Goal: Task Accomplishment & Management: Use online tool/utility

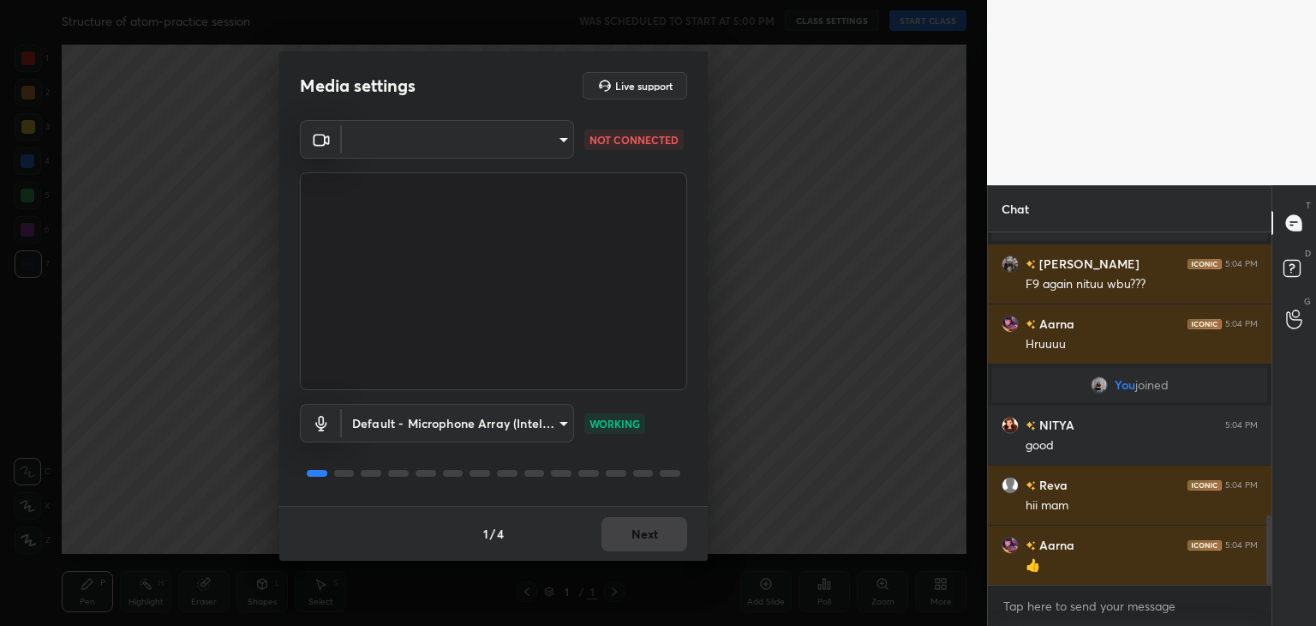
scroll to position [1483, 0]
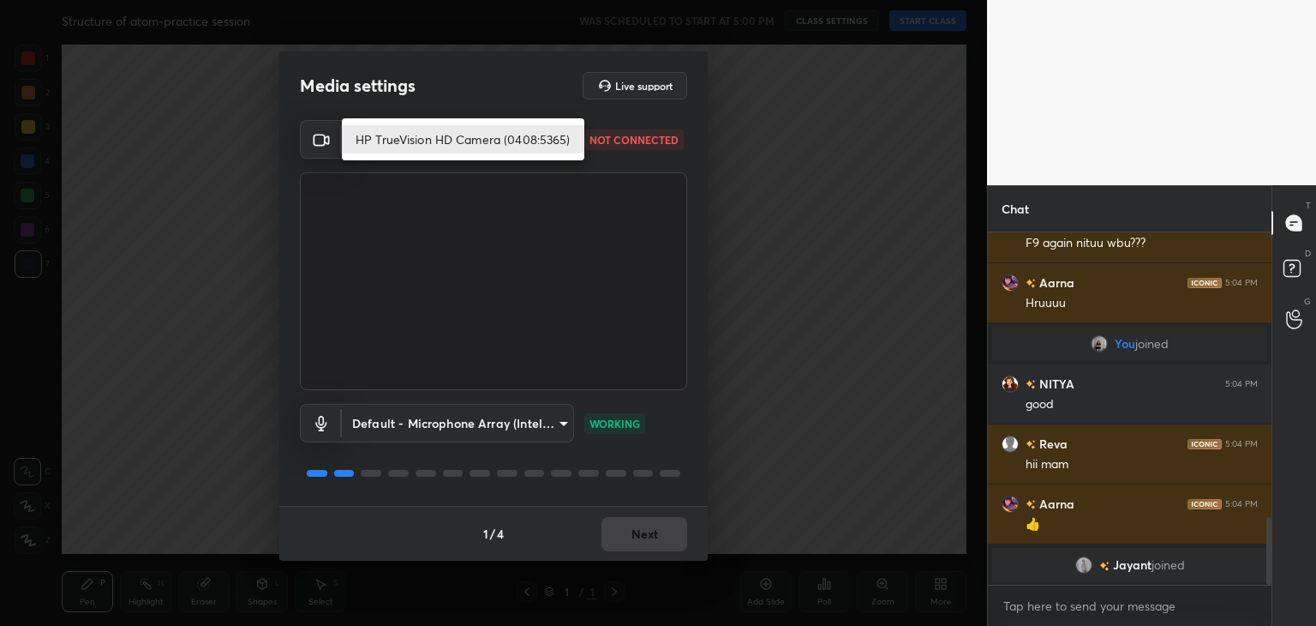
click at [391, 152] on body "1 2 3 4 5 6 7 C X Z C X Z E E Erase all H H Structure of atom-practice session …" at bounding box center [658, 313] width 1316 height 626
click at [411, 141] on li "HP TrueVision HD Camera (0408:5365)" at bounding box center [463, 139] width 243 height 28
type input "5c80a9e19d2e9e2fe24967a74ee7a2edf476ae3d53d3cf9234d22635c968b3c5"
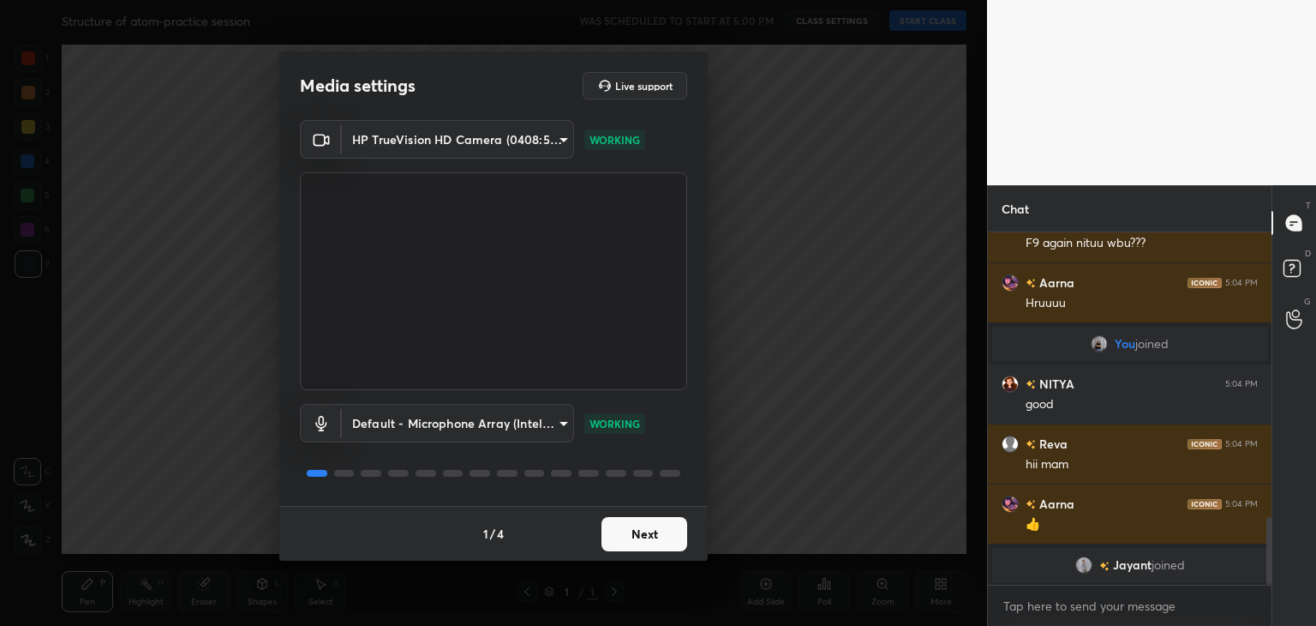
click at [620, 536] on button "Next" at bounding box center [645, 534] width 86 height 34
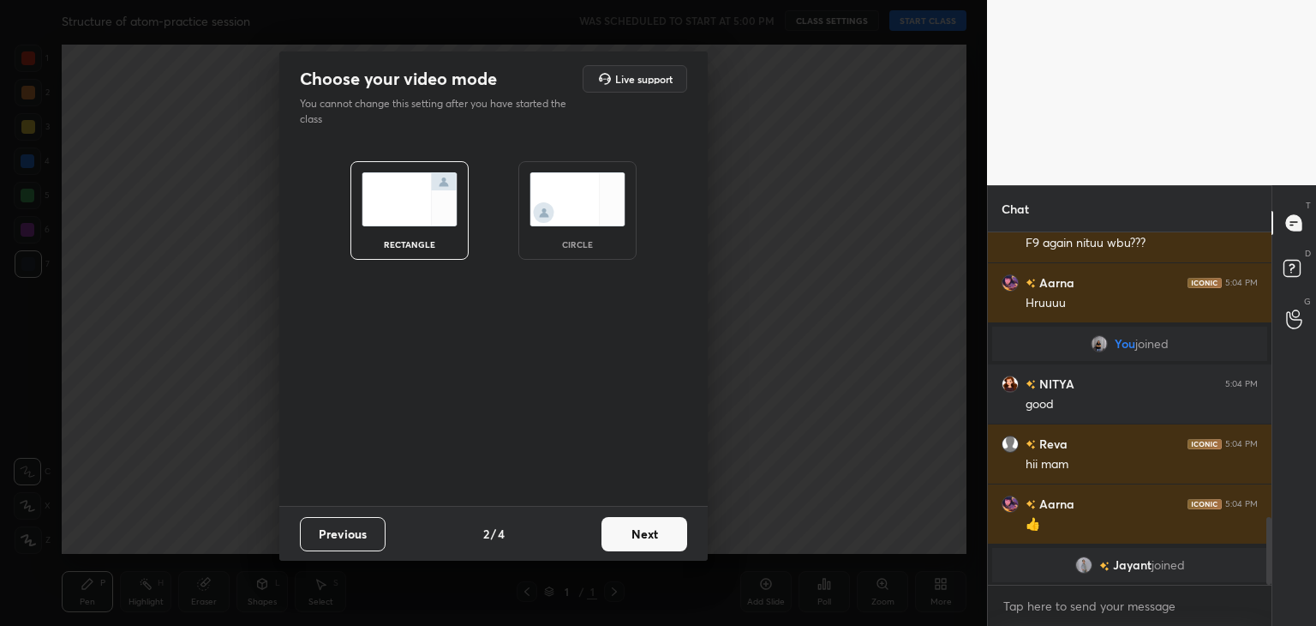
click at [560, 211] on img at bounding box center [578, 199] width 96 height 54
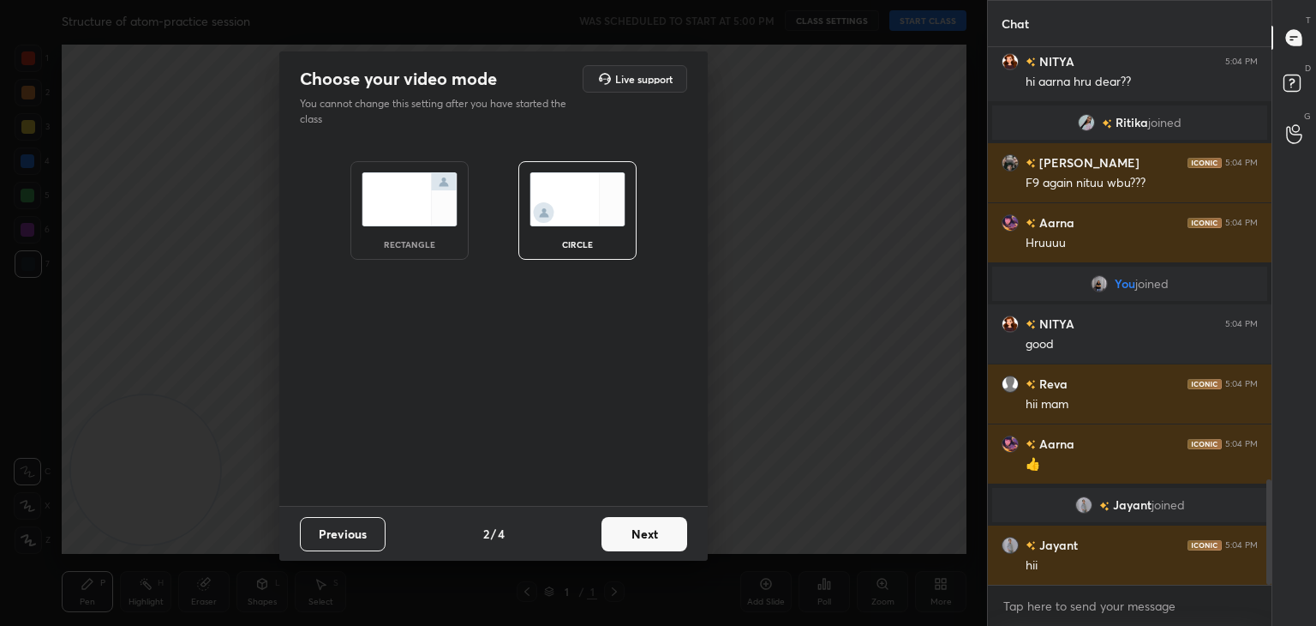
scroll to position [391, 279]
click at [631, 531] on button "Next" at bounding box center [645, 534] width 86 height 34
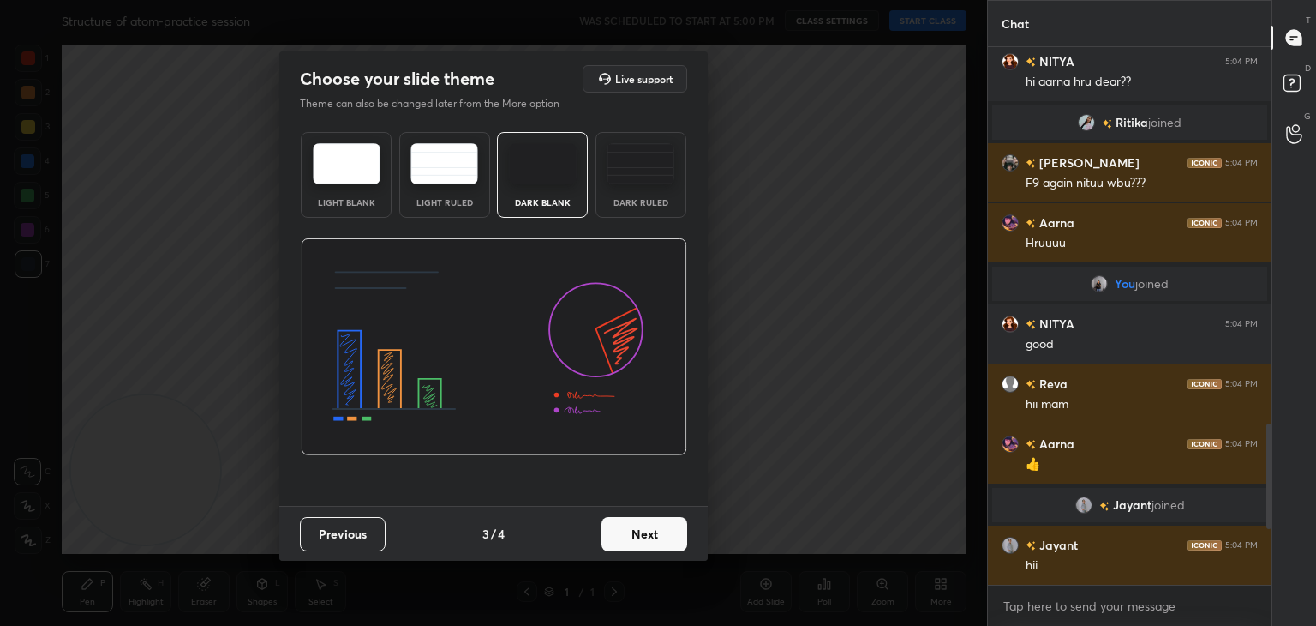
click at [633, 531] on button "Next" at bounding box center [645, 534] width 86 height 34
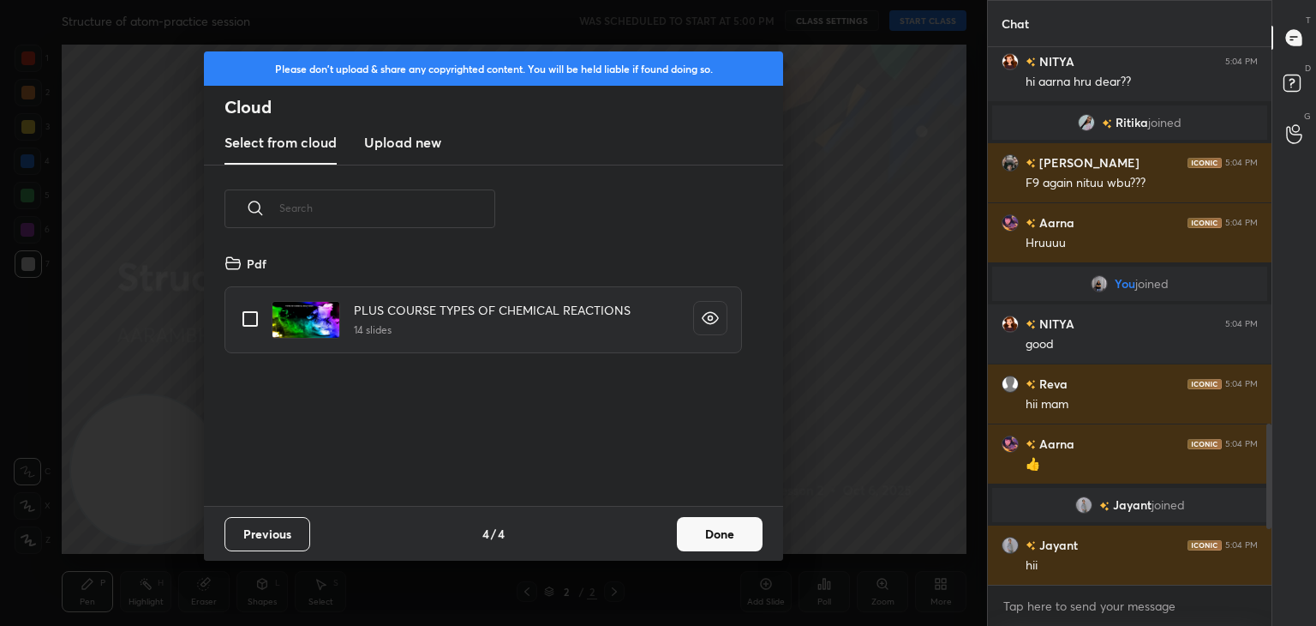
click at [404, 143] on h3 "Upload new" at bounding box center [402, 142] width 77 height 21
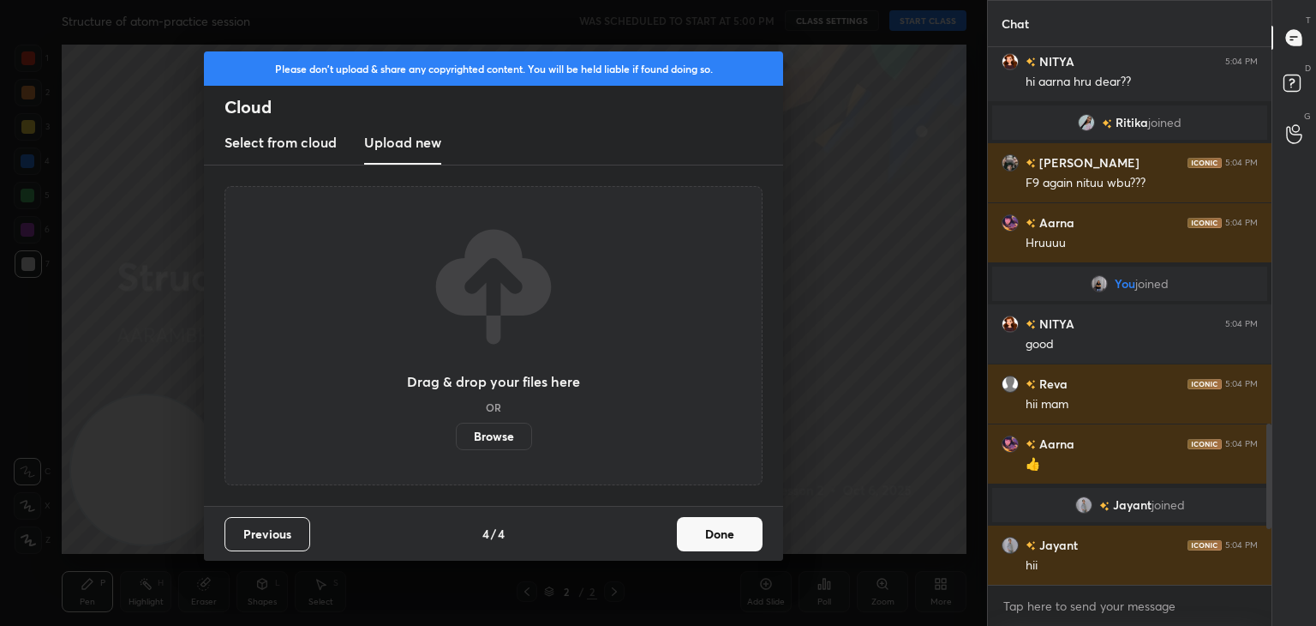
click at [488, 440] on label "Browse" at bounding box center [494, 435] width 76 height 27
click at [456, 440] on input "Browse" at bounding box center [456, 435] width 0 height 27
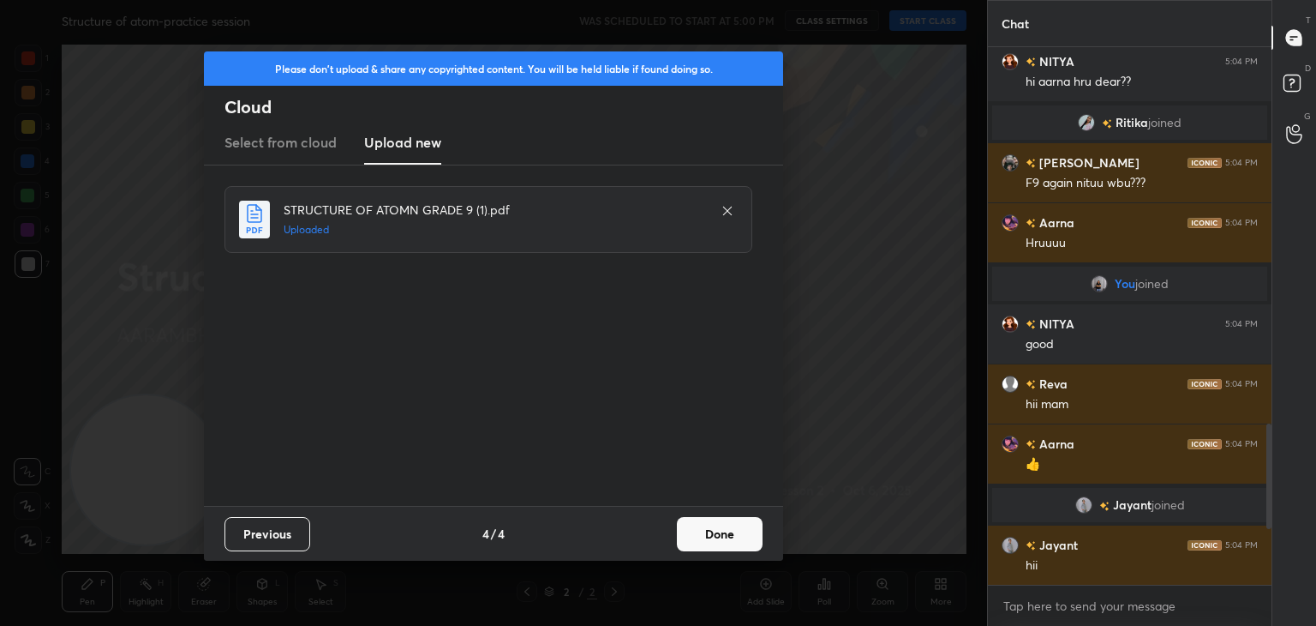
click at [713, 545] on button "Done" at bounding box center [720, 534] width 86 height 34
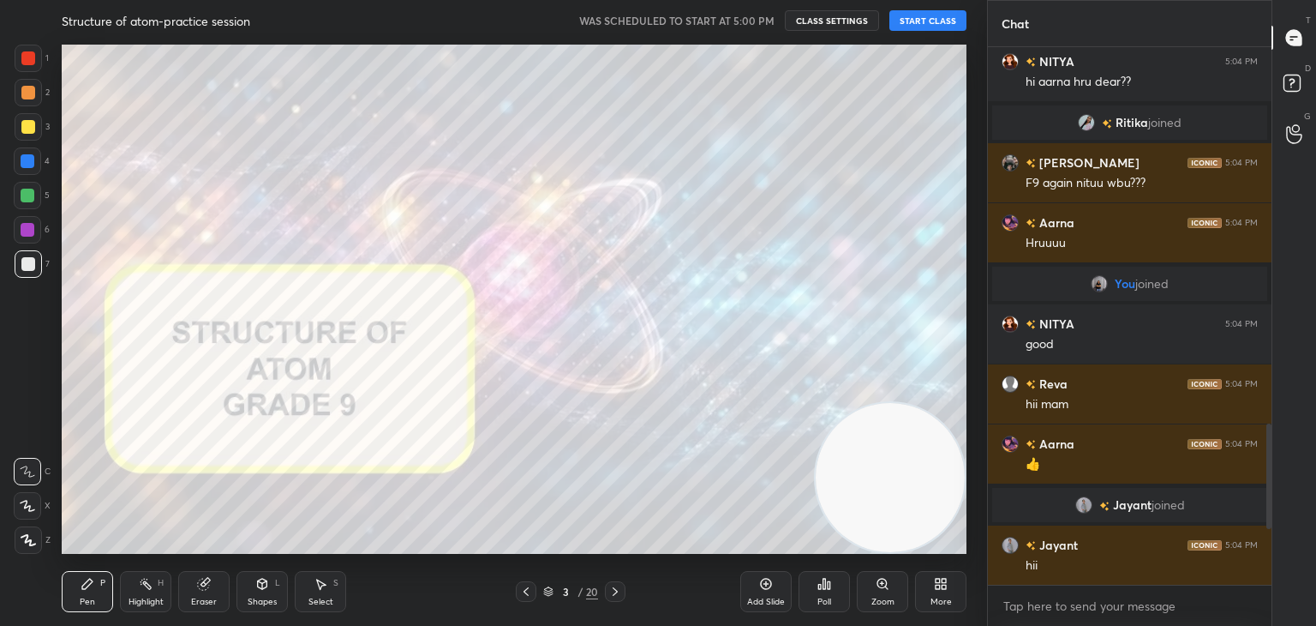
drag, startPoint x: 123, startPoint y: 486, endPoint x: 936, endPoint y: 508, distance: 812.7
click at [936, 508] on video at bounding box center [890, 477] width 149 height 149
click at [920, 21] on button "START CLASS" at bounding box center [928, 20] width 77 height 21
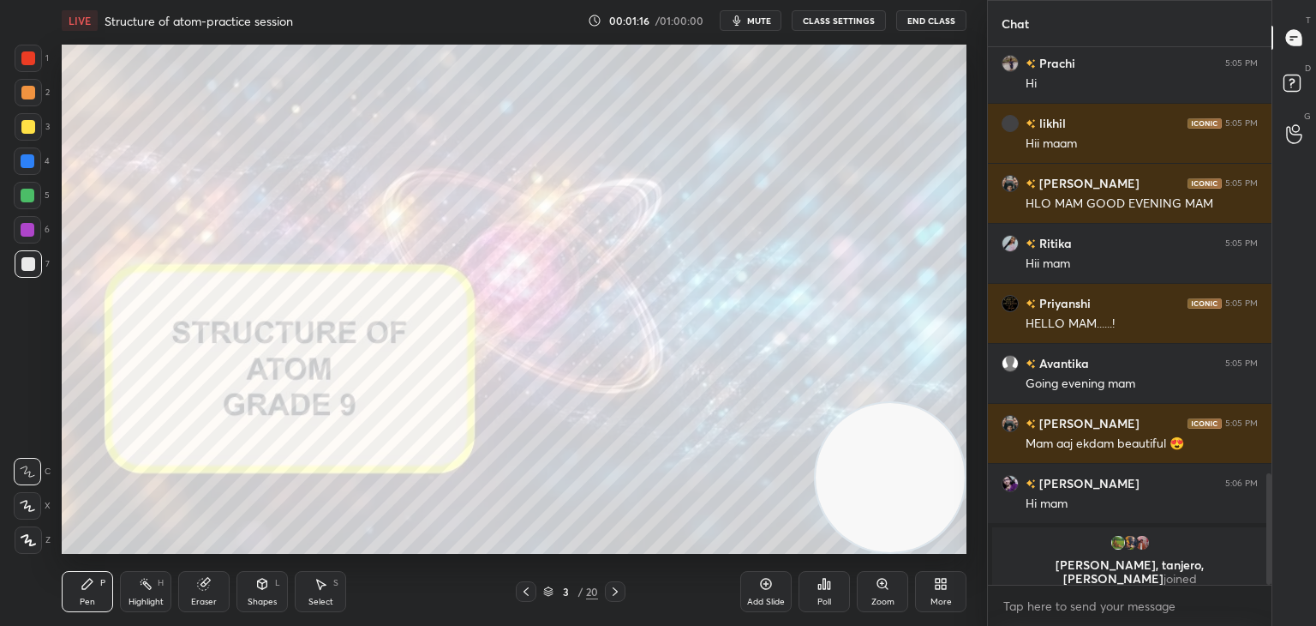
scroll to position [1909, 0]
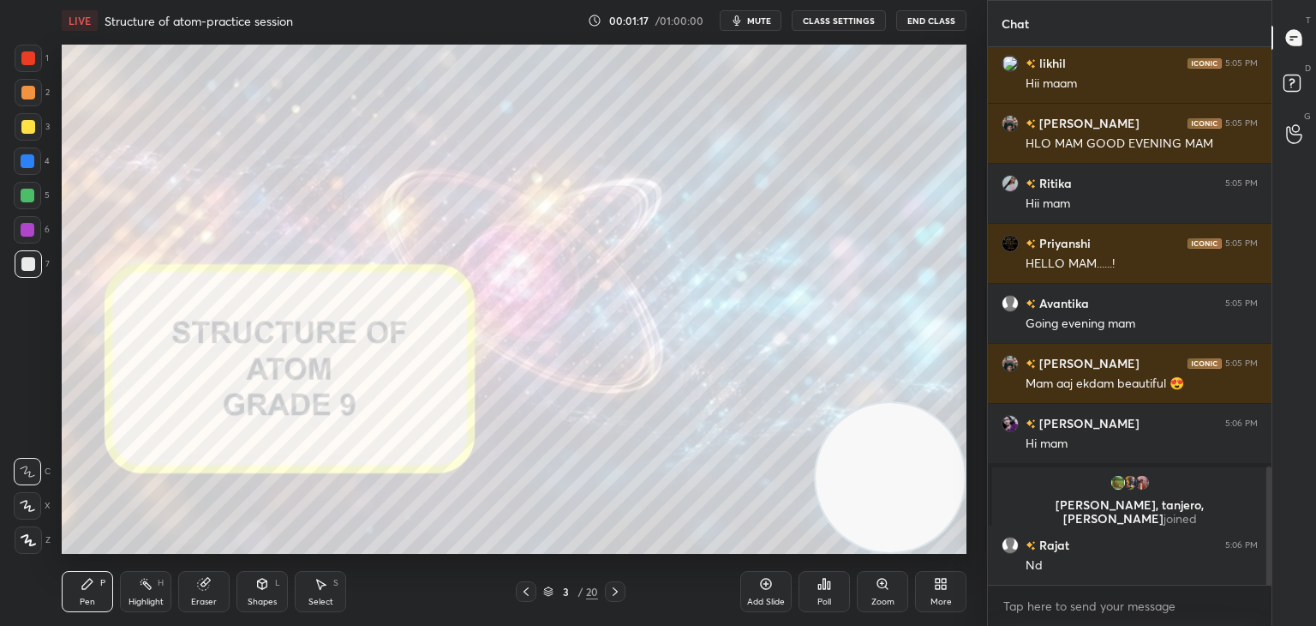
click at [29, 543] on icon at bounding box center [28, 540] width 14 height 10
click at [764, 593] on div "Add Slide" at bounding box center [765, 591] width 51 height 41
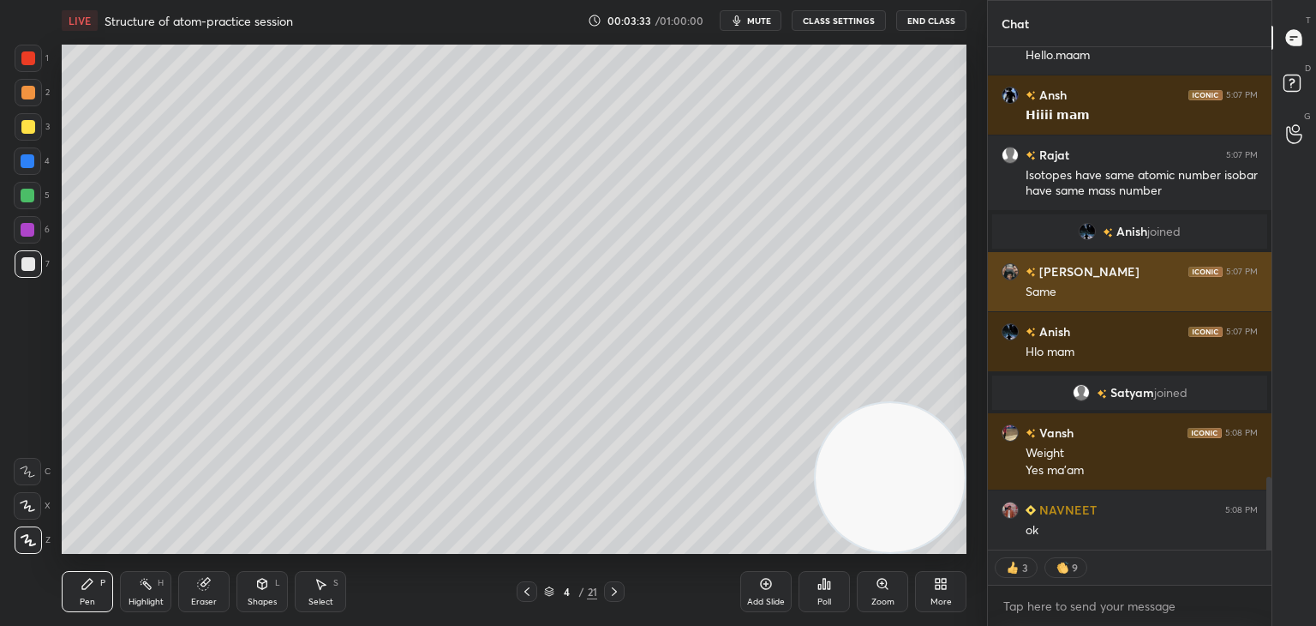
scroll to position [3017, 0]
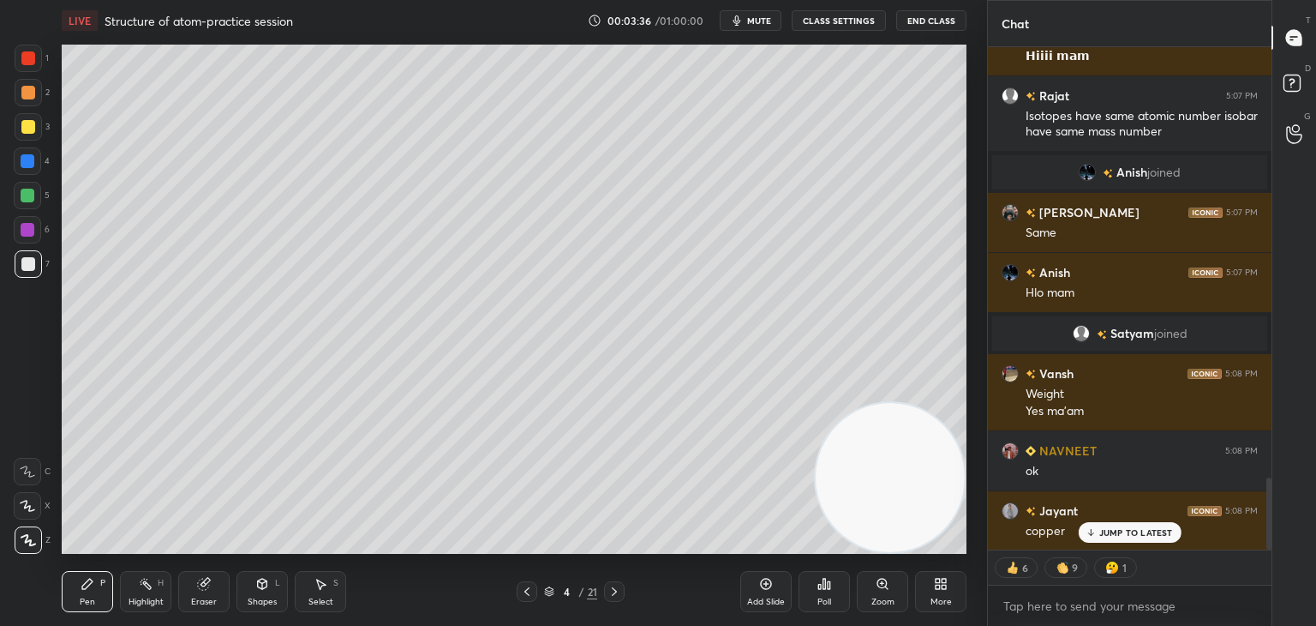
click at [1106, 524] on div "JUMP TO LATEST" at bounding box center [1129, 532] width 103 height 21
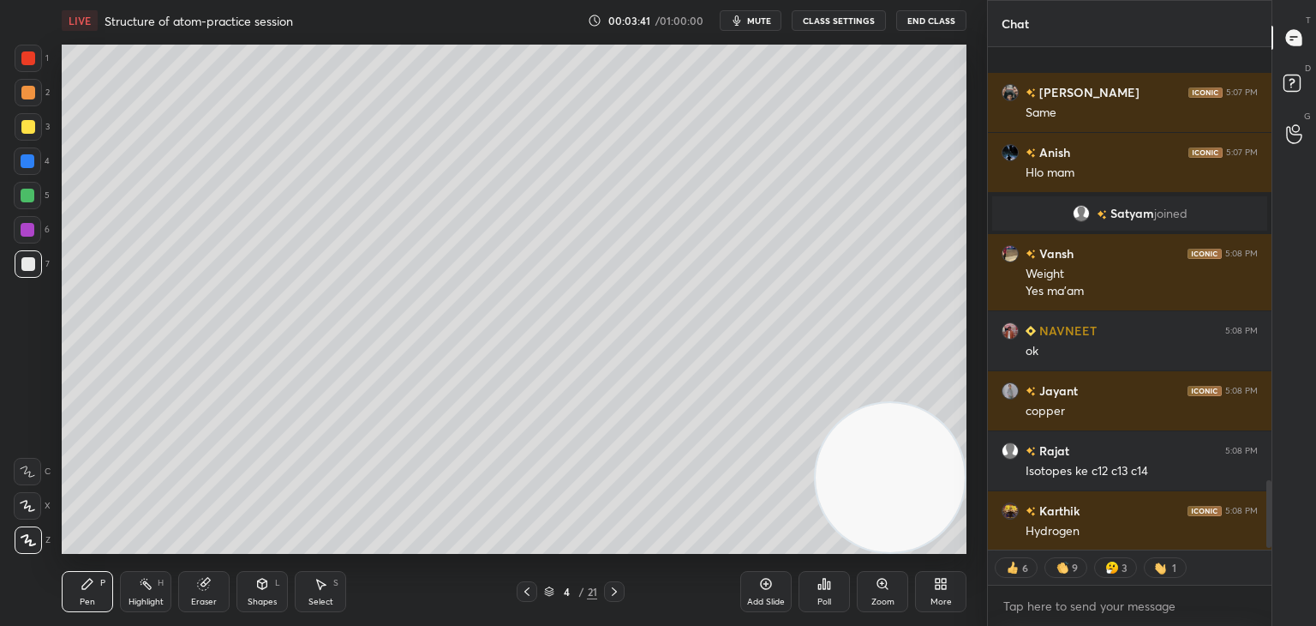
scroll to position [3257, 0]
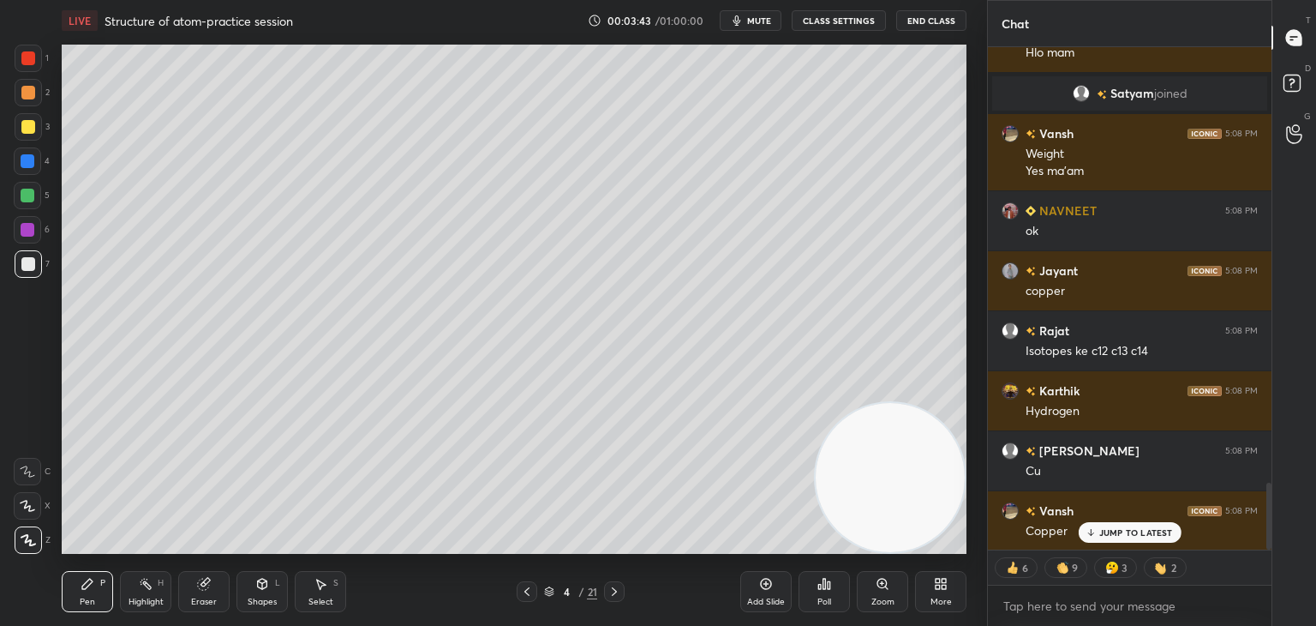
click at [1120, 529] on p "JUMP TO LATEST" at bounding box center [1137, 532] width 74 height 10
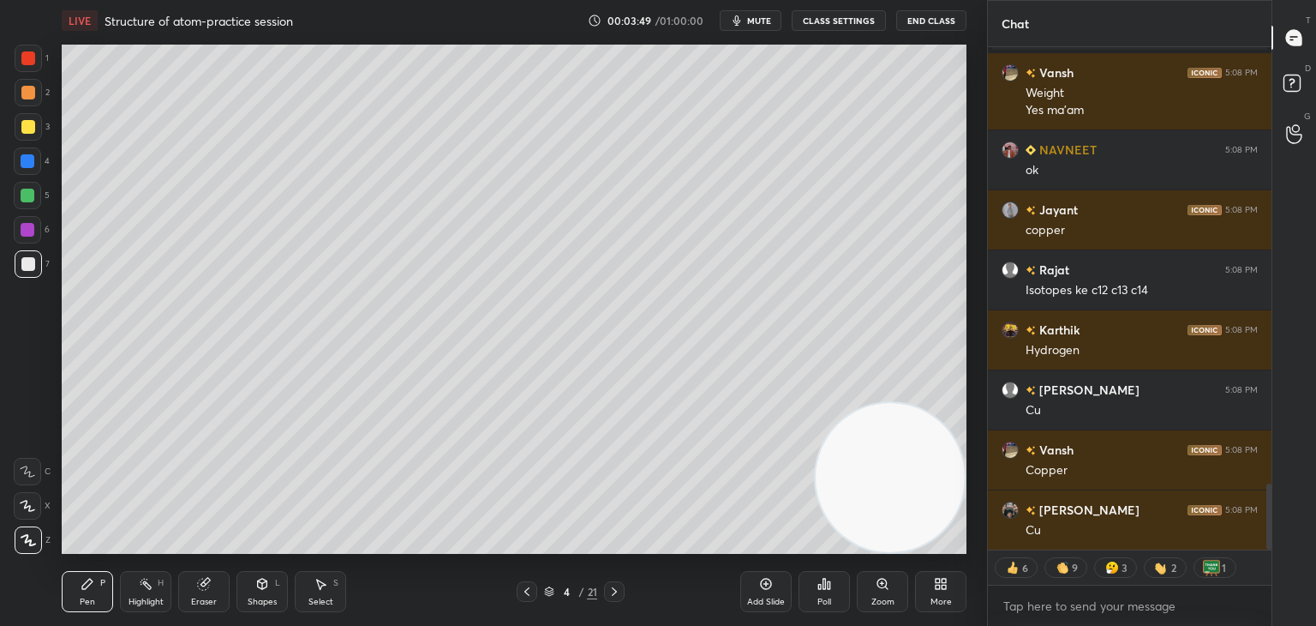
scroll to position [3377, 0]
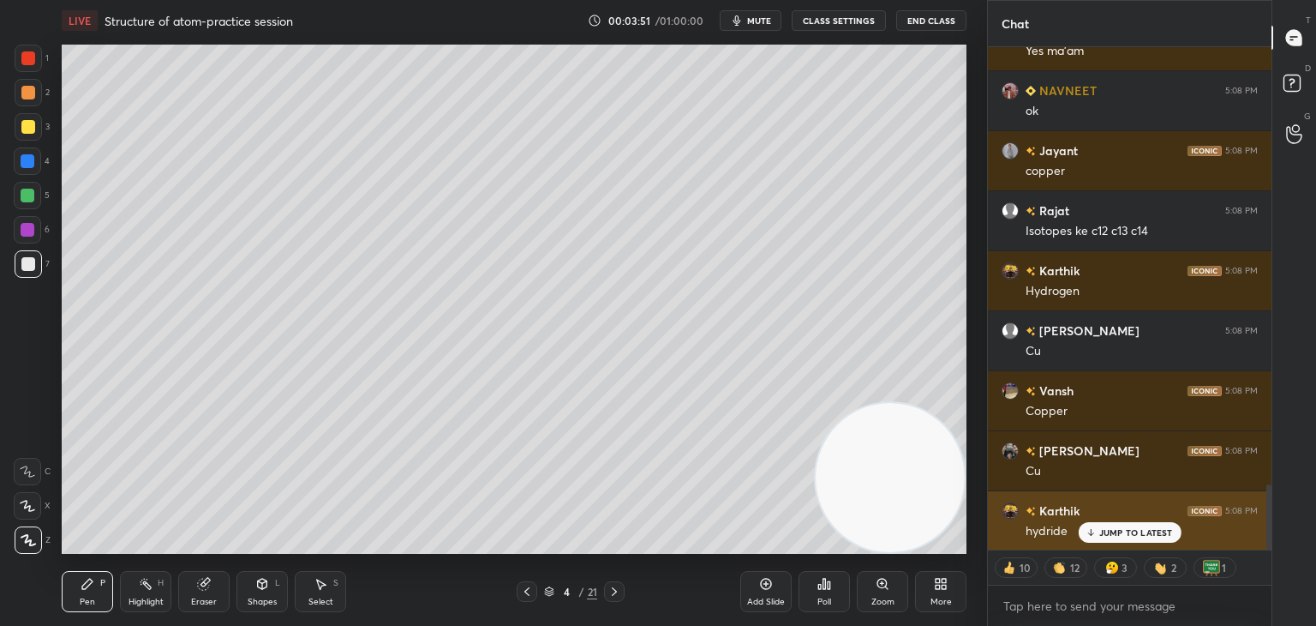
click at [1132, 520] on div "hydride" at bounding box center [1142, 529] width 232 height 21
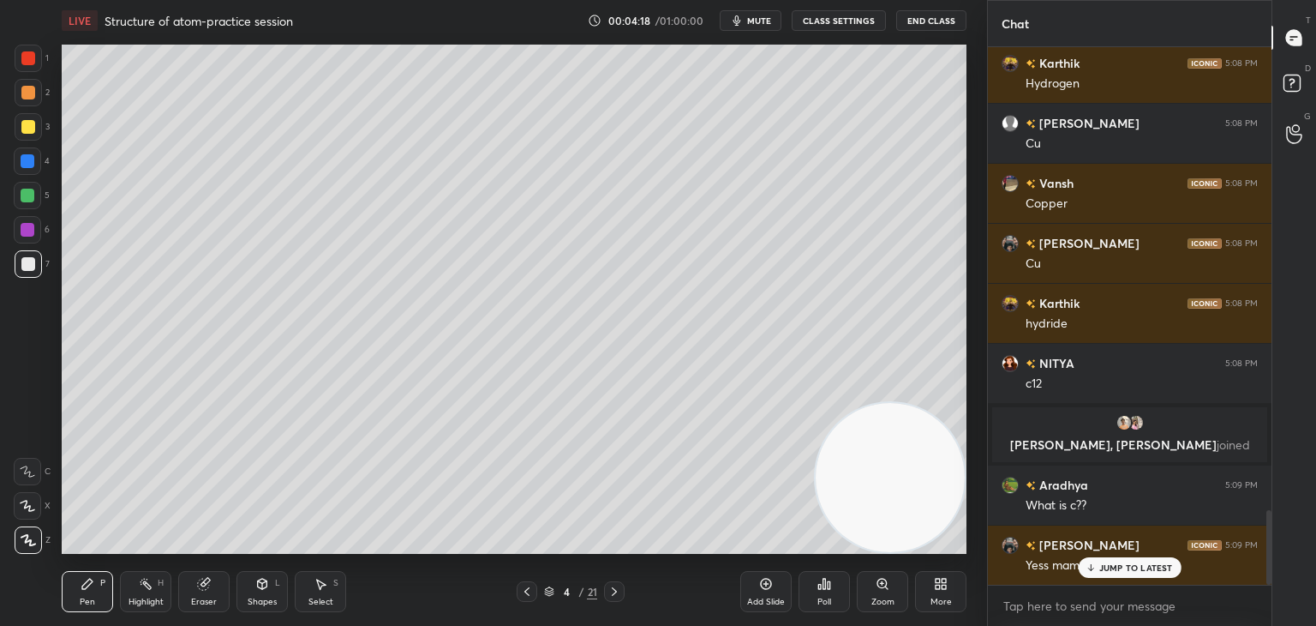
scroll to position [3349, 0]
click at [619, 587] on icon at bounding box center [615, 591] width 14 height 14
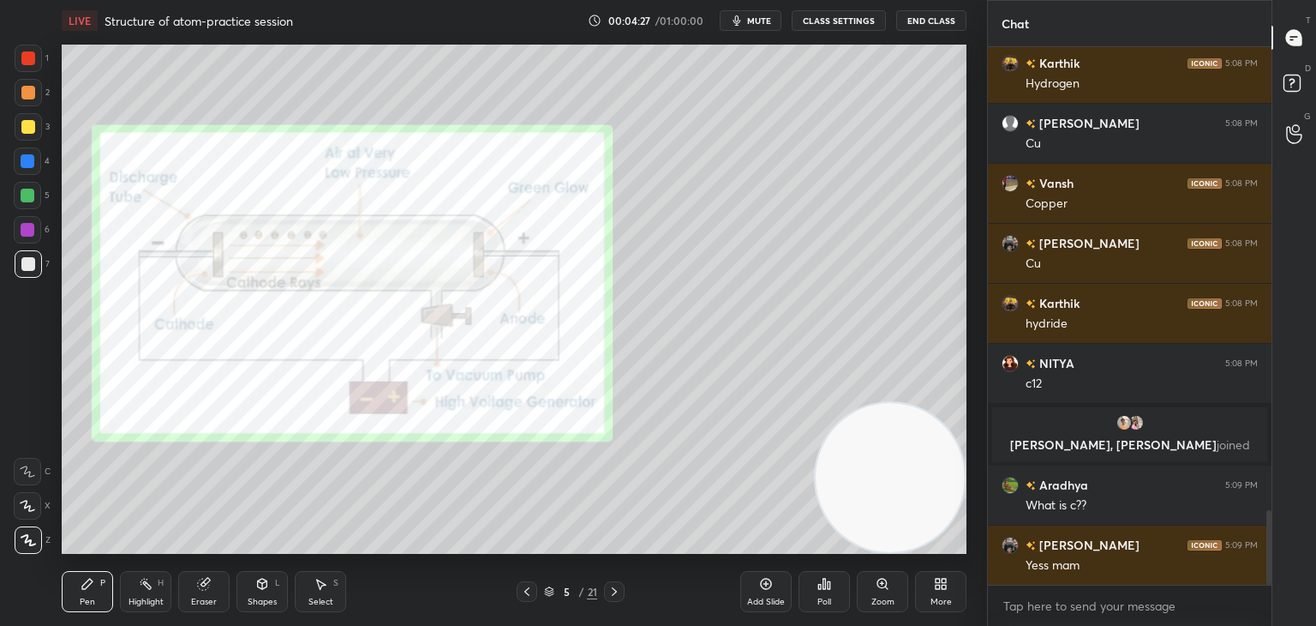
click at [619, 592] on icon at bounding box center [615, 591] width 14 height 14
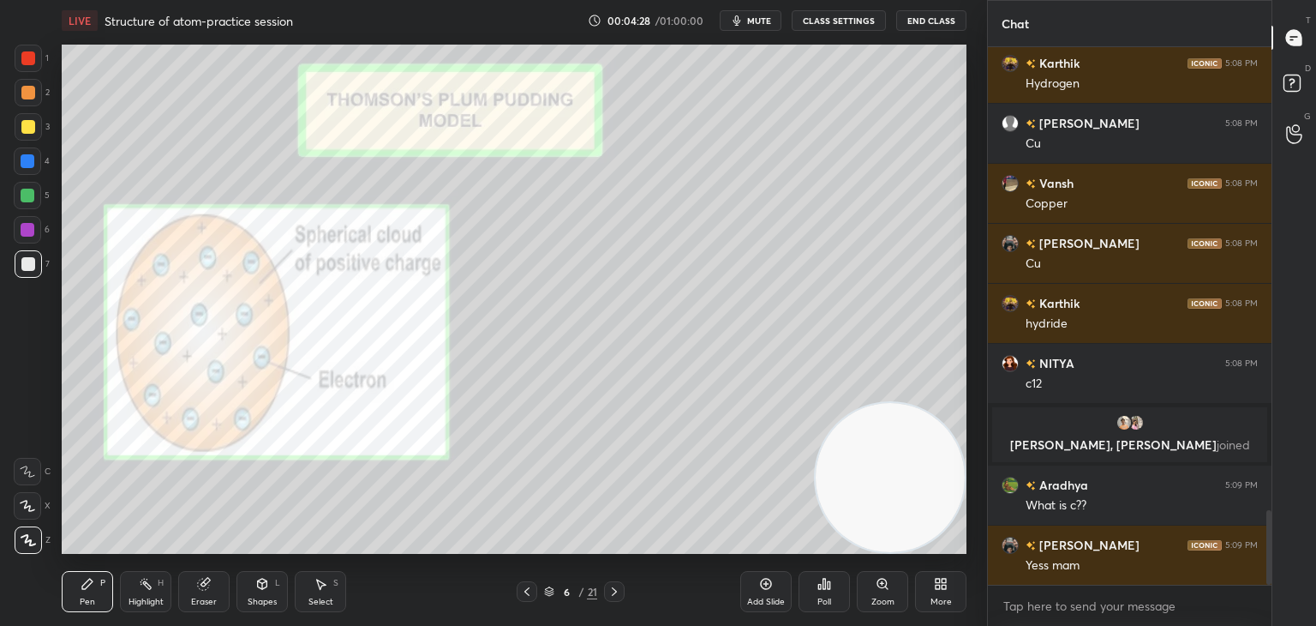
click at [620, 592] on icon at bounding box center [615, 591] width 14 height 14
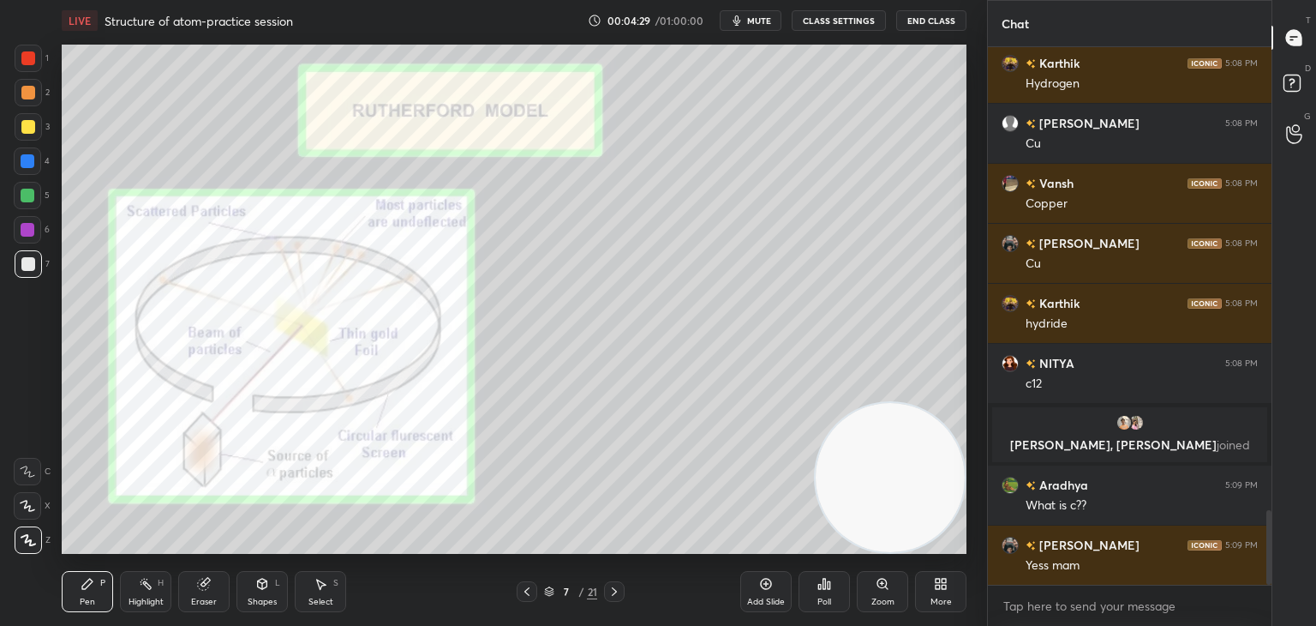
click at [620, 595] on icon at bounding box center [615, 591] width 14 height 14
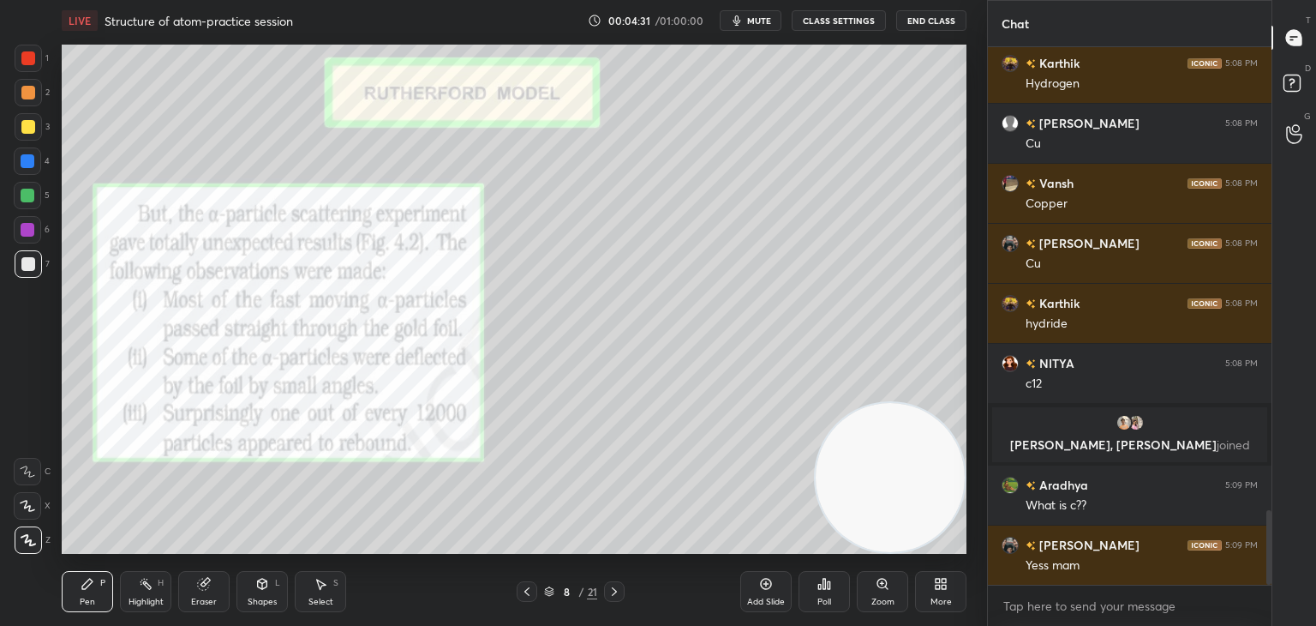
click at [619, 595] on icon at bounding box center [615, 591] width 14 height 14
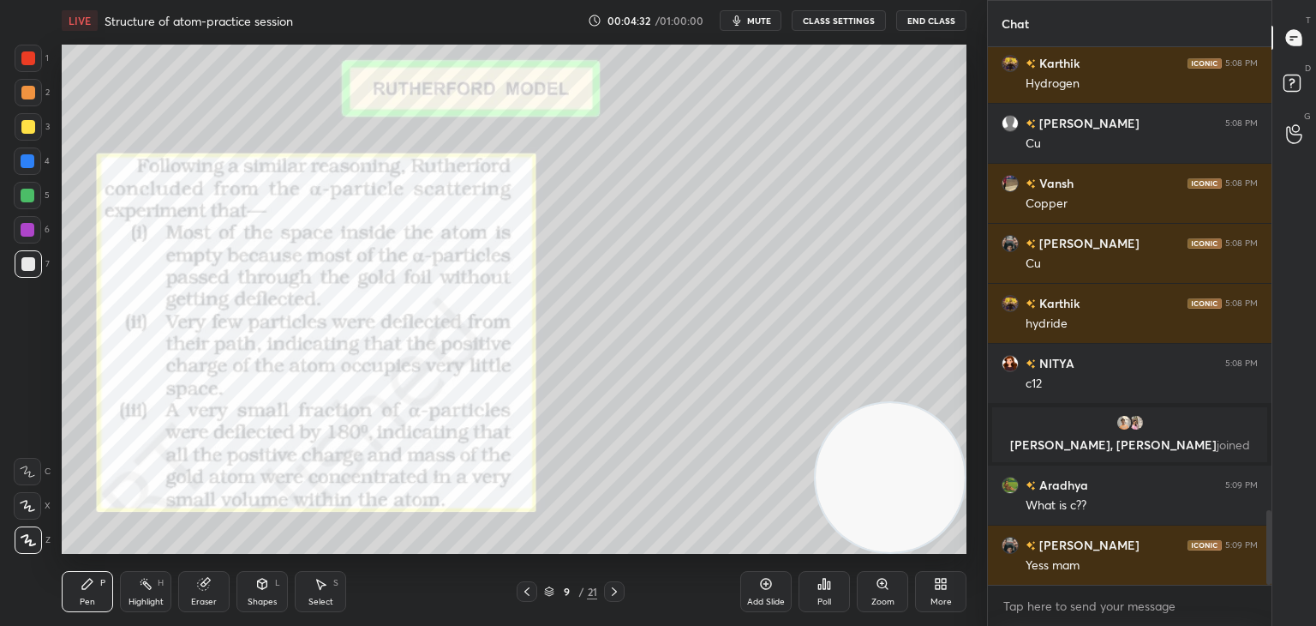
click at [619, 595] on icon at bounding box center [615, 591] width 14 height 14
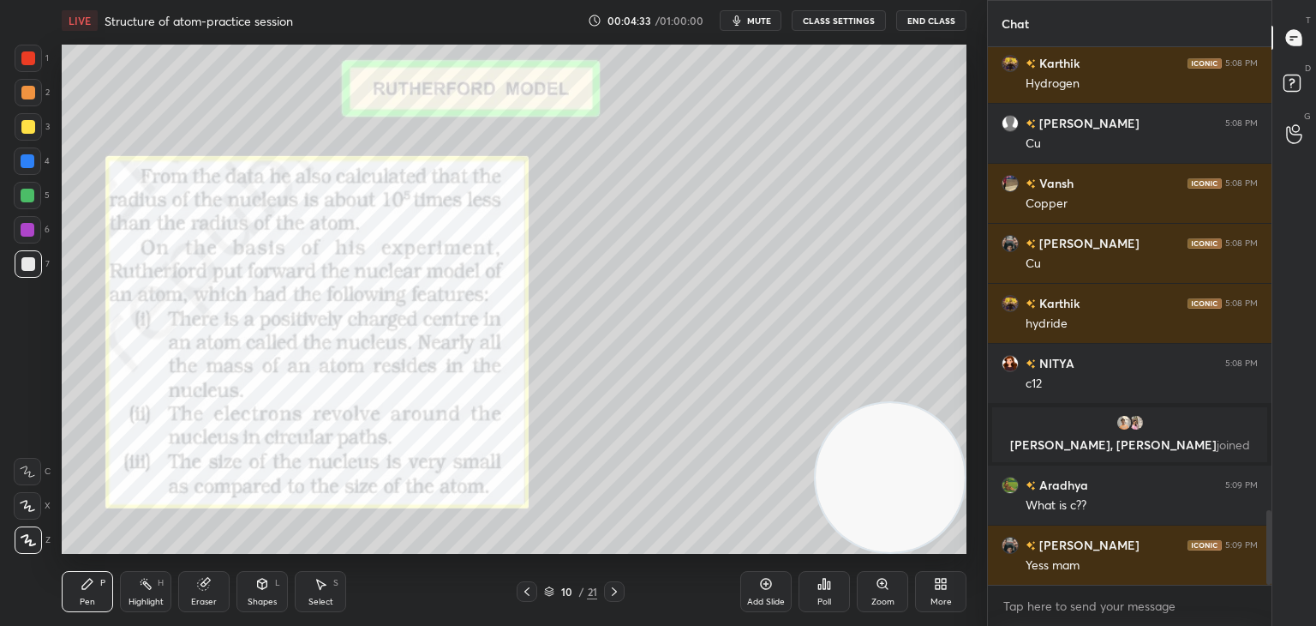
click at [618, 598] on div at bounding box center [614, 591] width 21 height 21
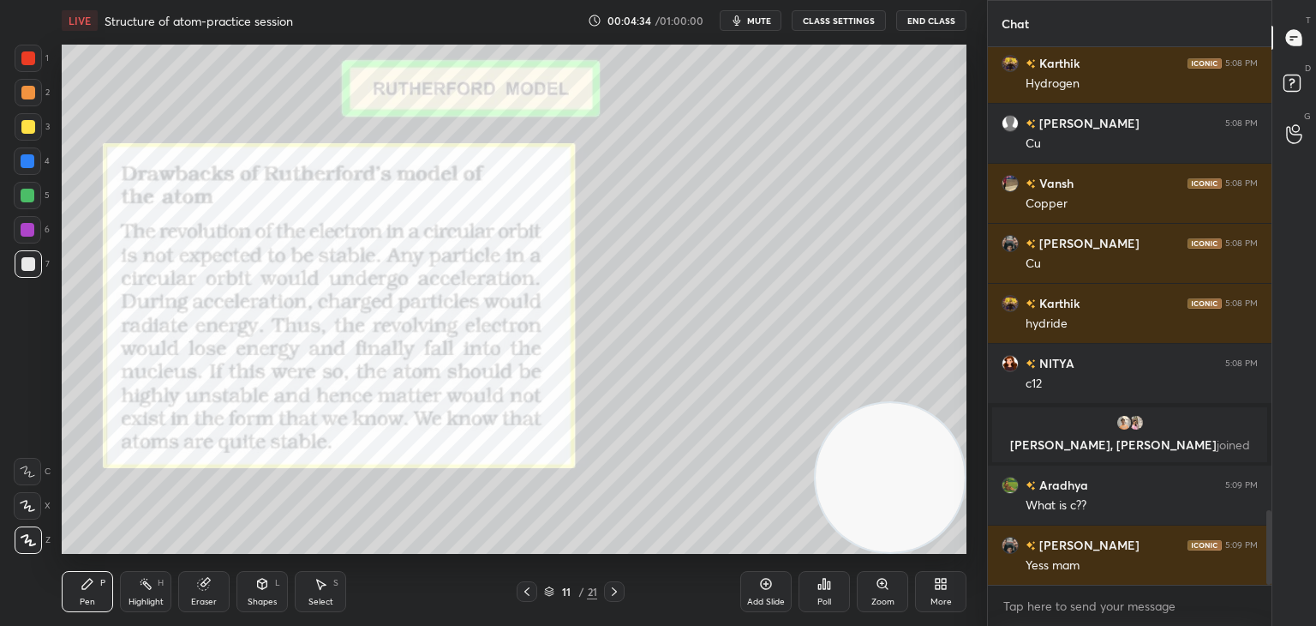
click at [620, 596] on icon at bounding box center [615, 591] width 14 height 14
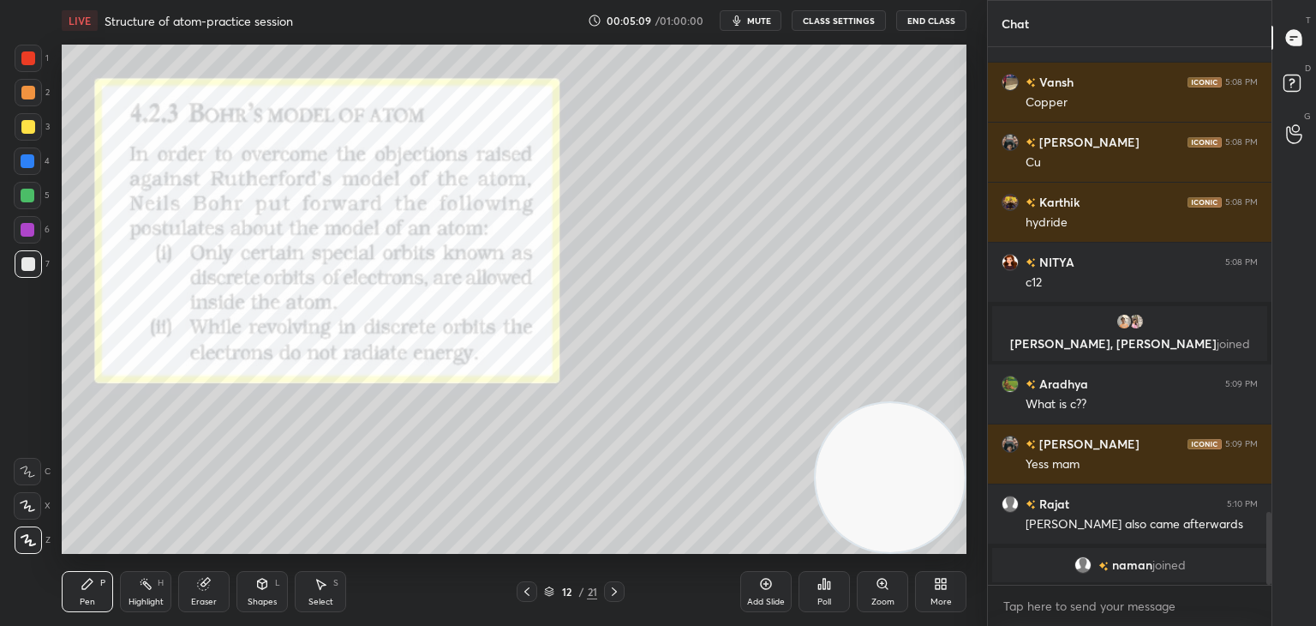
scroll to position [3471, 0]
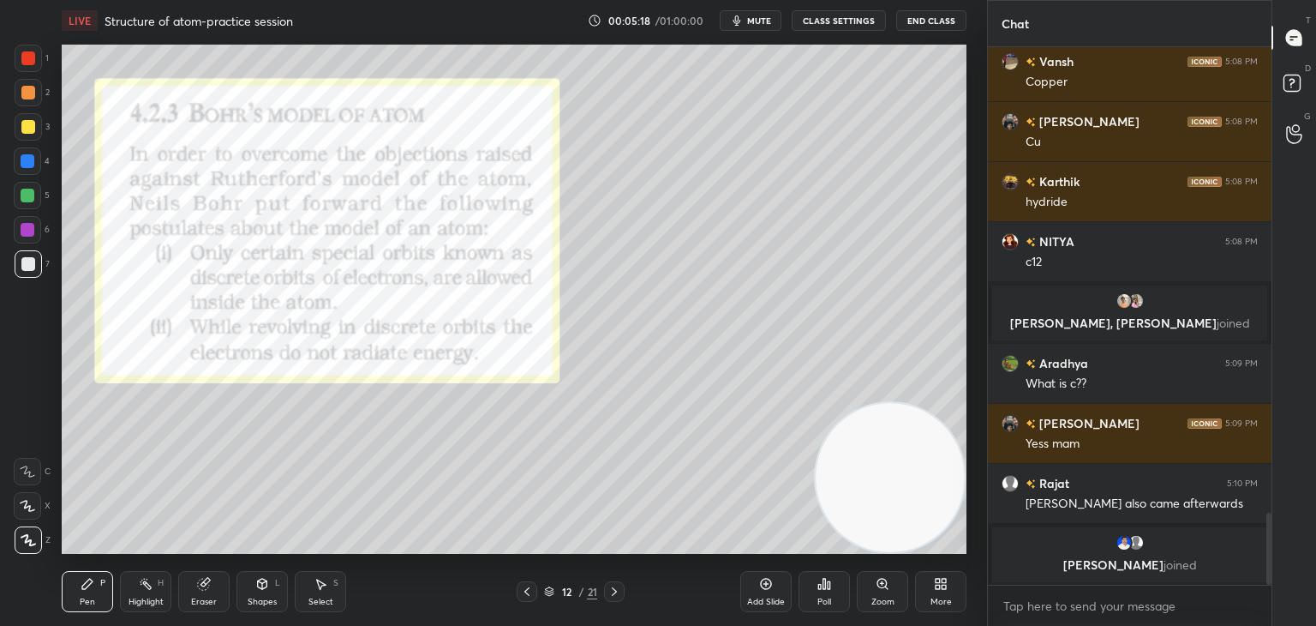
drag, startPoint x: 31, startPoint y: 57, endPoint x: 38, endPoint y: 66, distance: 11.0
click at [30, 58] on div at bounding box center [28, 58] width 14 height 14
click at [26, 268] on div at bounding box center [28, 264] width 14 height 14
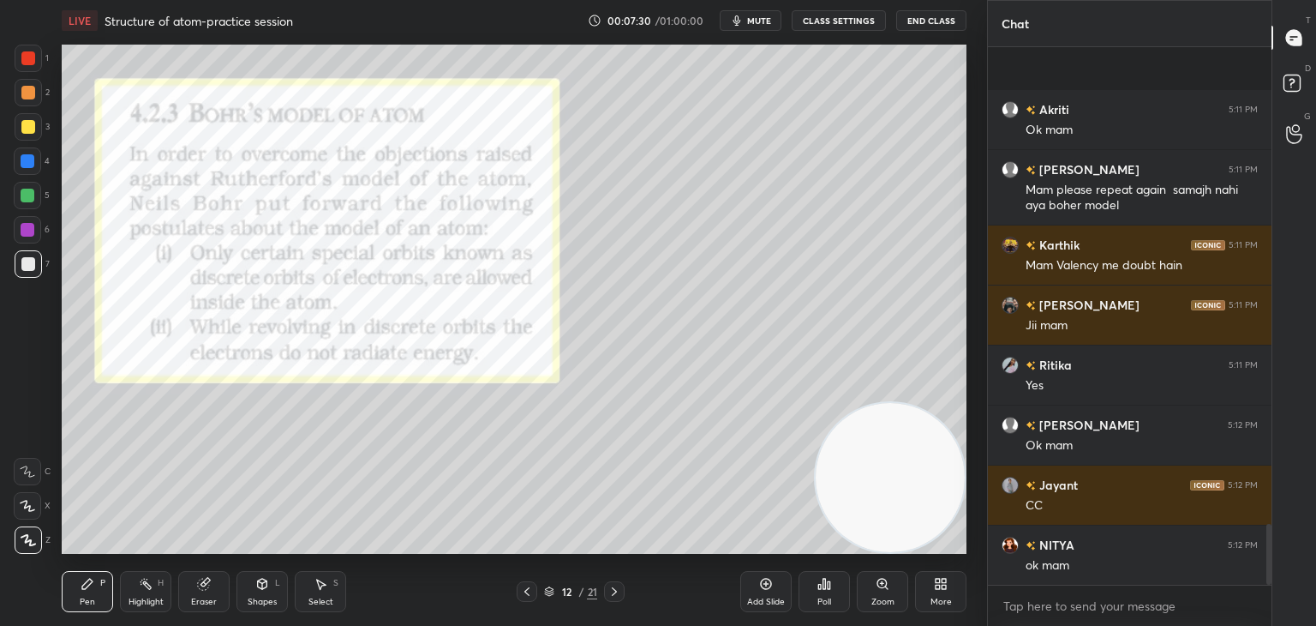
scroll to position [4232, 0]
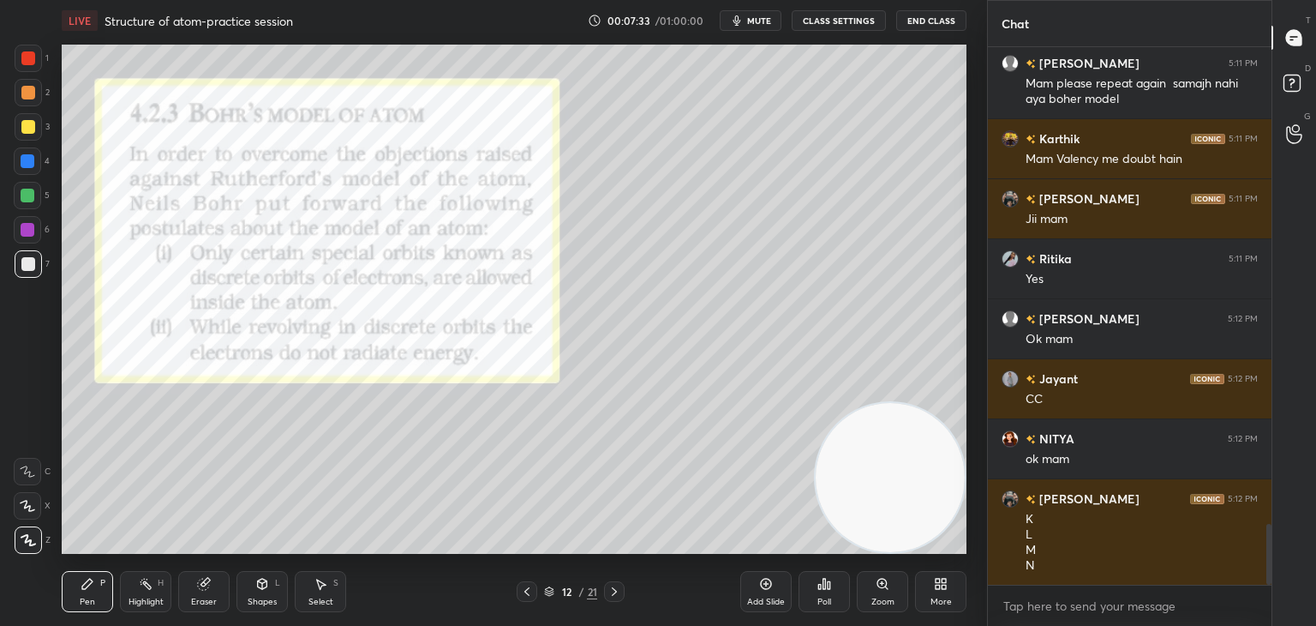
click at [771, 590] on icon at bounding box center [766, 584] width 14 height 14
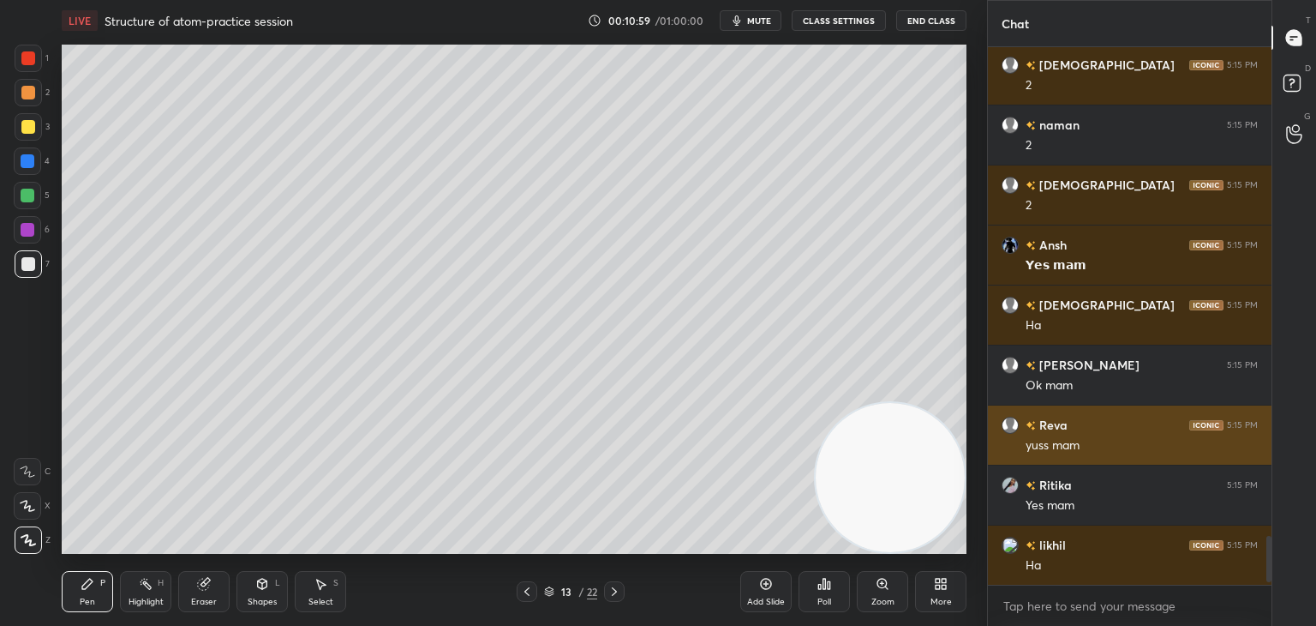
scroll to position [532, 279]
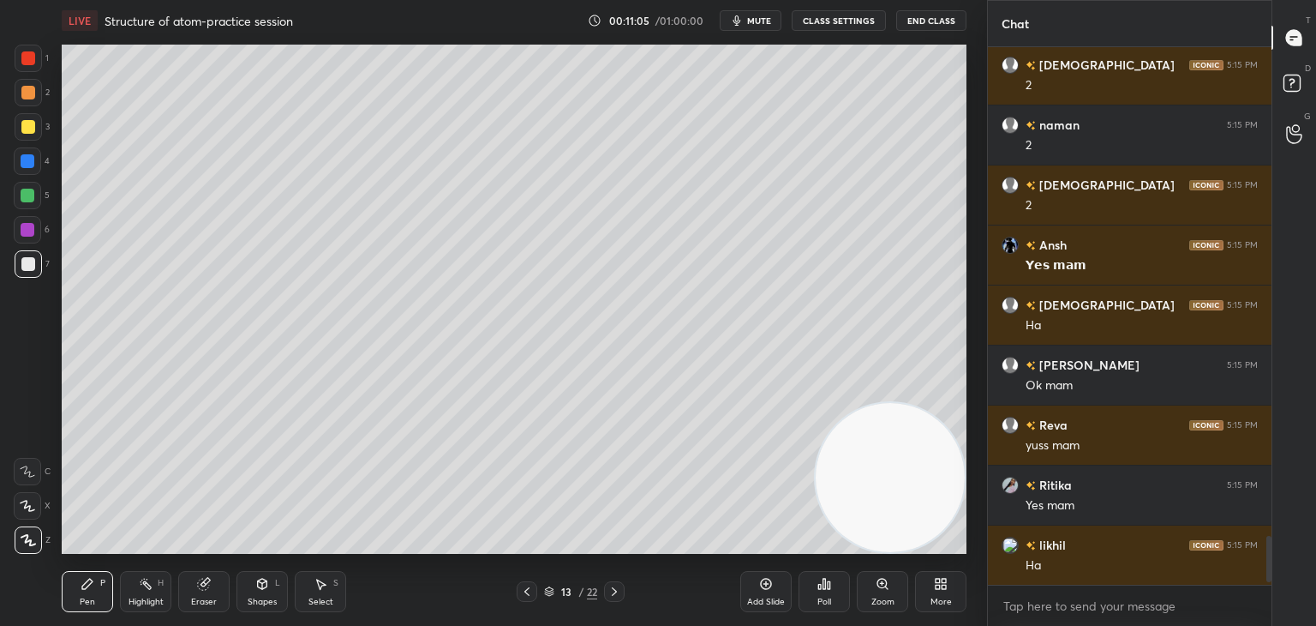
click at [612, 594] on icon at bounding box center [615, 591] width 14 height 14
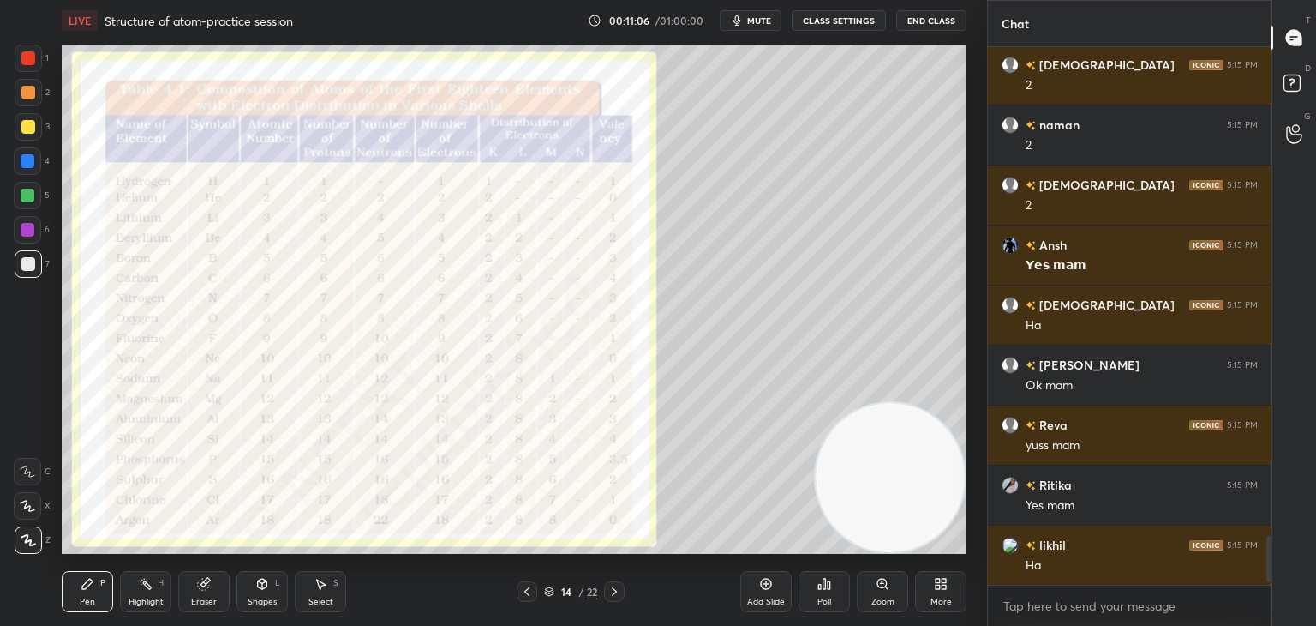
click at [612, 594] on icon at bounding box center [615, 591] width 14 height 14
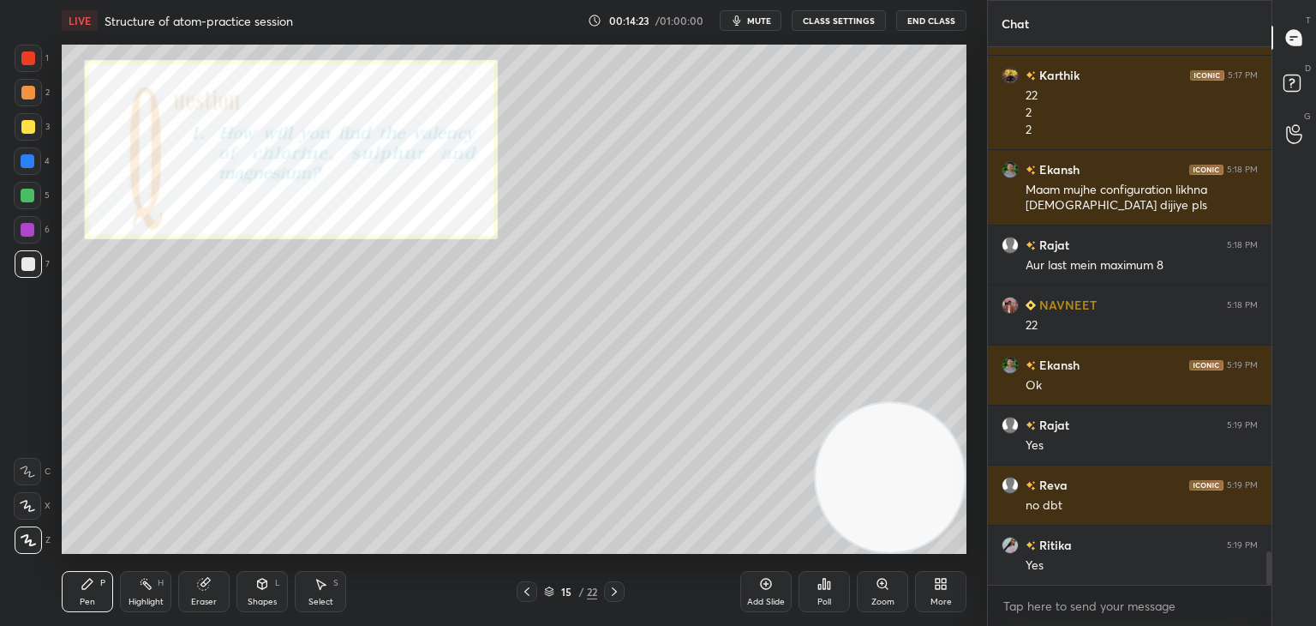
scroll to position [8128, 0]
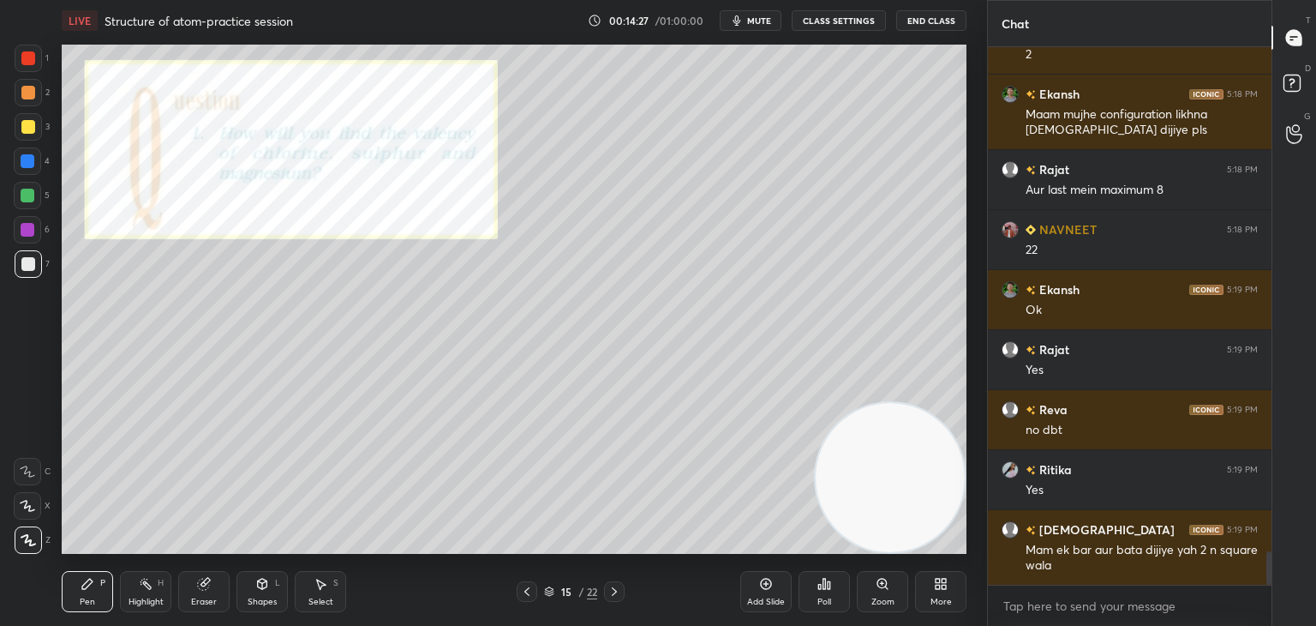
click at [755, 591] on div "Add Slide" at bounding box center [765, 591] width 51 height 41
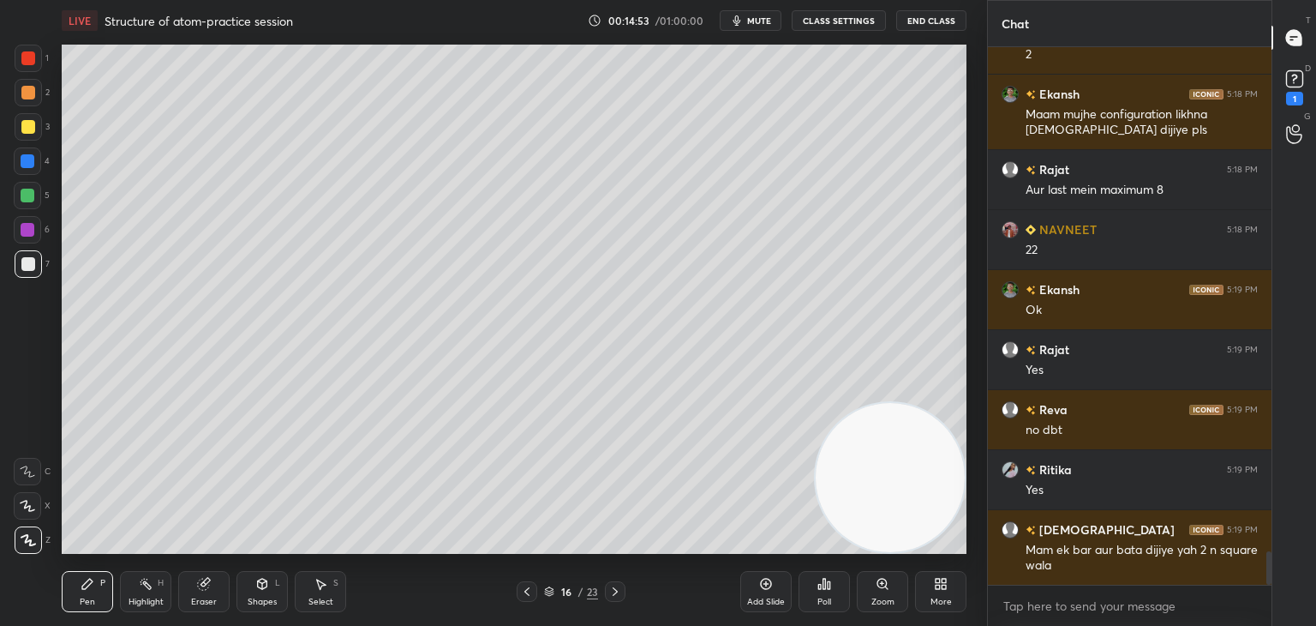
scroll to position [8201, 0]
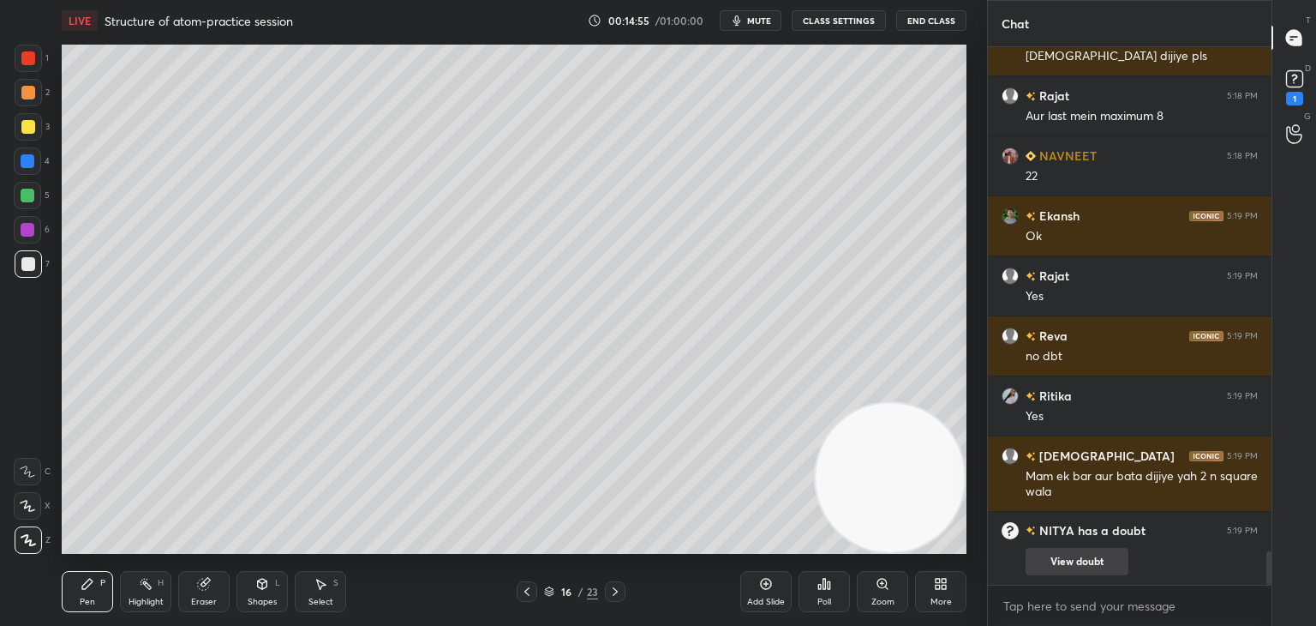
click at [1070, 551] on button "View doubt" at bounding box center [1077, 561] width 103 height 27
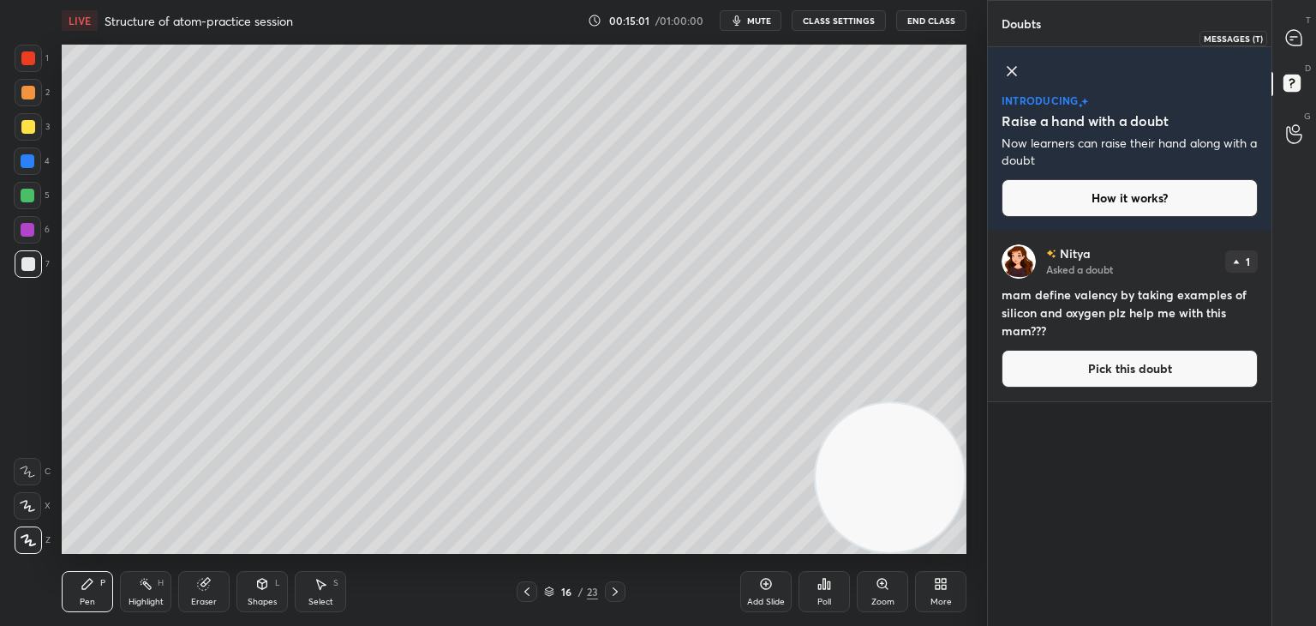
click at [1297, 42] on icon at bounding box center [1293, 37] width 15 height 15
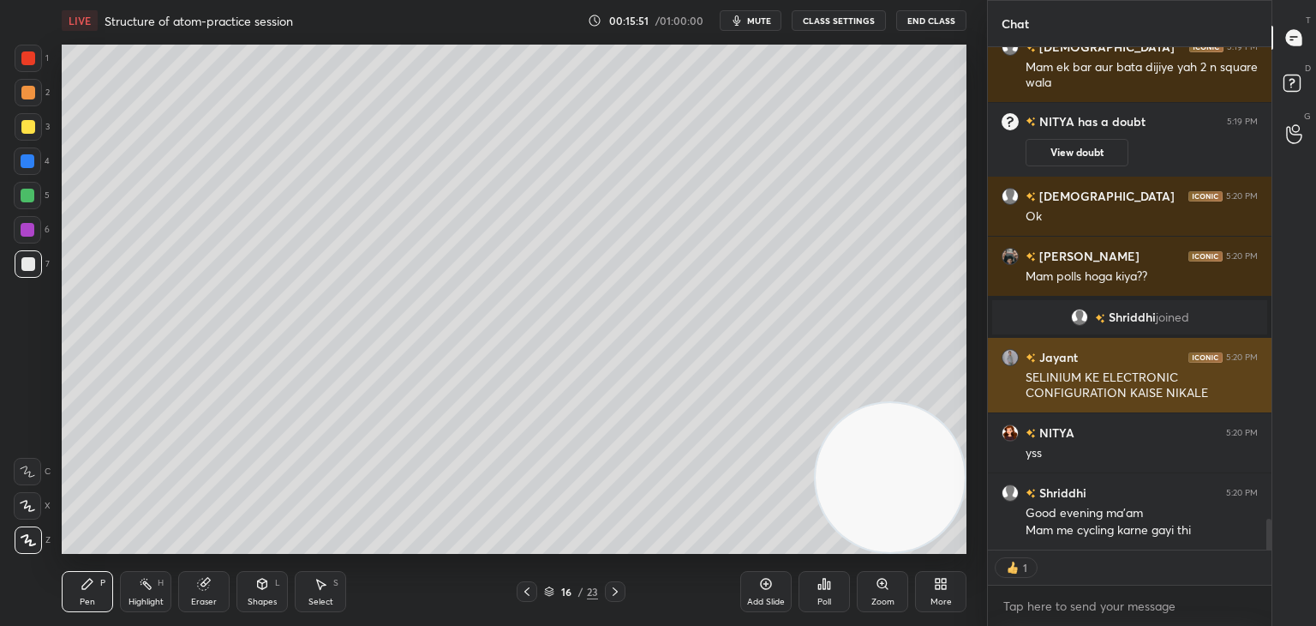
scroll to position [7850, 0]
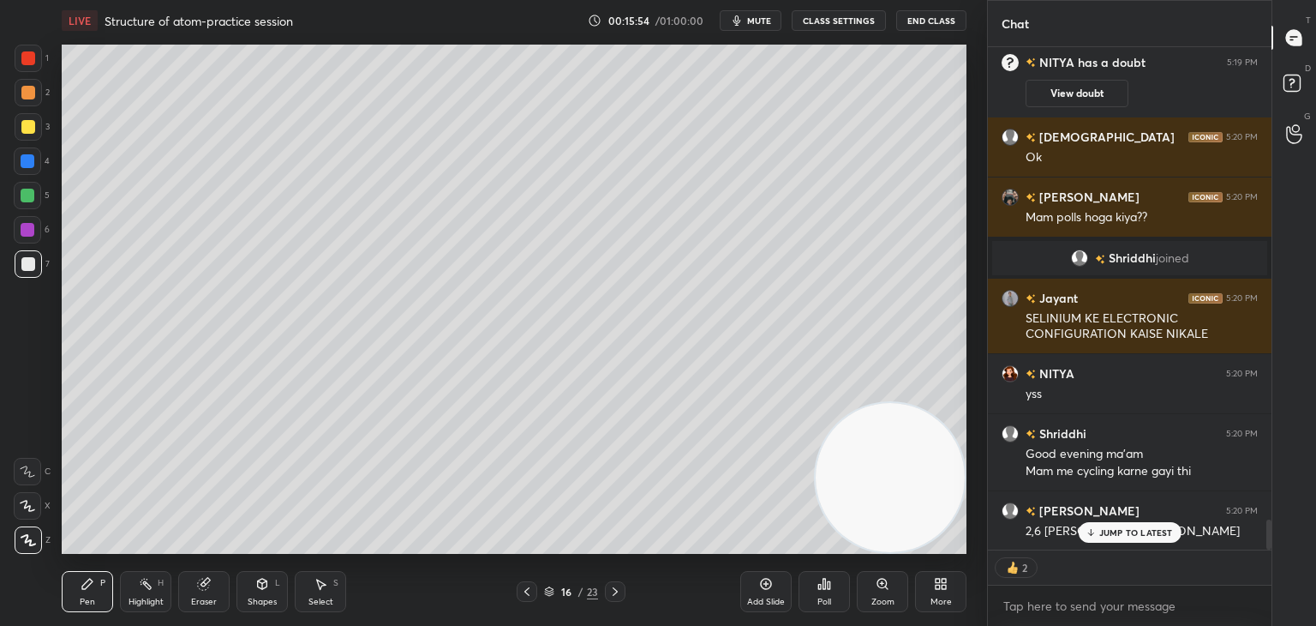
click at [1132, 536] on p "JUMP TO LATEST" at bounding box center [1137, 532] width 74 height 10
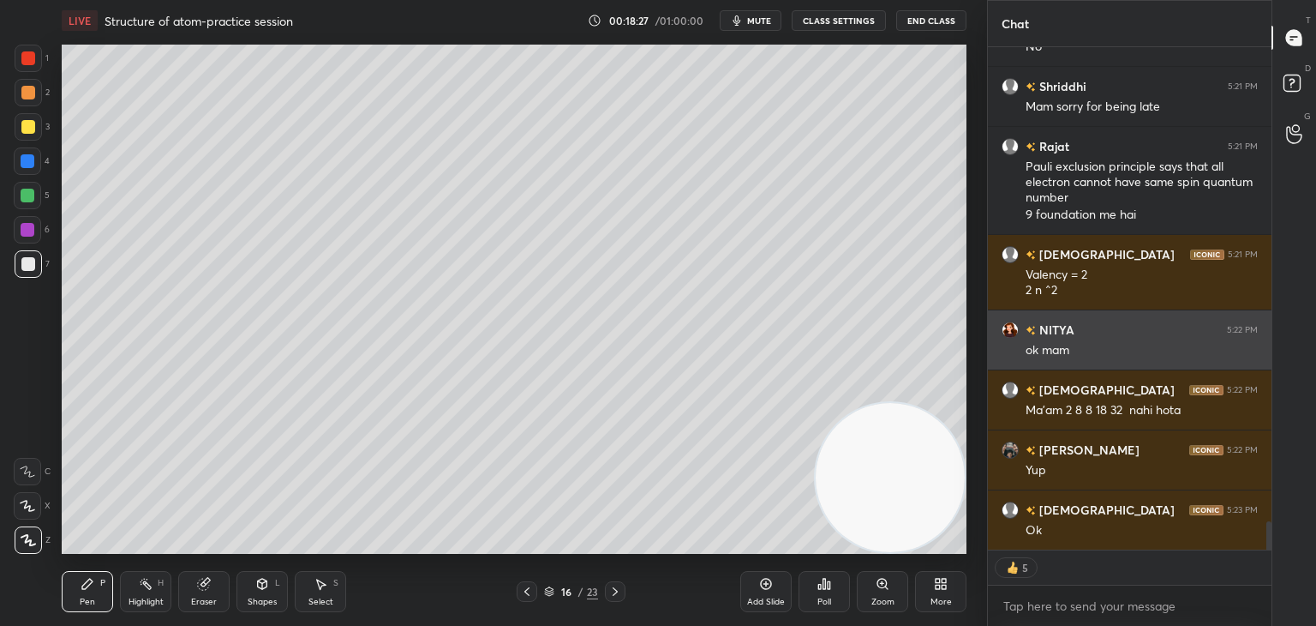
scroll to position [8453, 0]
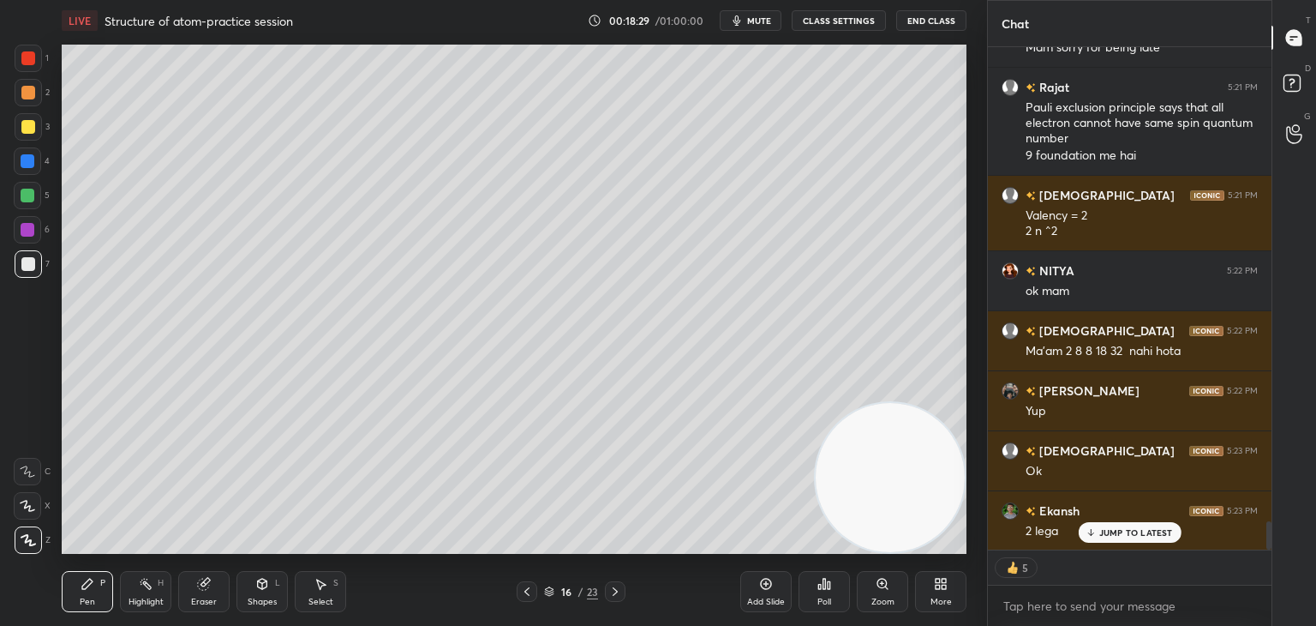
click at [1106, 532] on p "JUMP TO LATEST" at bounding box center [1137, 532] width 74 height 10
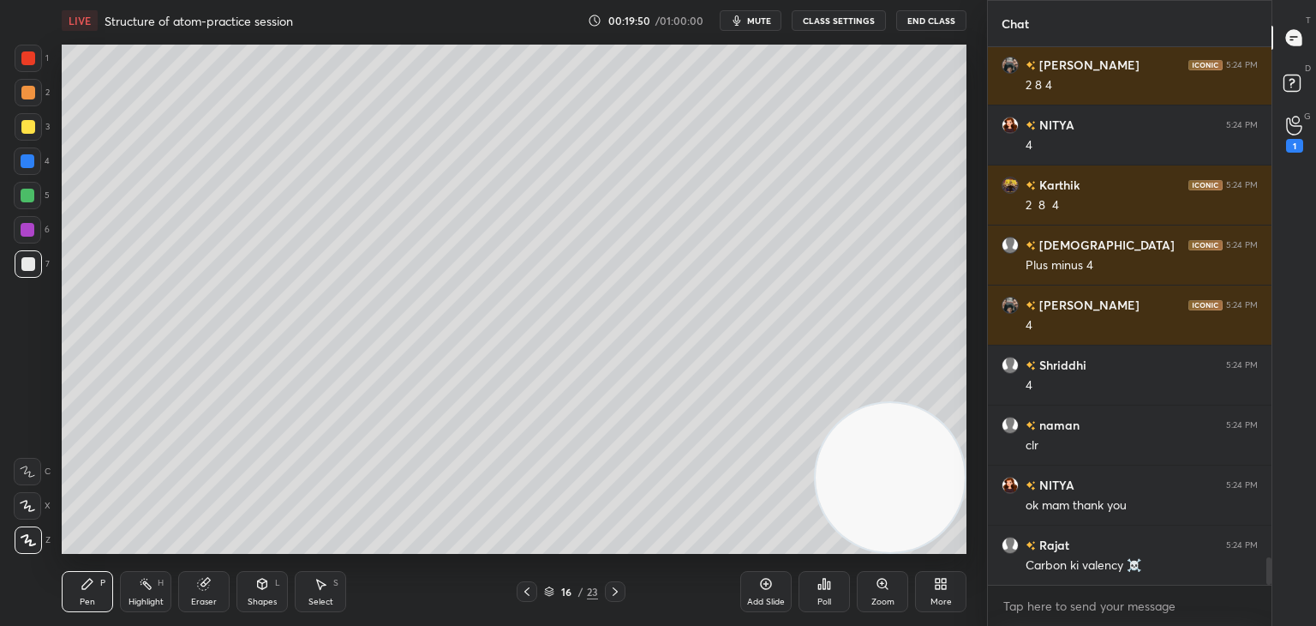
scroll to position [9936, 0]
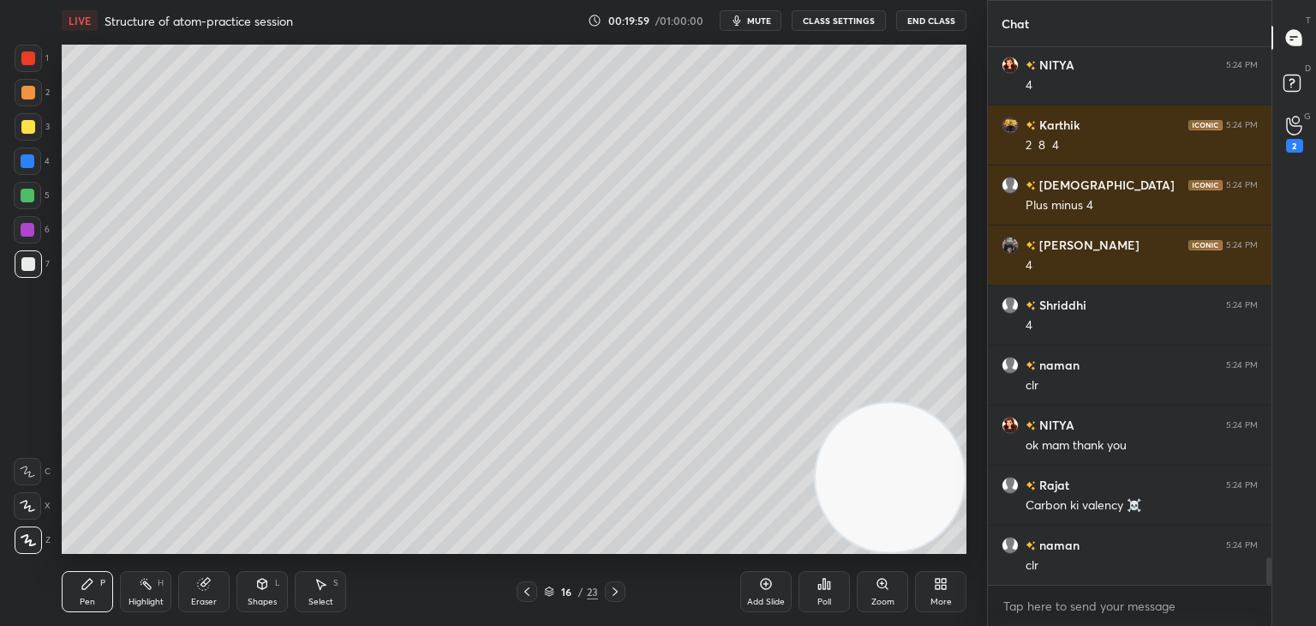
click at [609, 585] on icon at bounding box center [615, 591] width 14 height 14
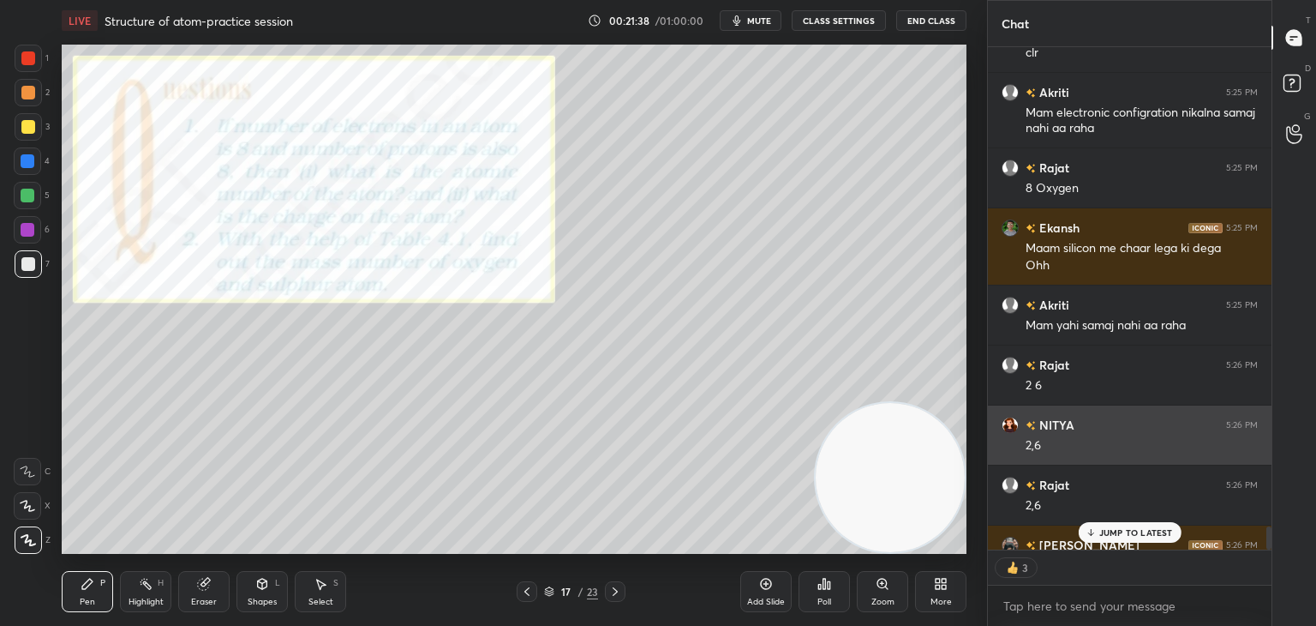
scroll to position [10483, 0]
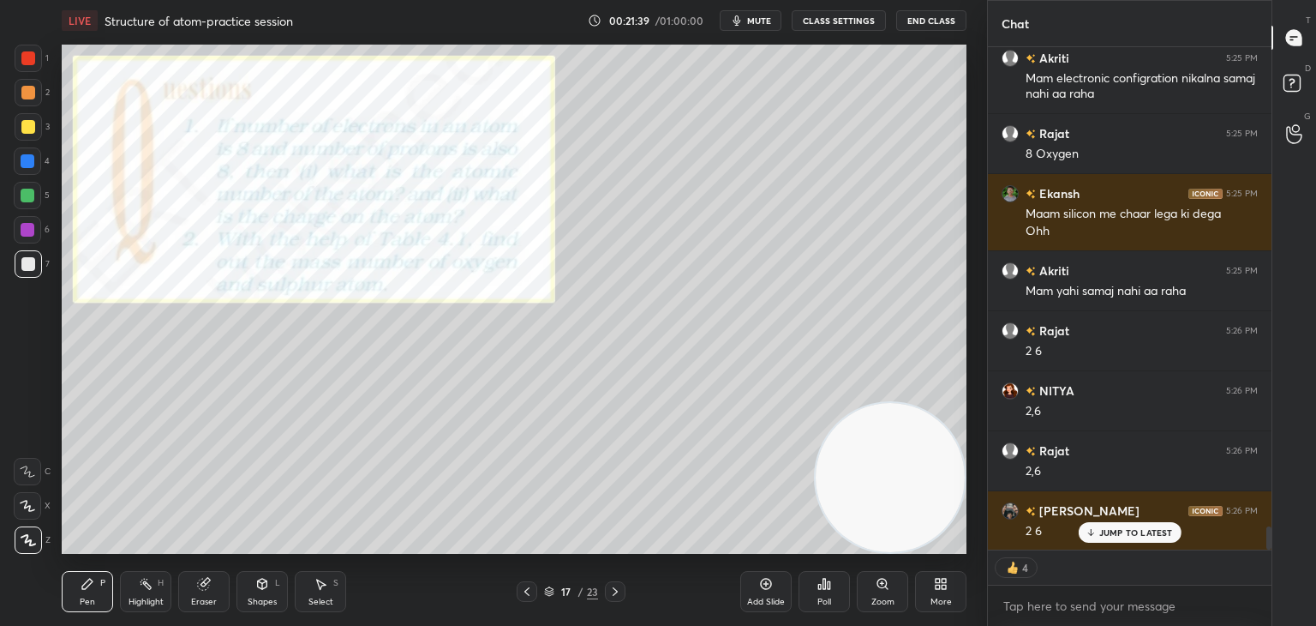
click at [1128, 534] on p "JUMP TO LATEST" at bounding box center [1137, 532] width 74 height 10
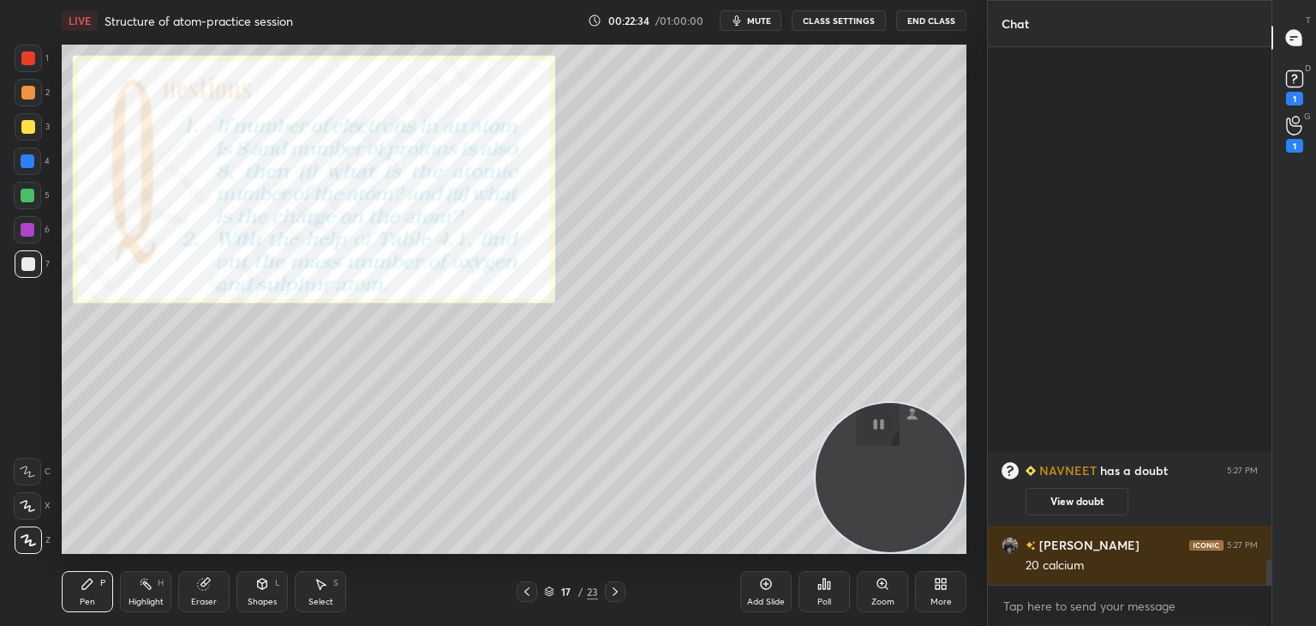
scroll to position [9968, 0]
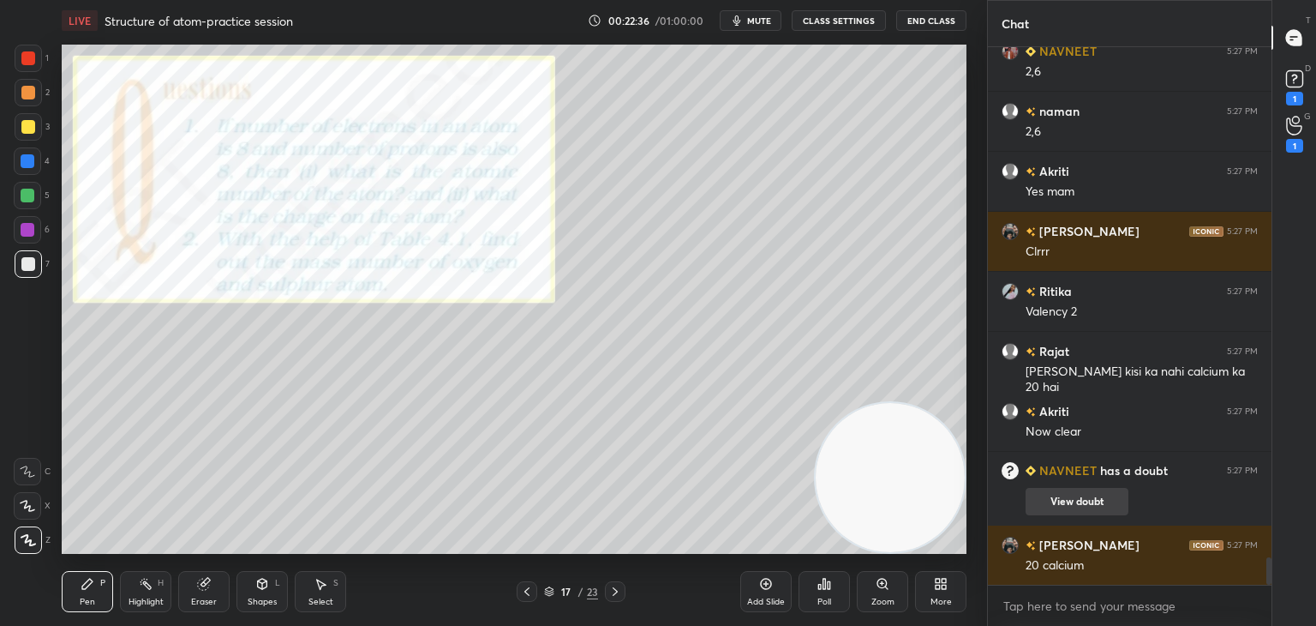
click at [1104, 501] on button "View doubt" at bounding box center [1077, 501] width 103 height 27
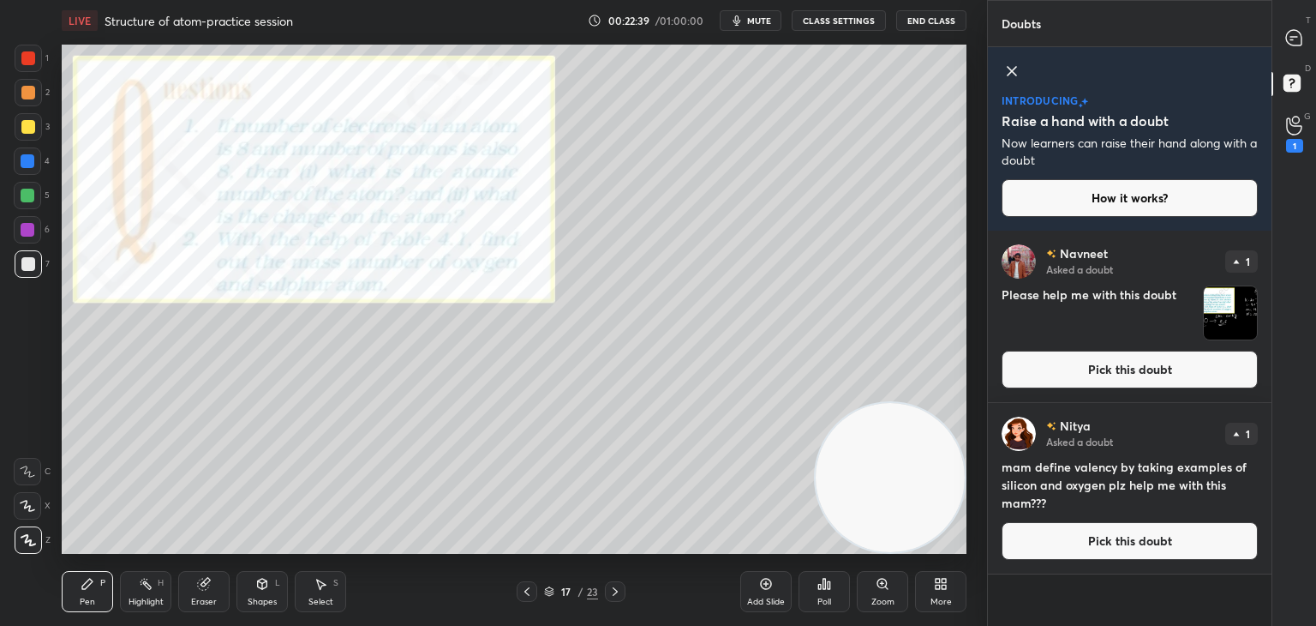
click at [1227, 308] on img "grid" at bounding box center [1230, 312] width 53 height 53
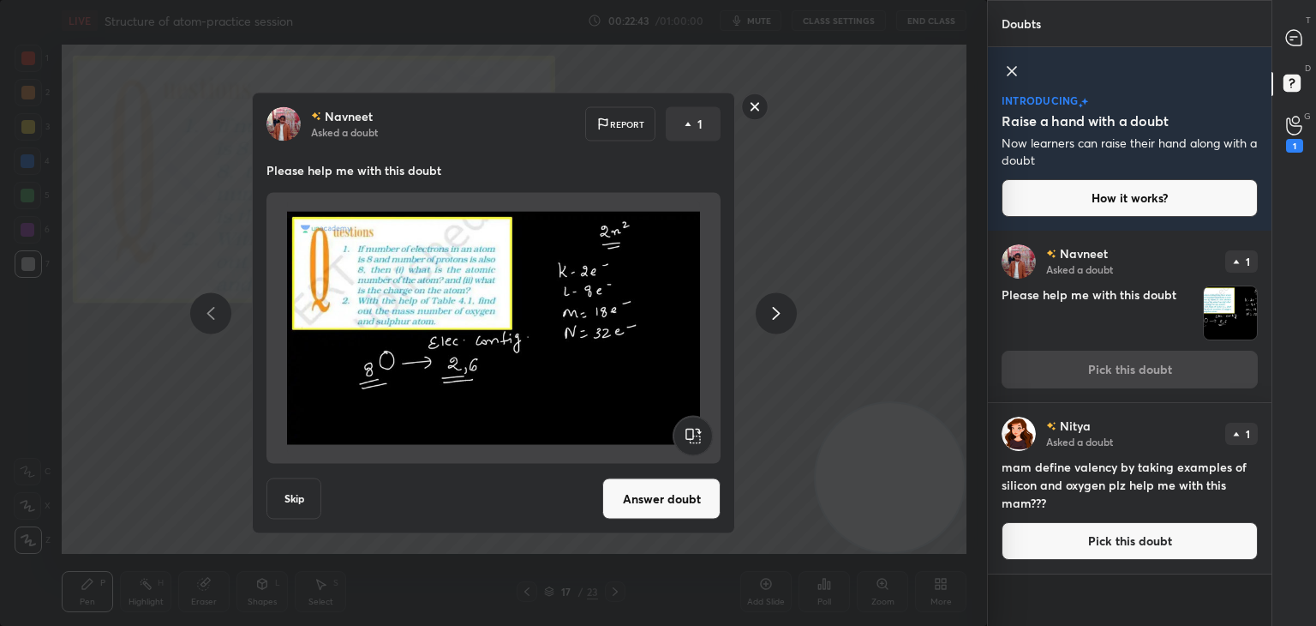
click at [795, 265] on div "[PERSON_NAME] Asked a doubt Report 1 Please help me with this doubt Skip Answer…" at bounding box center [494, 313] width 648 height 441
click at [746, 103] on rect at bounding box center [755, 106] width 27 height 27
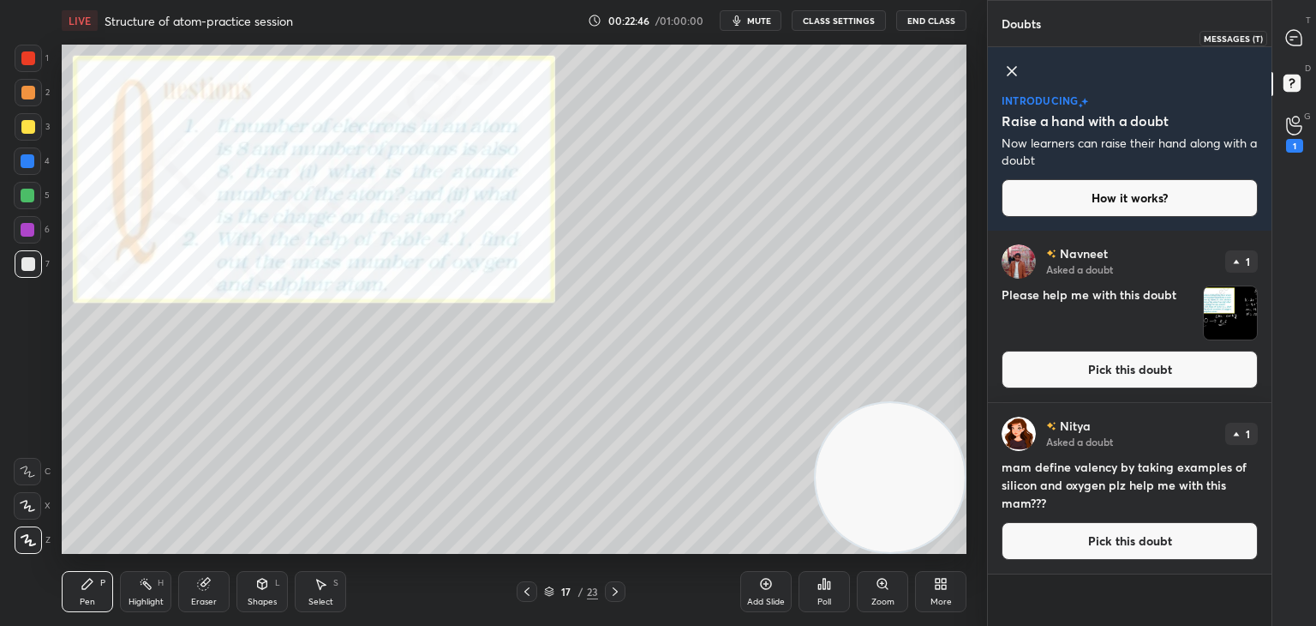
click at [1301, 43] on icon at bounding box center [1293, 37] width 15 height 15
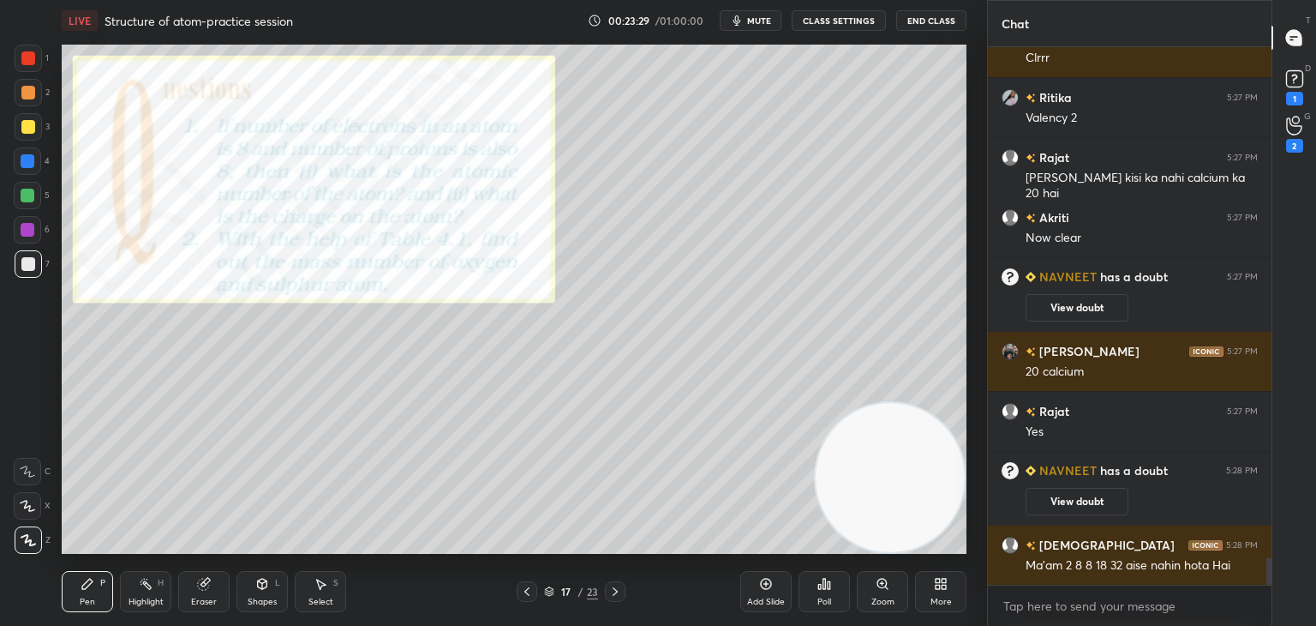
scroll to position [10171, 0]
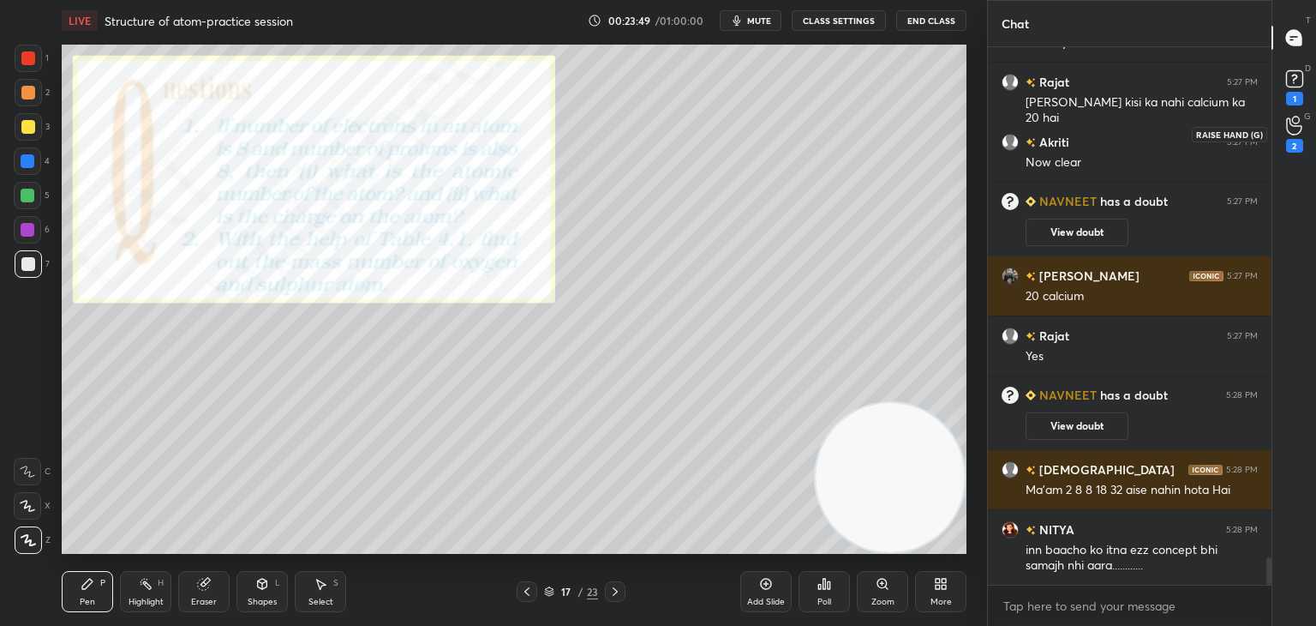
click at [1306, 129] on div "2" at bounding box center [1295, 133] width 34 height 31
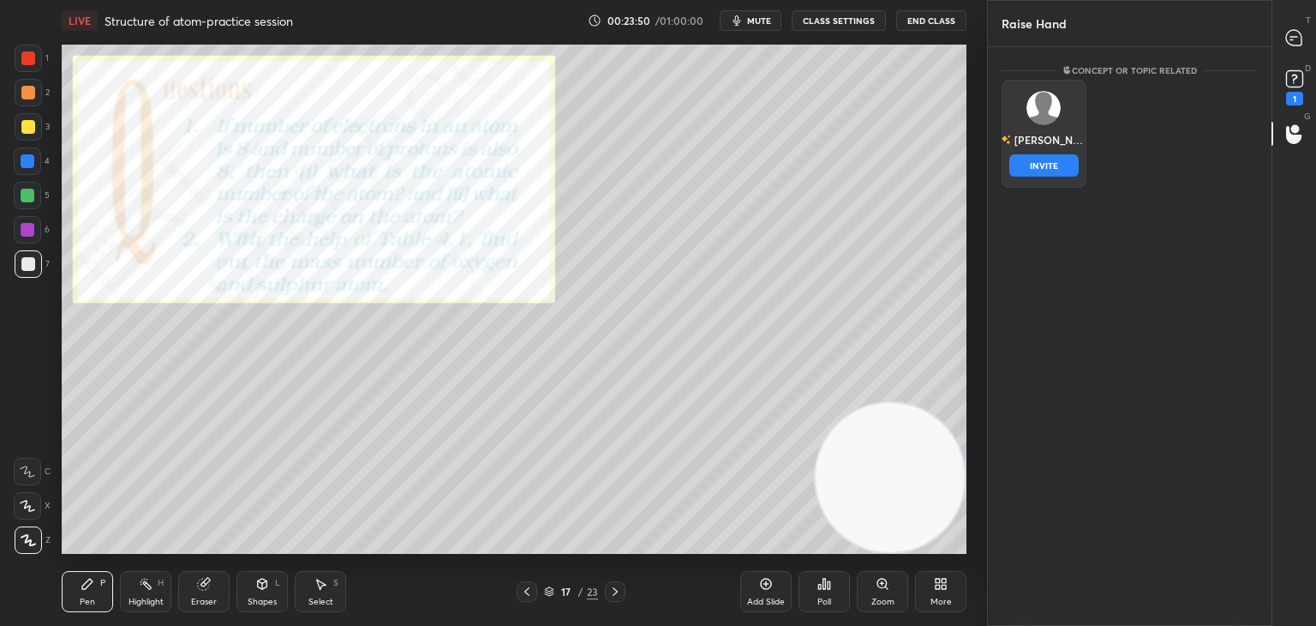
click at [1058, 135] on div "[PERSON_NAME] INVITE" at bounding box center [1044, 134] width 85 height 108
click at [1049, 165] on button "INVITE" at bounding box center [1044, 165] width 69 height 22
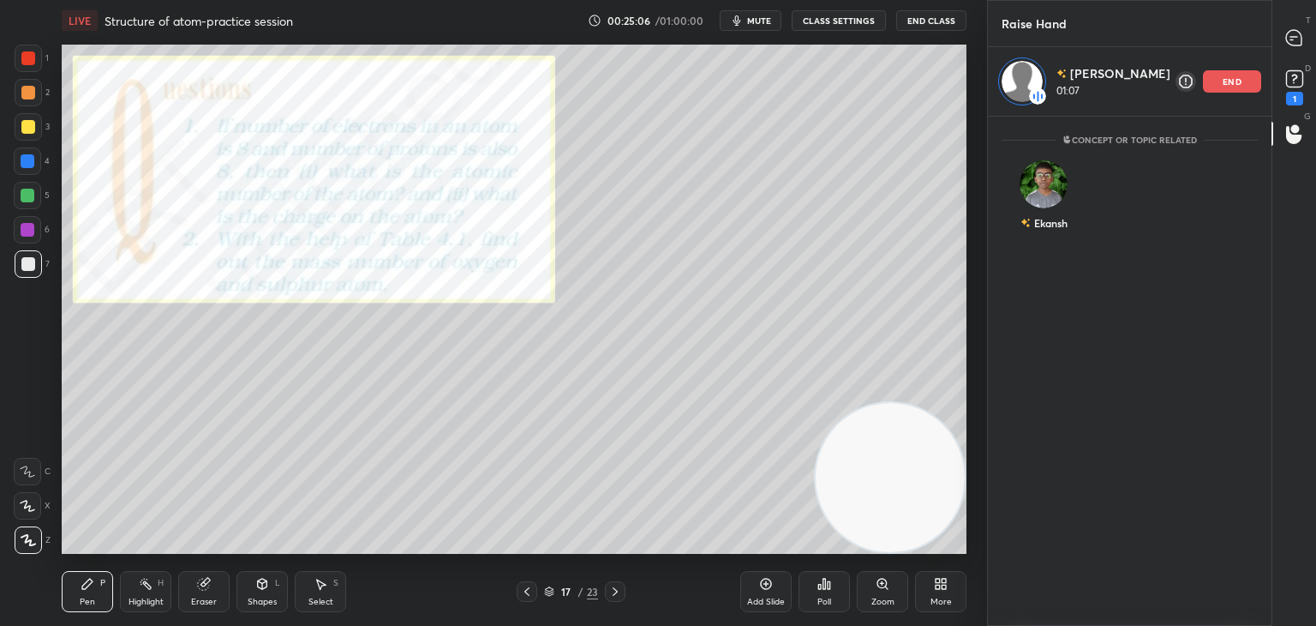
click at [1238, 77] on p "end" at bounding box center [1232, 81] width 19 height 9
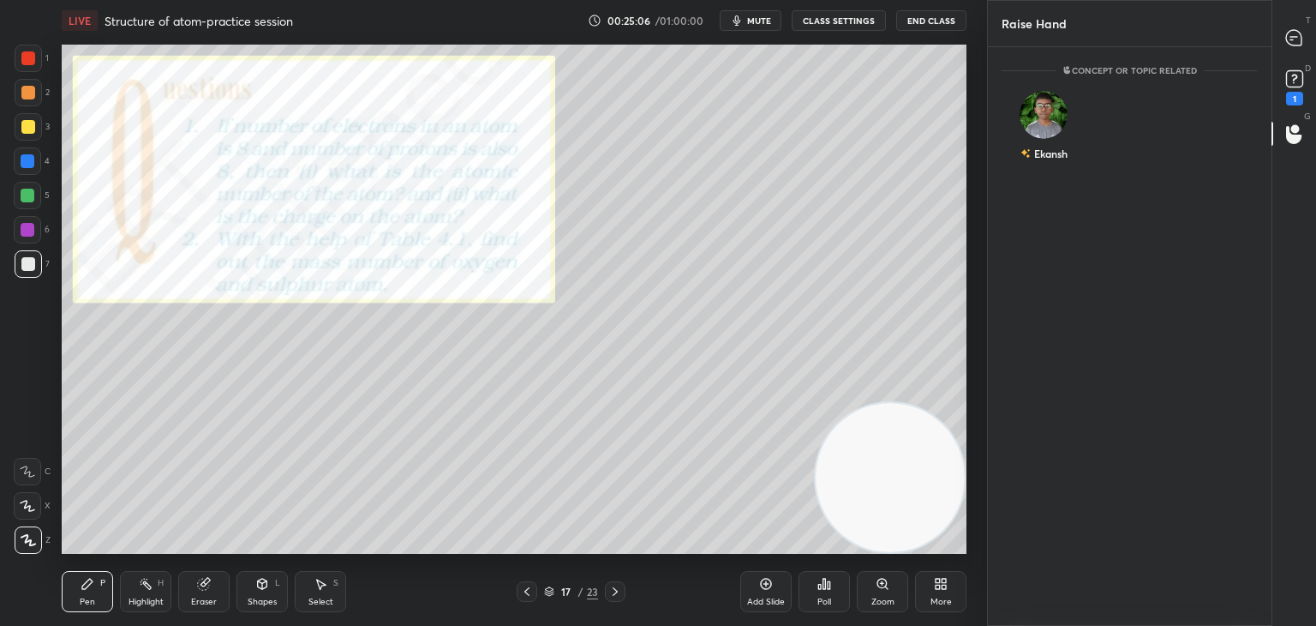
scroll to position [573, 279]
click at [1286, 74] on rect at bounding box center [1294, 79] width 16 height 16
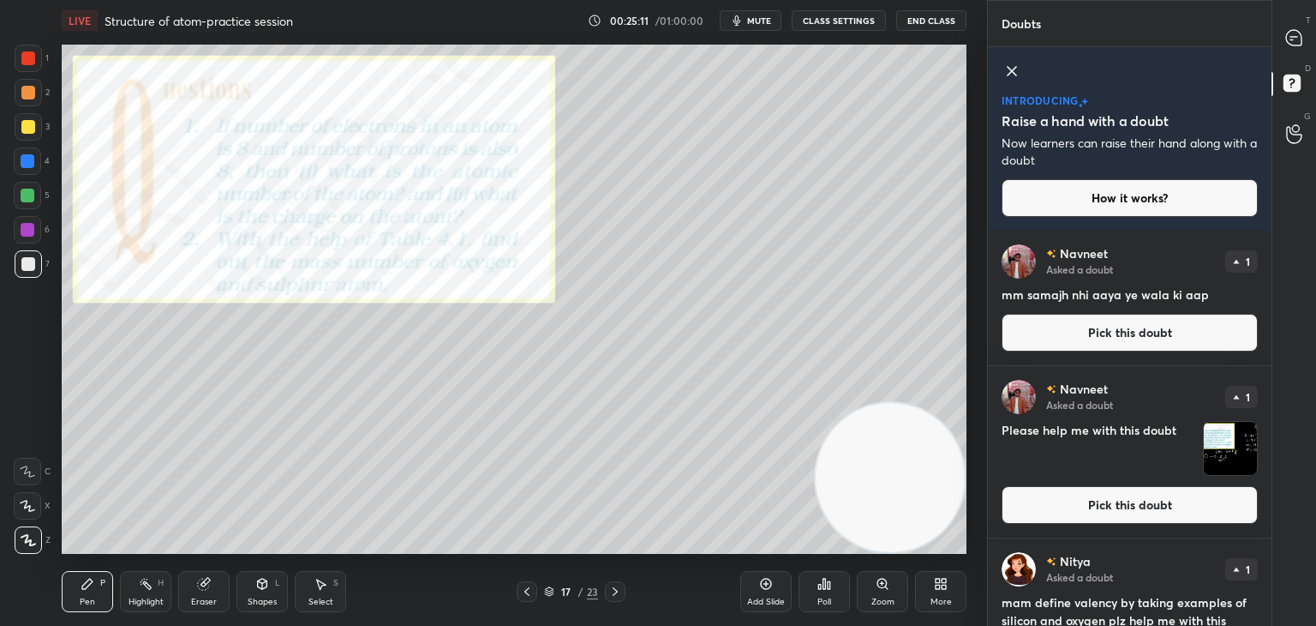
scroll to position [84, 0]
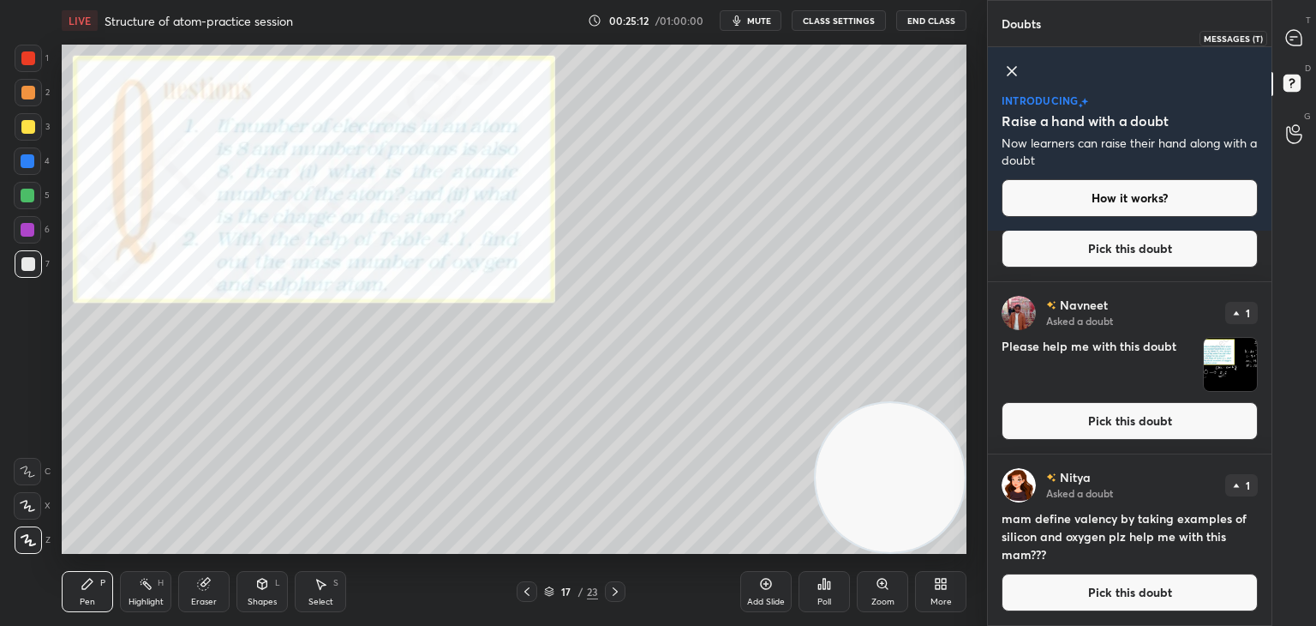
click at [1293, 34] on icon at bounding box center [1293, 37] width 15 height 15
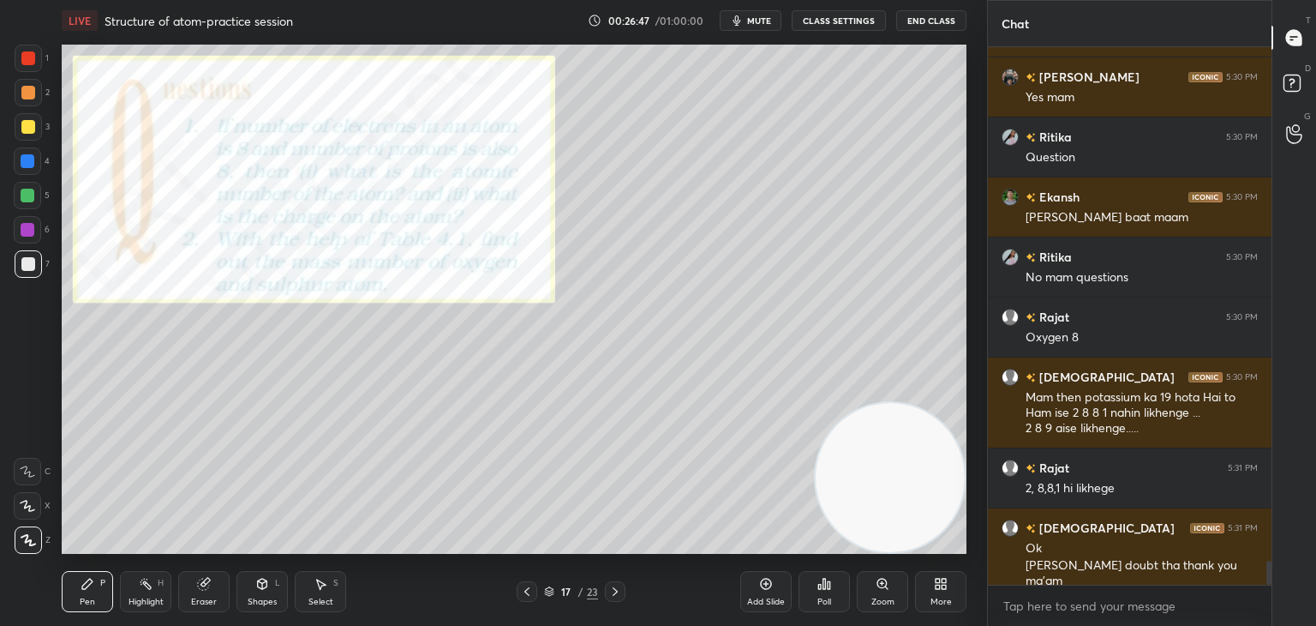
scroll to position [11458, 0]
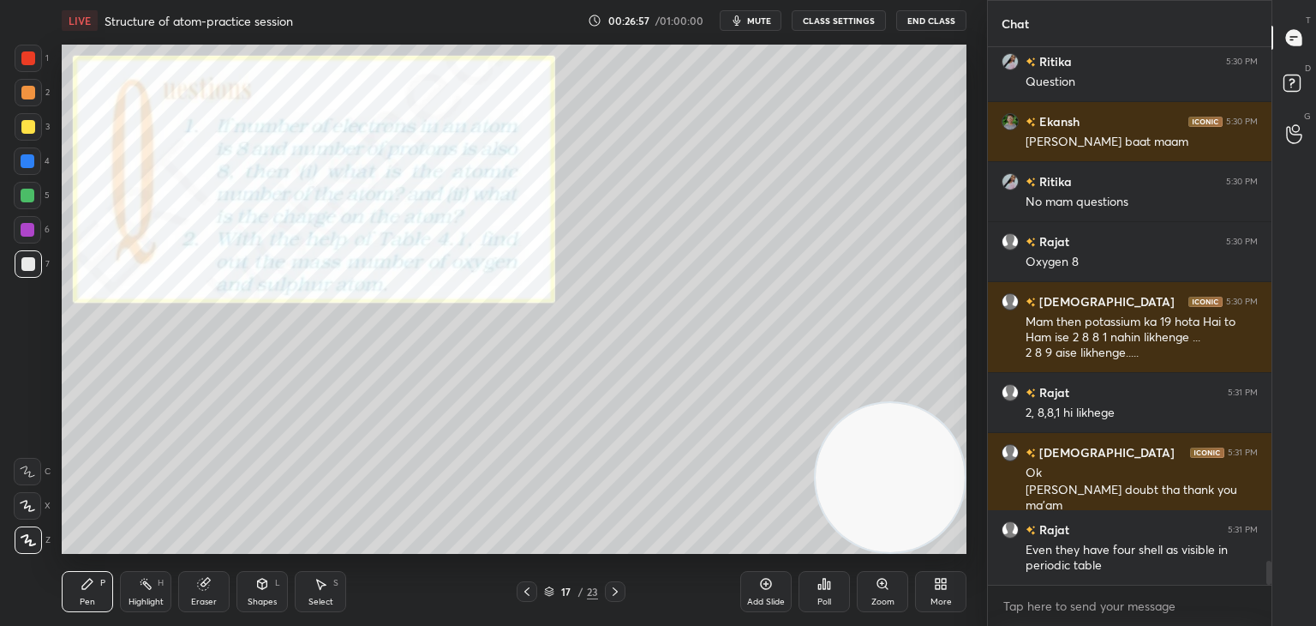
click at [614, 593] on icon at bounding box center [615, 591] width 5 height 9
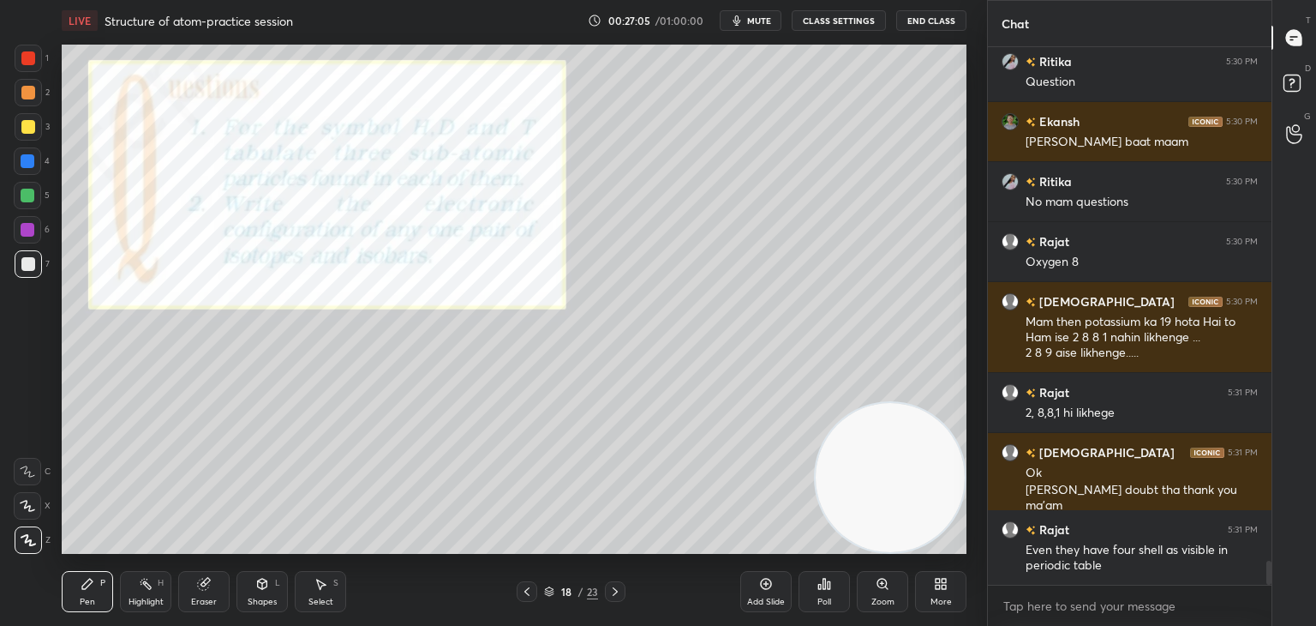
scroll to position [11518, 0]
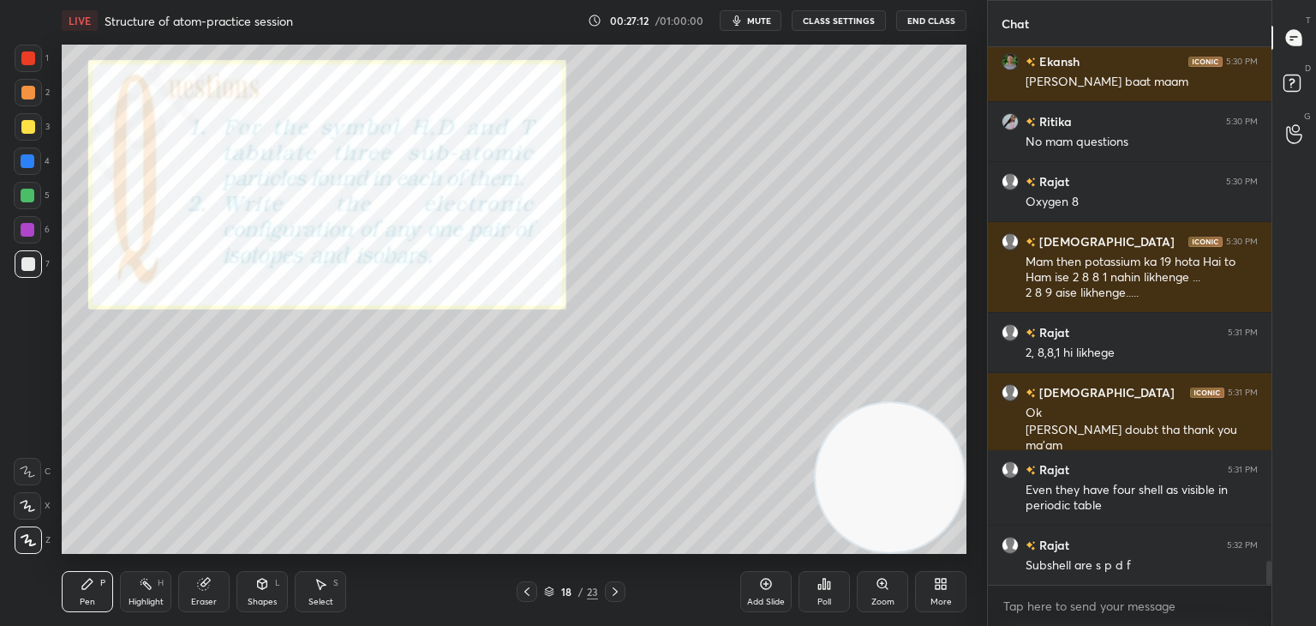
click at [27, 234] on div at bounding box center [28, 230] width 14 height 14
click at [21, 267] on div at bounding box center [28, 264] width 14 height 14
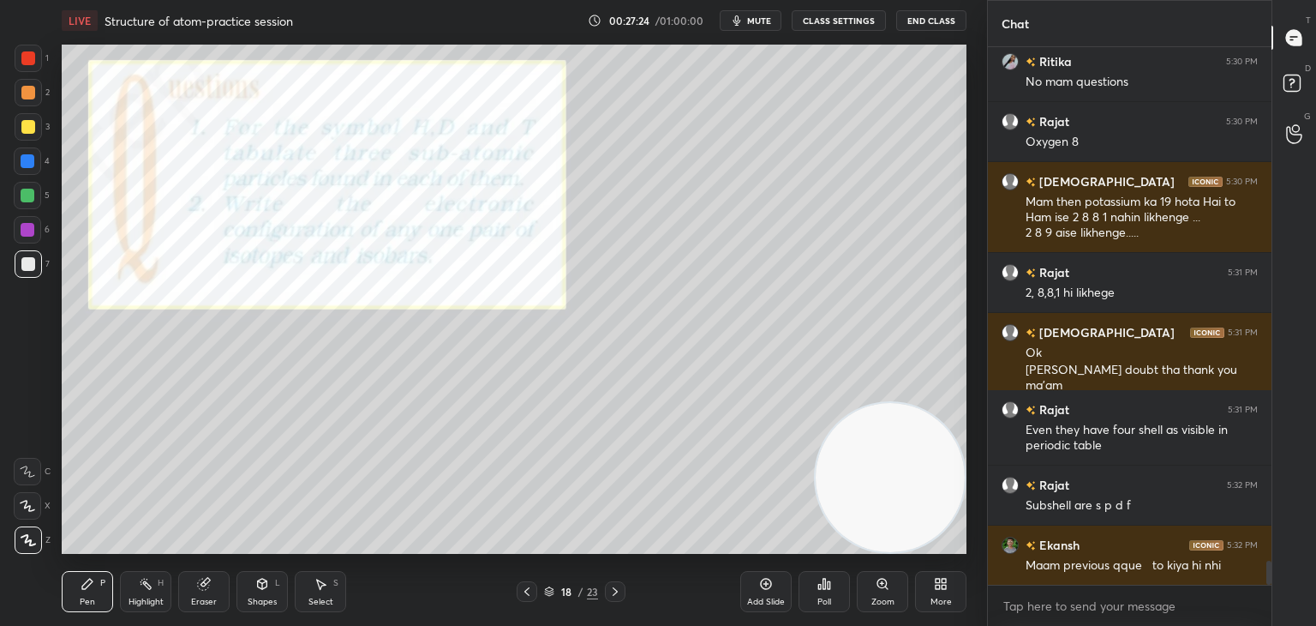
scroll to position [11638, 0]
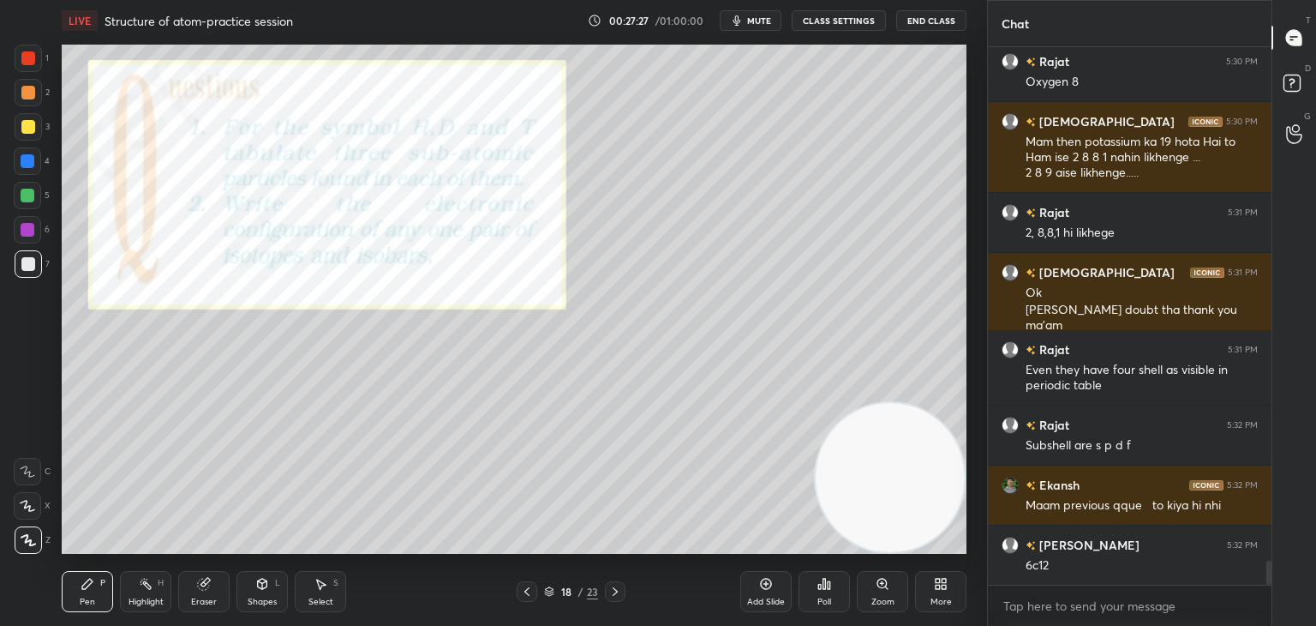
click at [528, 591] on icon at bounding box center [527, 591] width 14 height 14
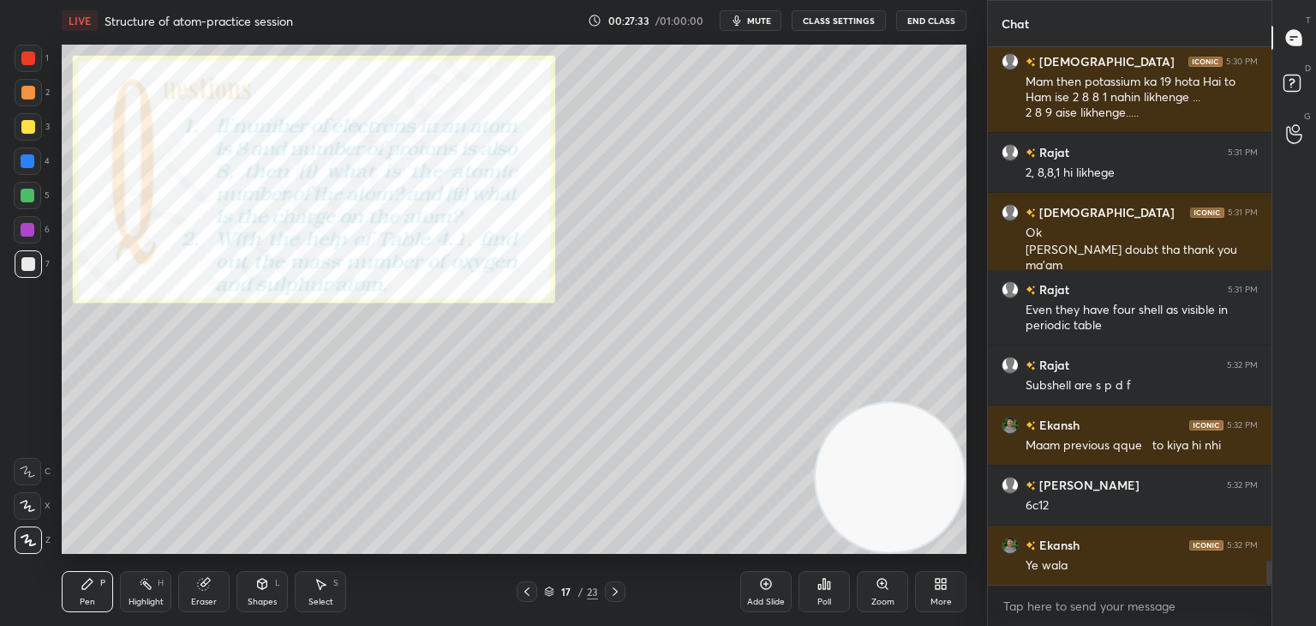
scroll to position [11789, 0]
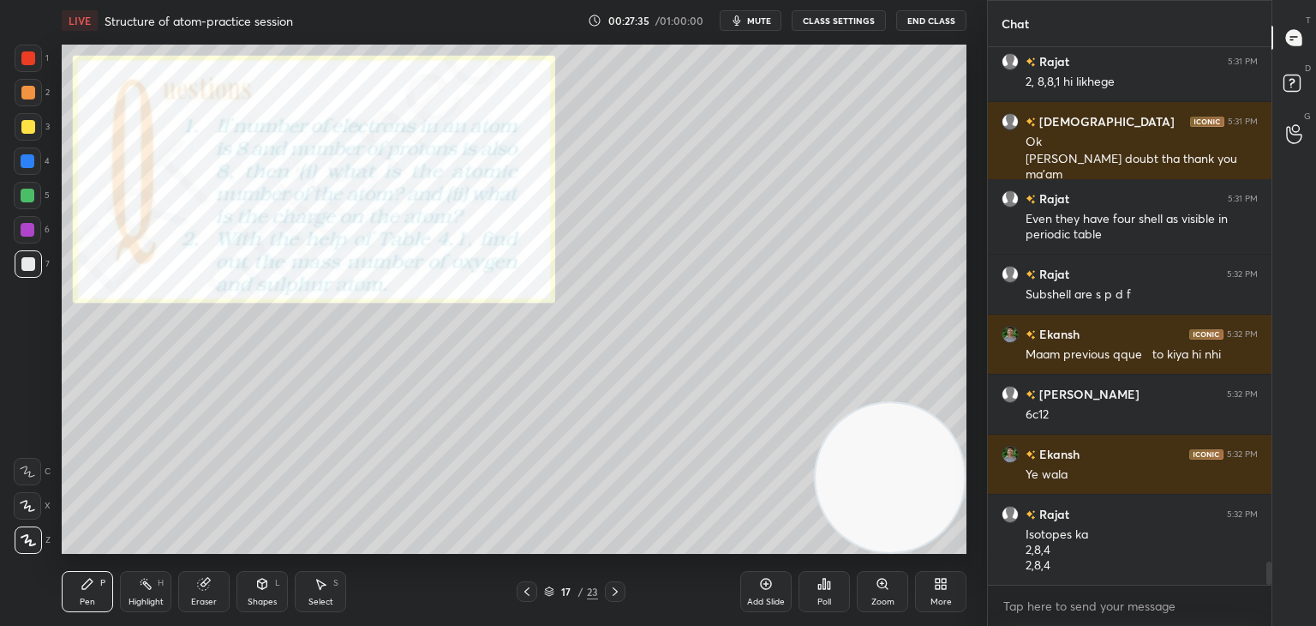
click at [614, 613] on div "Pen P Highlight H Eraser Shapes L Select S 17 / 23 Add Slide Poll Zoom More" at bounding box center [514, 591] width 905 height 69
click at [615, 578] on div "Pen P Highlight H Eraser Shapes L Select S 17 / 23 Add Slide Poll Zoom More" at bounding box center [514, 591] width 905 height 69
click at [616, 592] on icon at bounding box center [615, 591] width 5 height 9
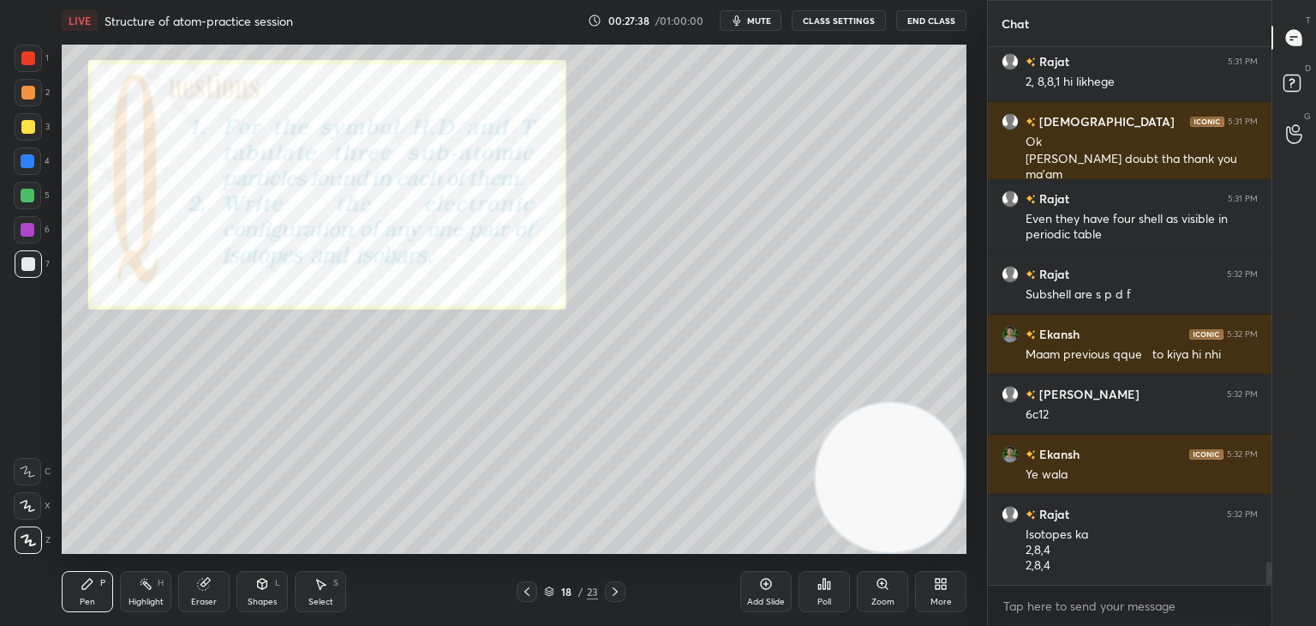
scroll to position [11806, 0]
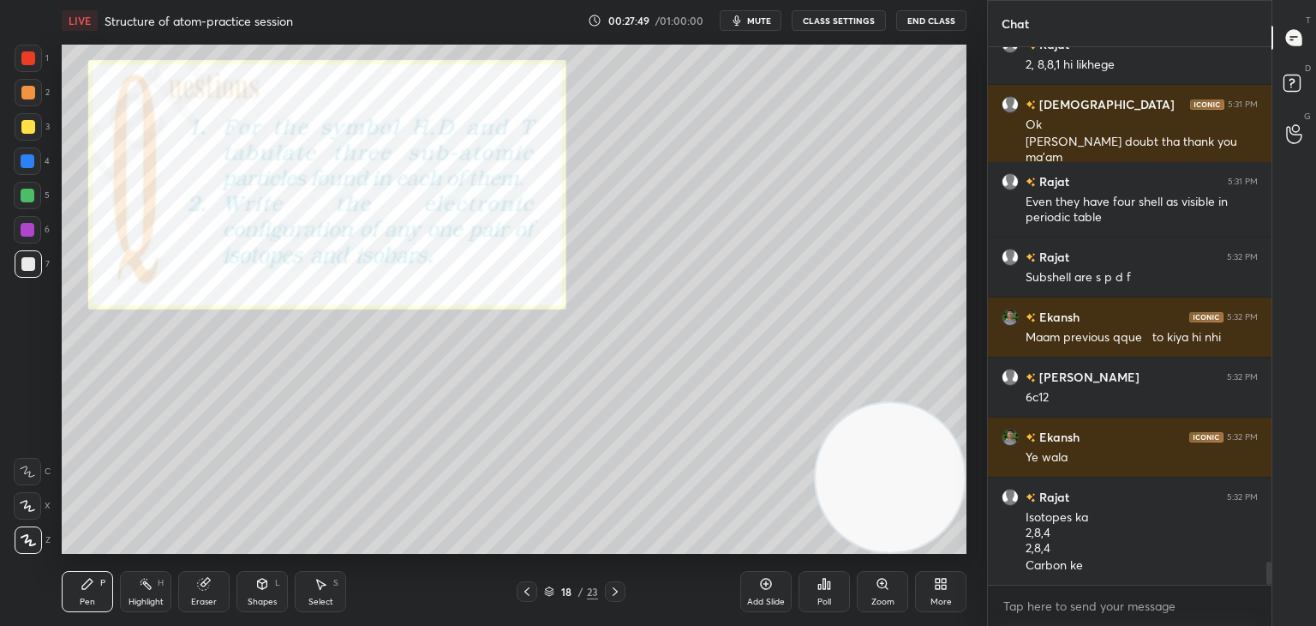
click at [31, 124] on div at bounding box center [28, 127] width 14 height 14
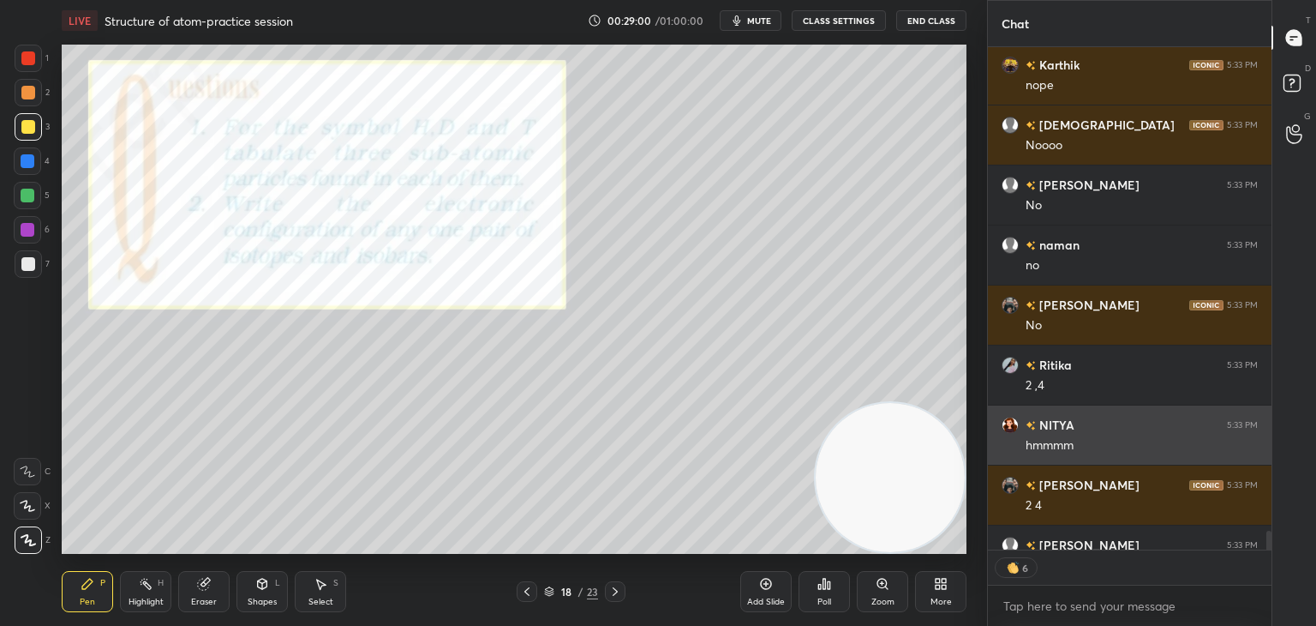
scroll to position [12621, 0]
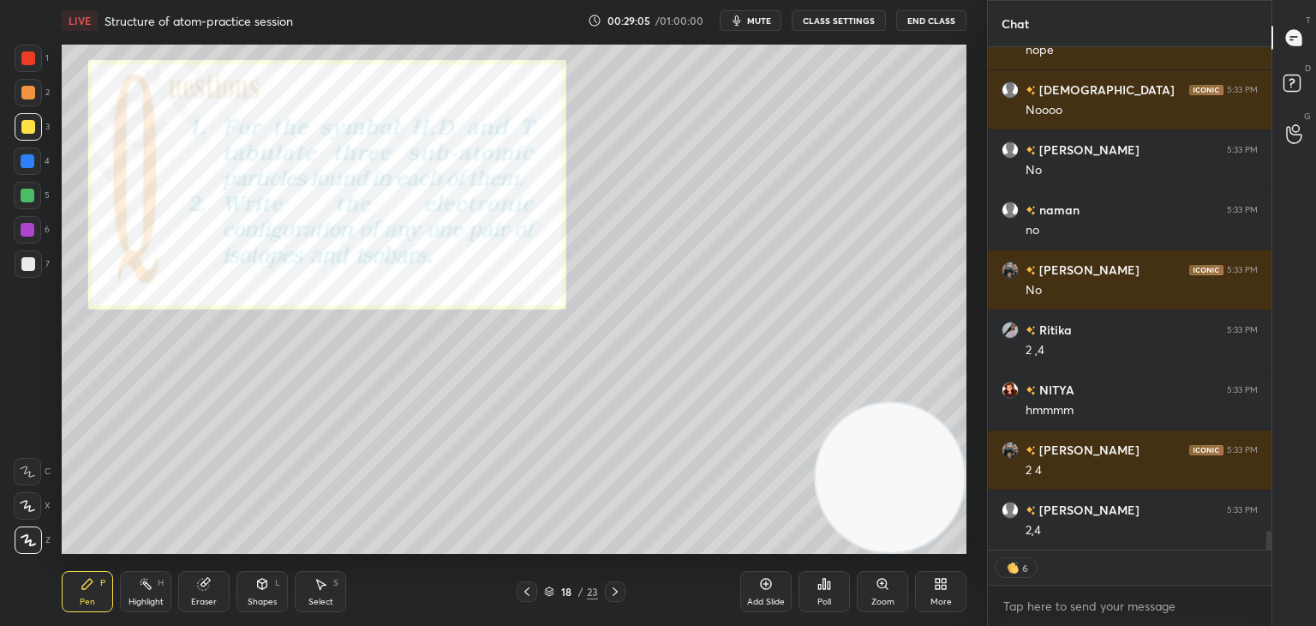
click at [614, 594] on icon at bounding box center [615, 591] width 5 height 9
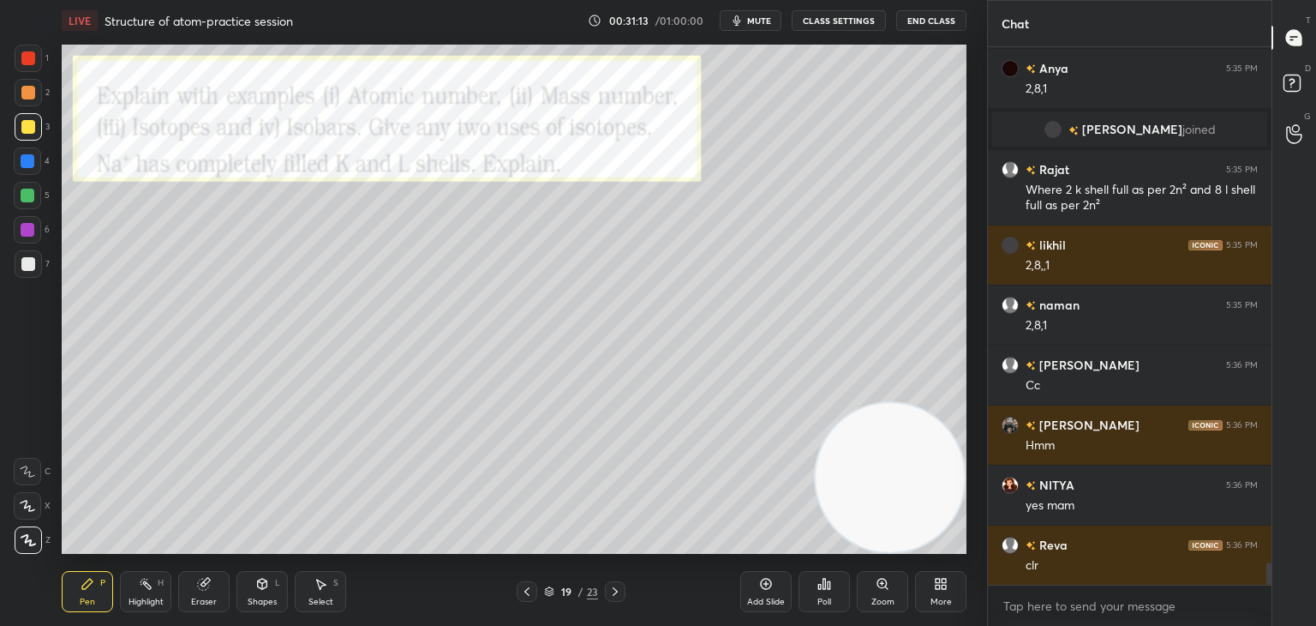
scroll to position [12210, 0]
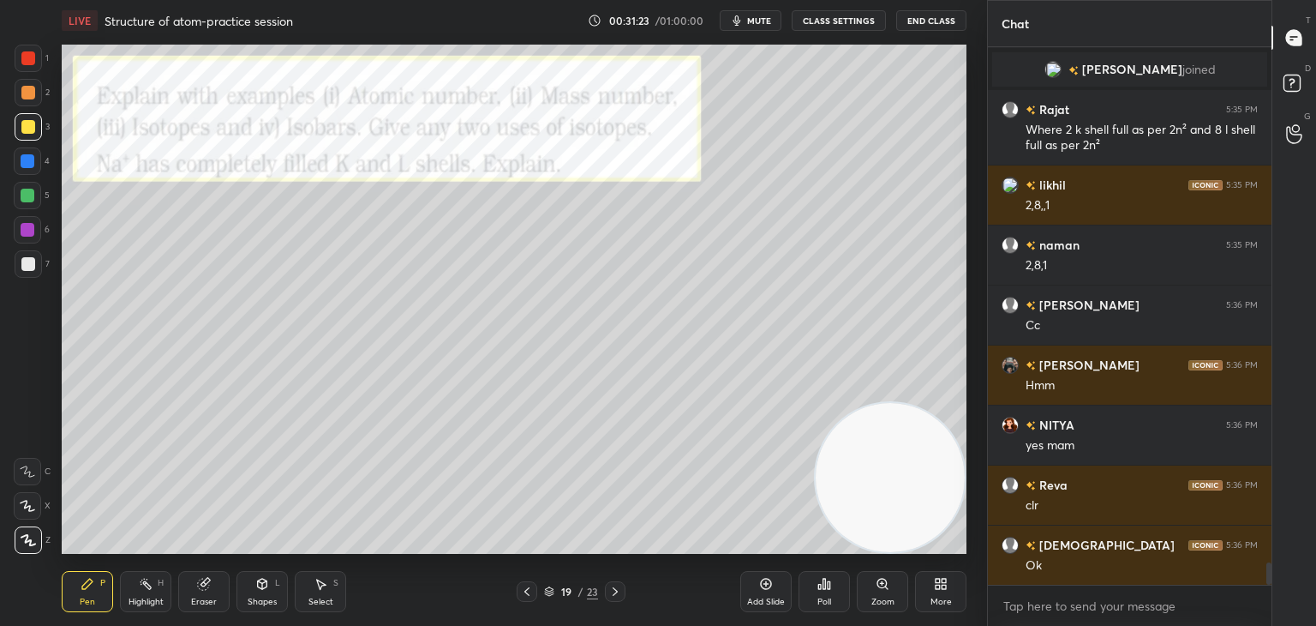
click at [617, 591] on icon at bounding box center [615, 591] width 5 height 9
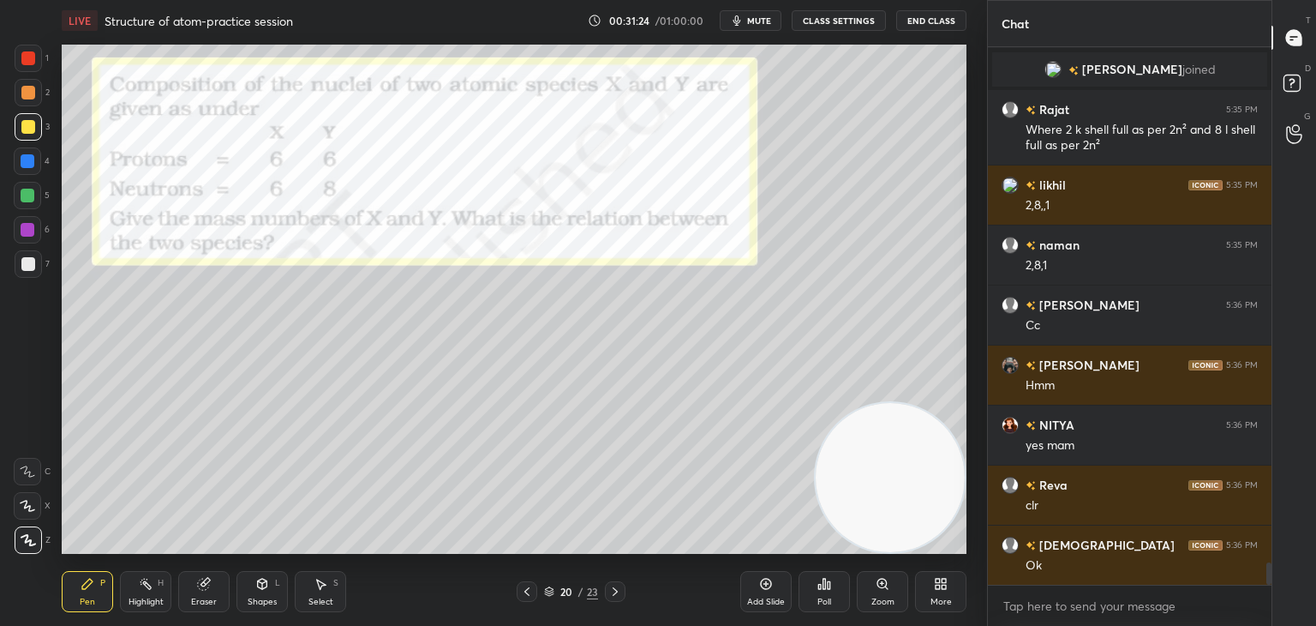
click at [535, 592] on div at bounding box center [527, 591] width 21 height 21
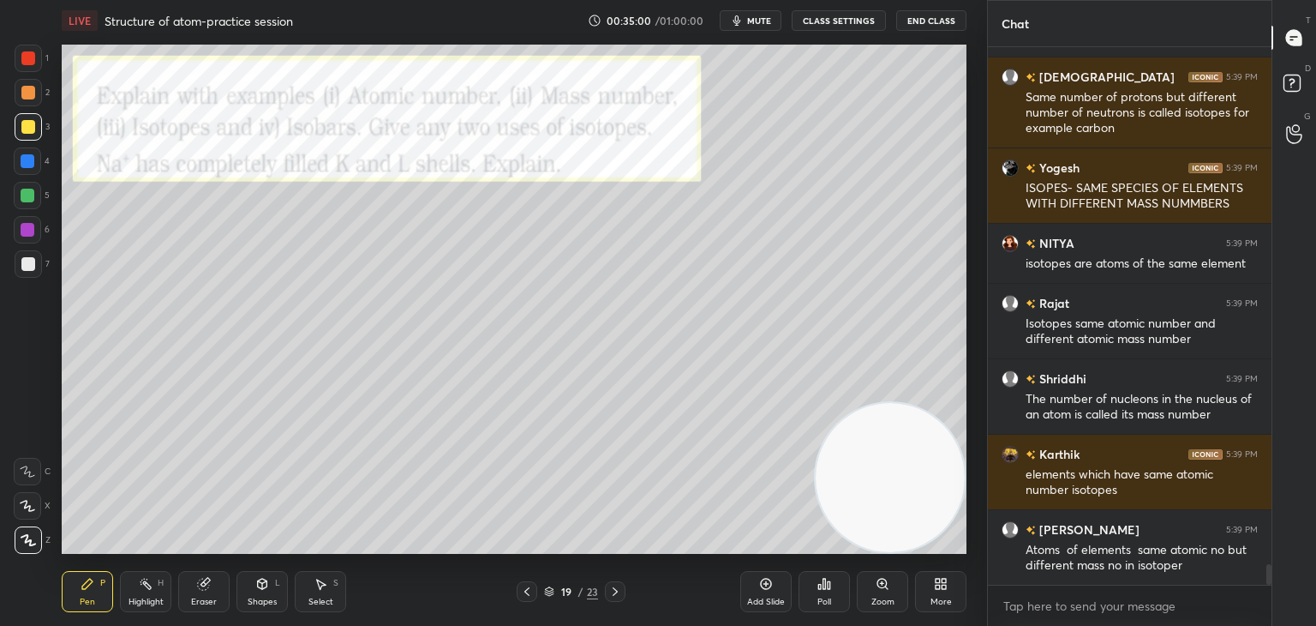
scroll to position [13501, 0]
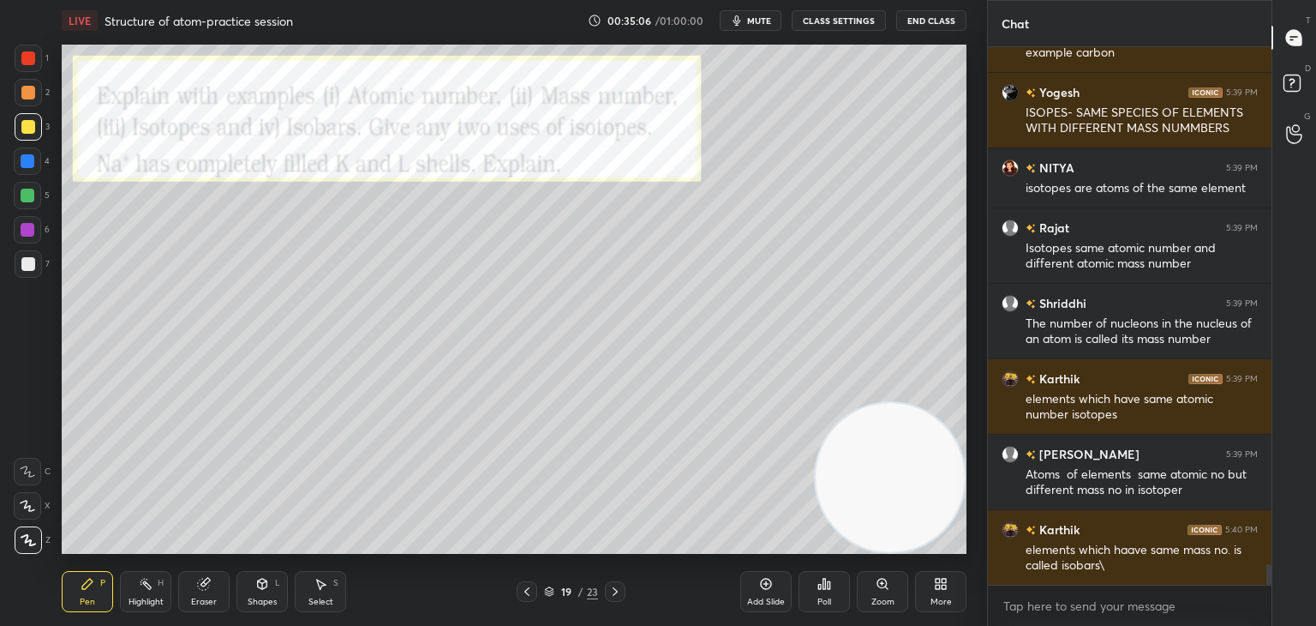
click at [622, 593] on div at bounding box center [615, 591] width 21 height 21
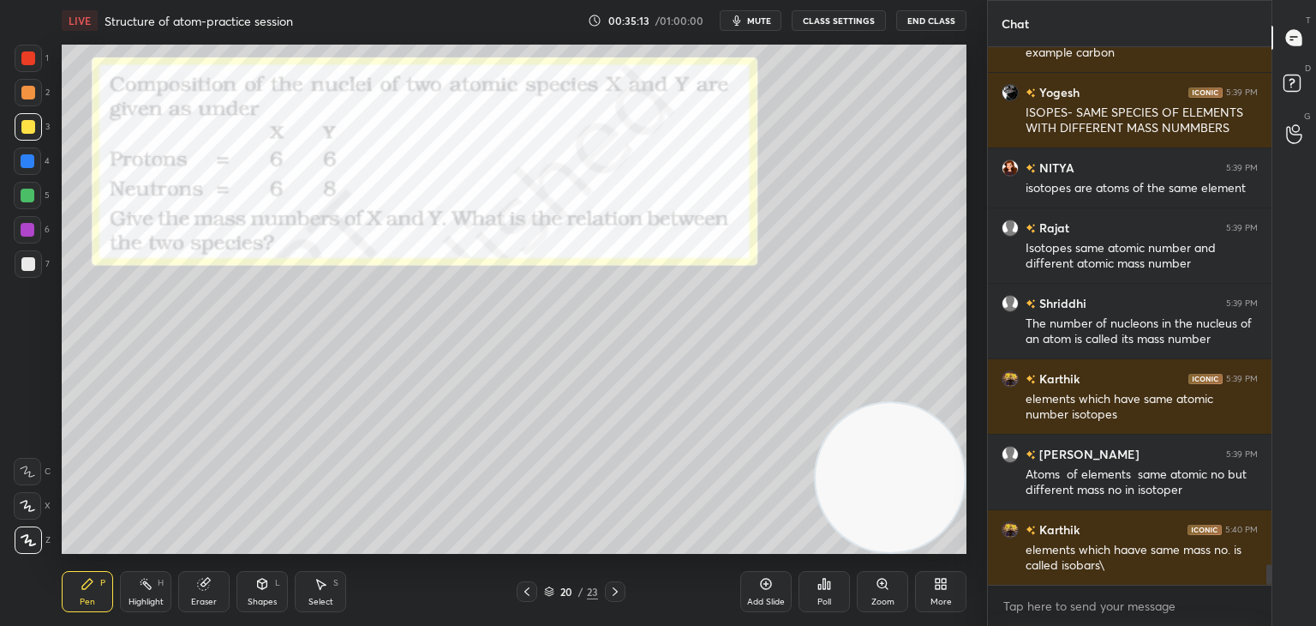
scroll to position [13592, 0]
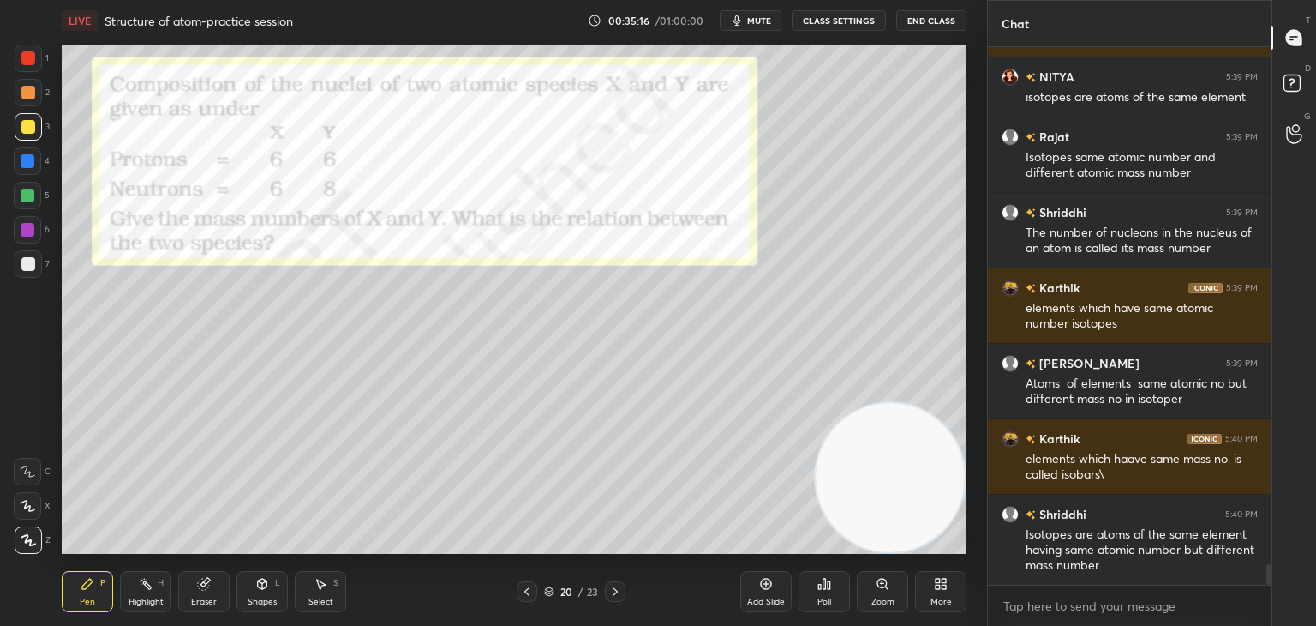
click at [27, 58] on div at bounding box center [28, 58] width 14 height 14
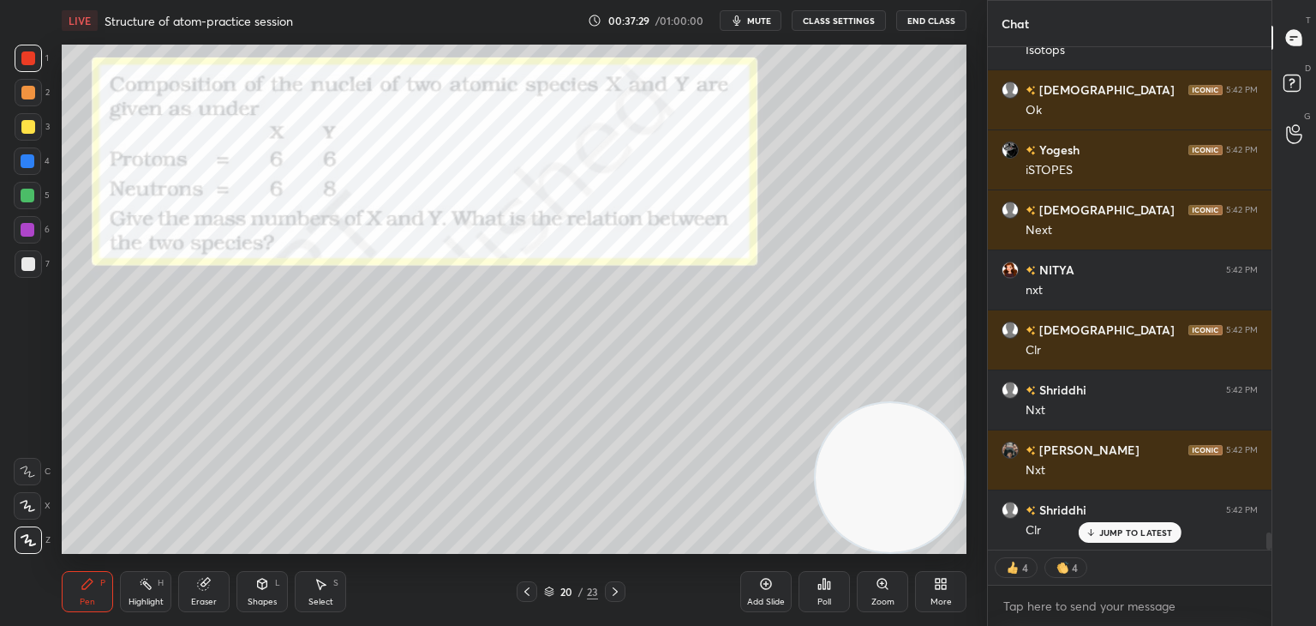
scroll to position [14318, 0]
click at [603, 594] on div "20 / 23" at bounding box center [571, 591] width 109 height 21
click at [611, 590] on icon at bounding box center [615, 591] width 14 height 14
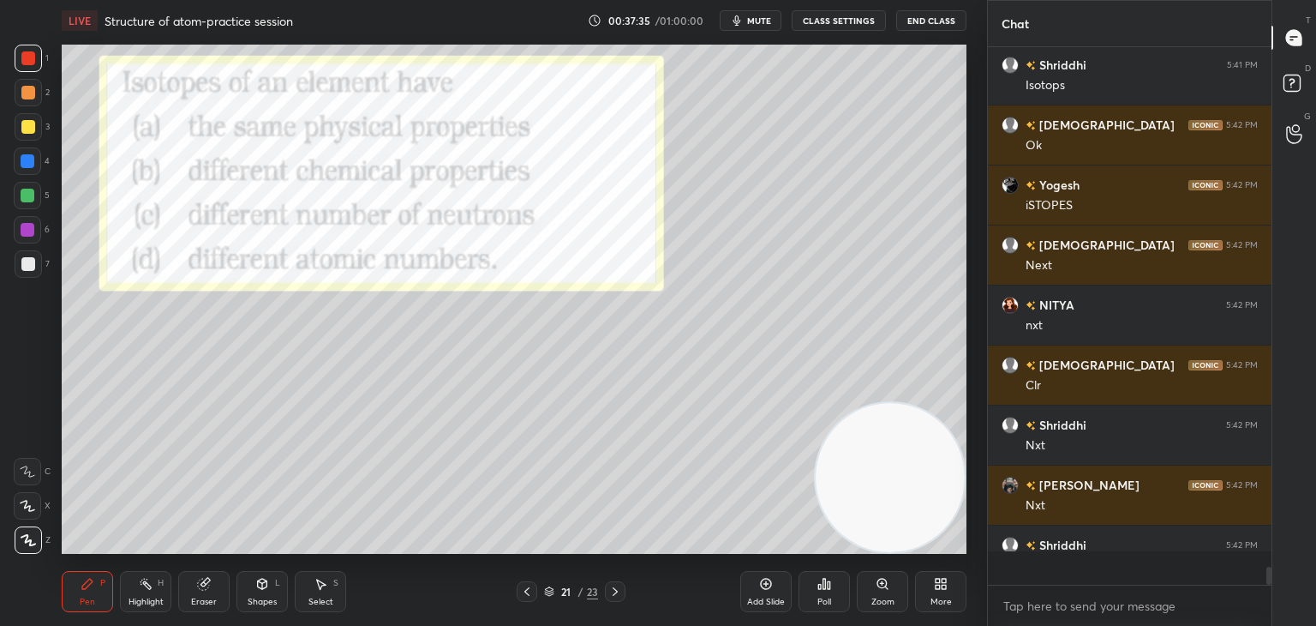
scroll to position [14284, 0]
click at [836, 590] on div "Poll" at bounding box center [824, 591] width 51 height 41
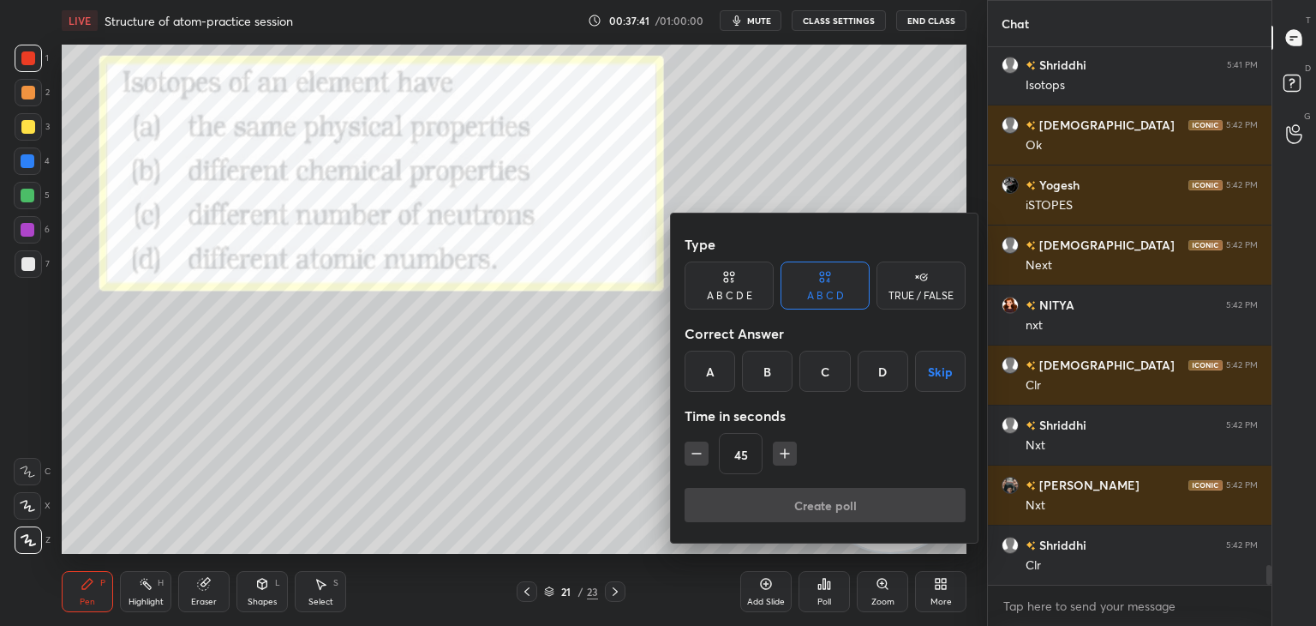
click at [828, 378] on div "C" at bounding box center [825, 371] width 51 height 41
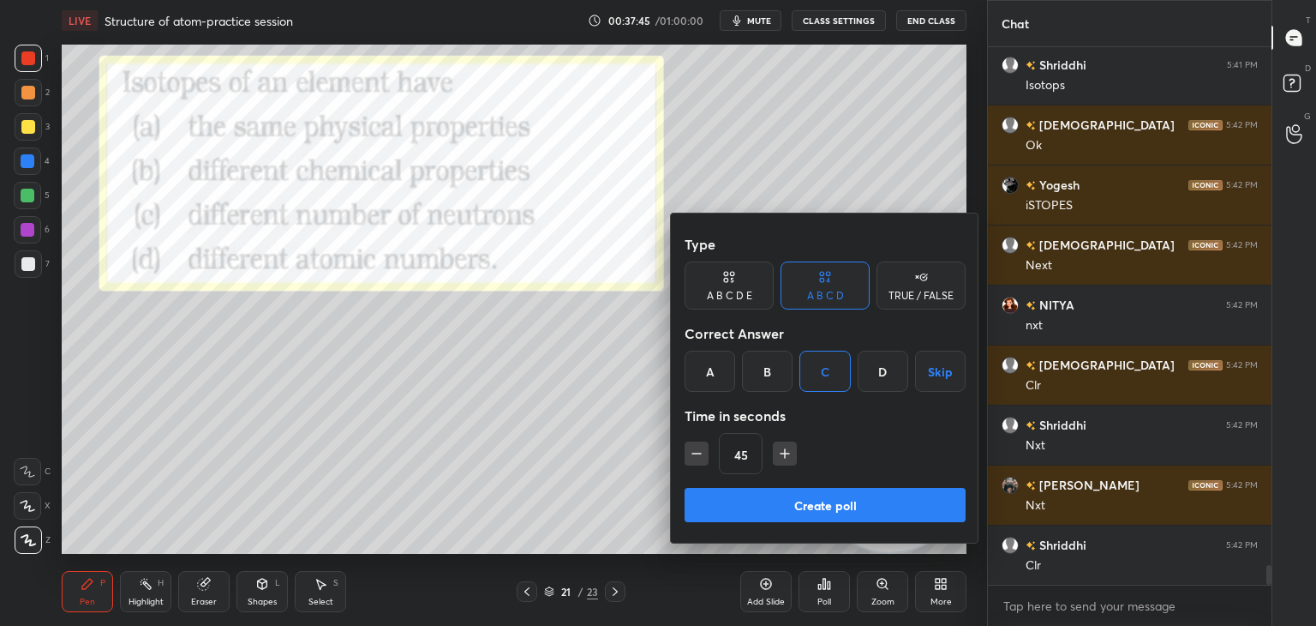
click at [732, 498] on button "Create poll" at bounding box center [825, 505] width 281 height 34
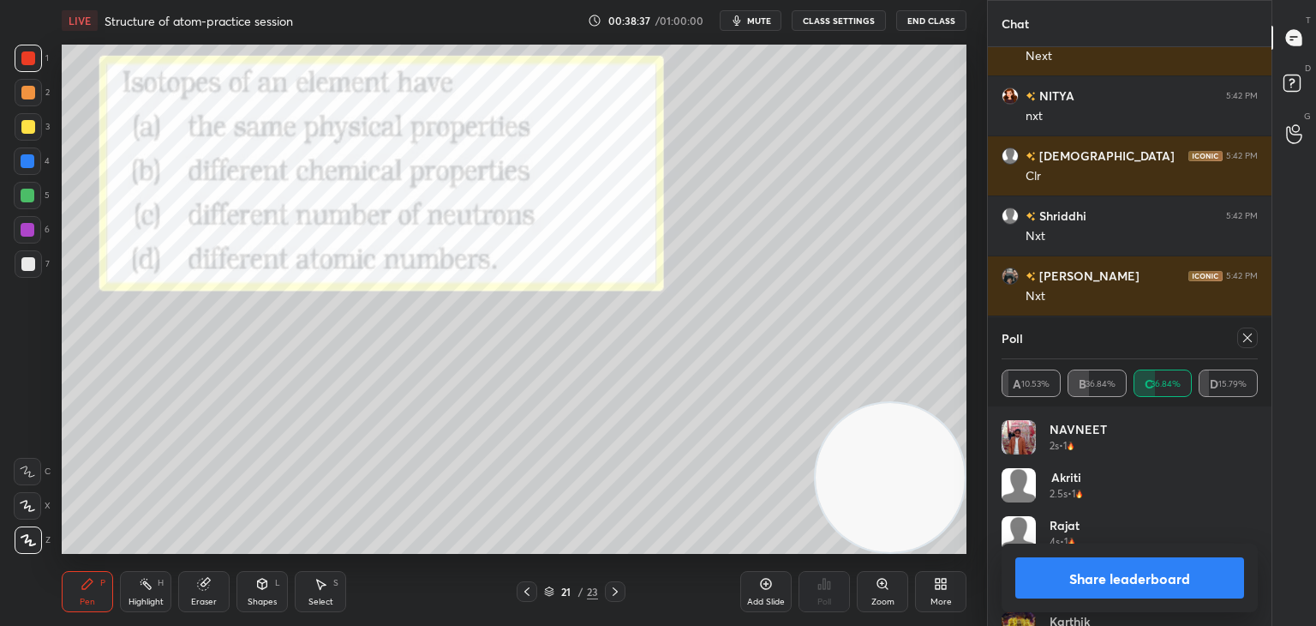
scroll to position [14534, 0]
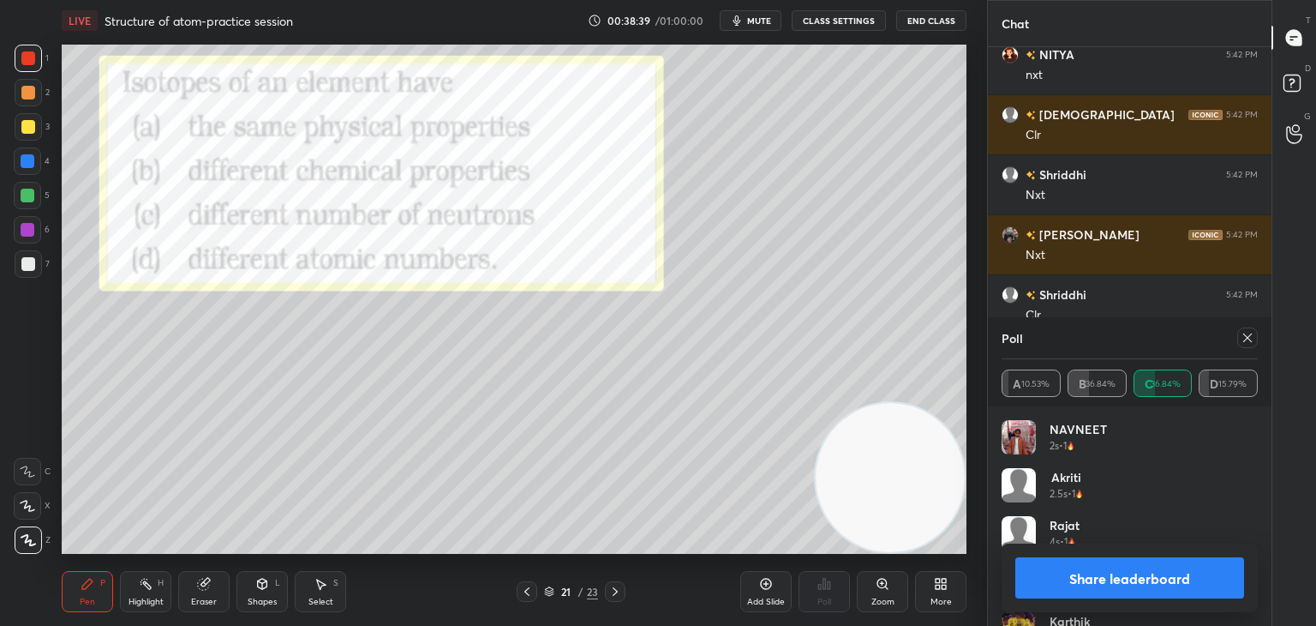
click at [1052, 573] on button "Share leaderboard" at bounding box center [1130, 577] width 229 height 41
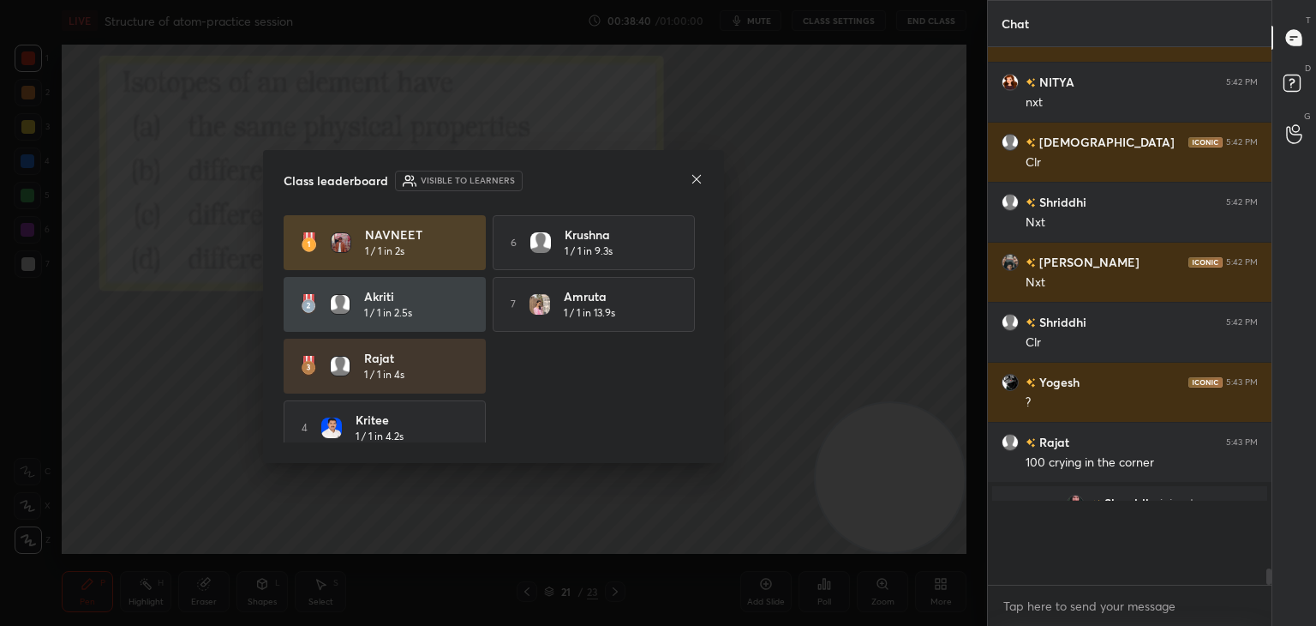
scroll to position [385, 279]
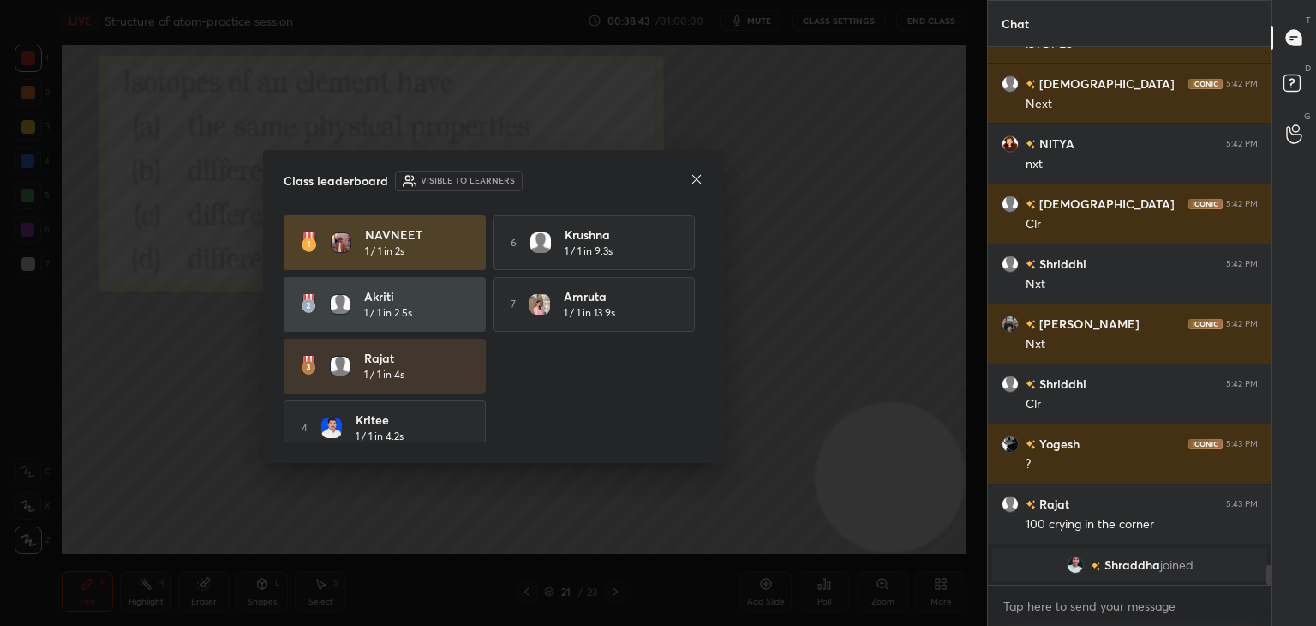
click at [692, 177] on icon at bounding box center [697, 179] width 14 height 14
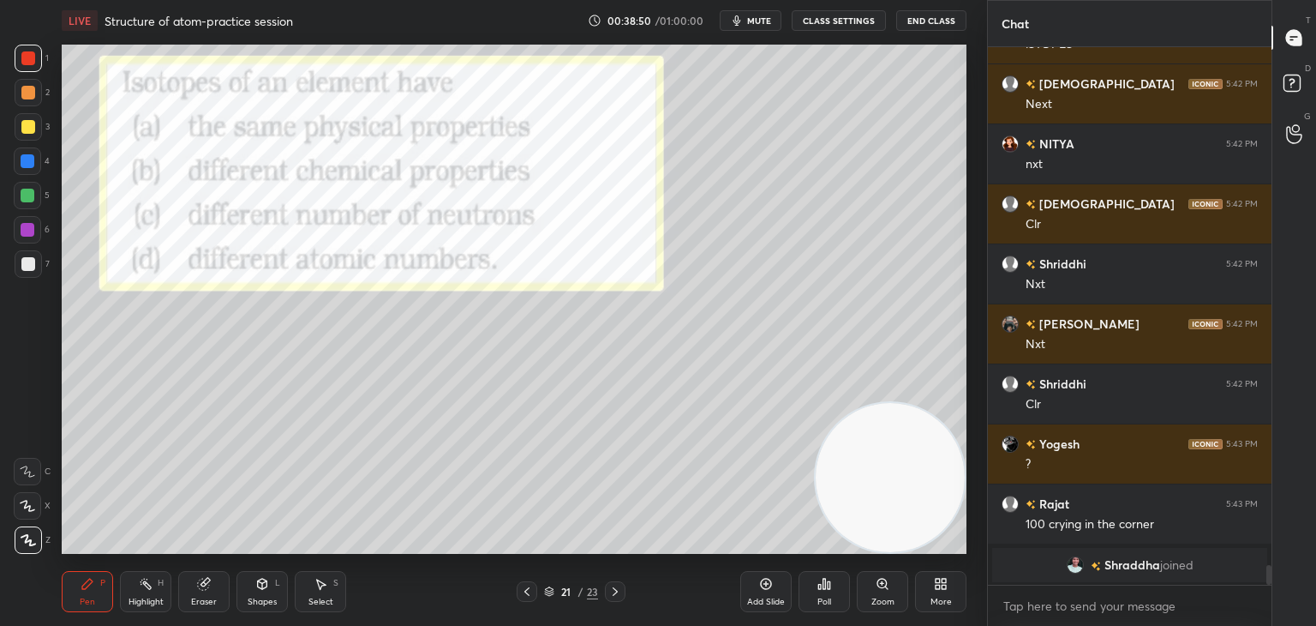
click at [22, 228] on div at bounding box center [28, 230] width 14 height 14
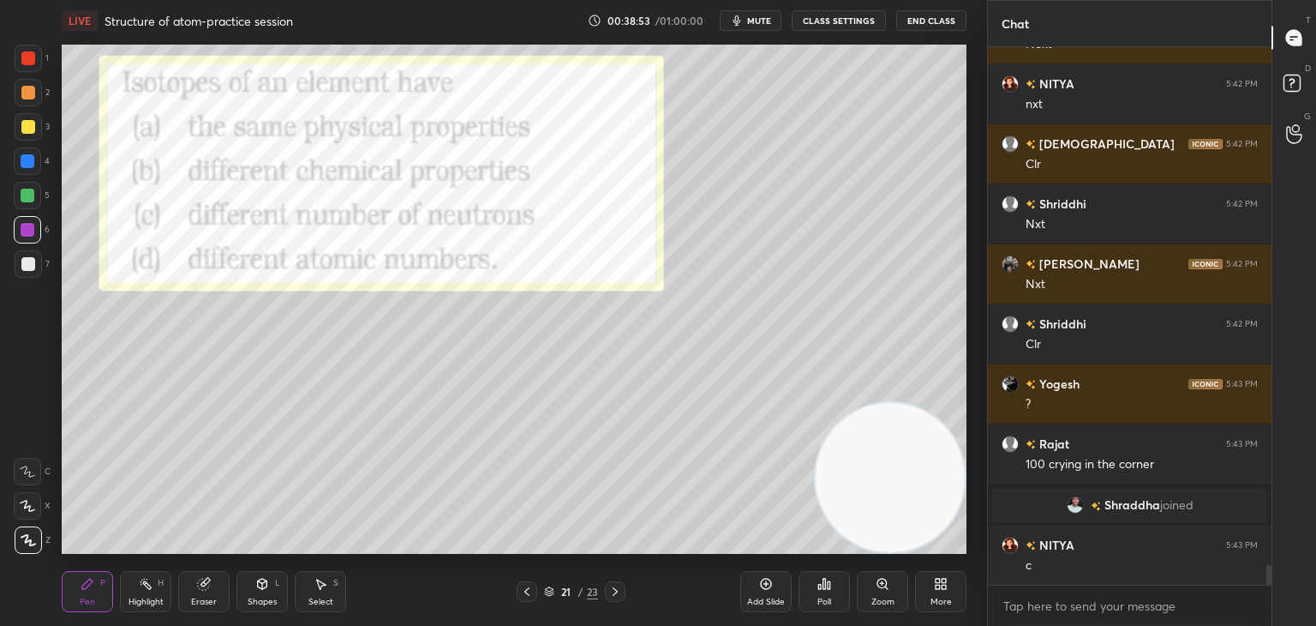
scroll to position [14462, 0]
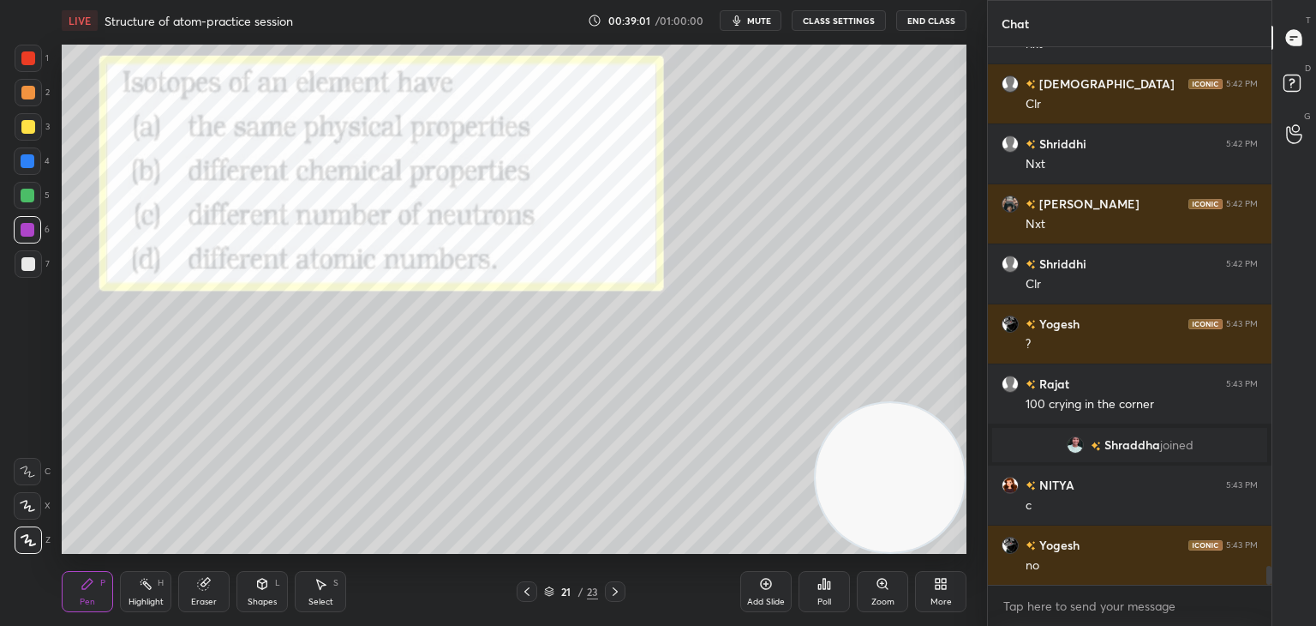
click at [619, 596] on icon at bounding box center [615, 591] width 14 height 14
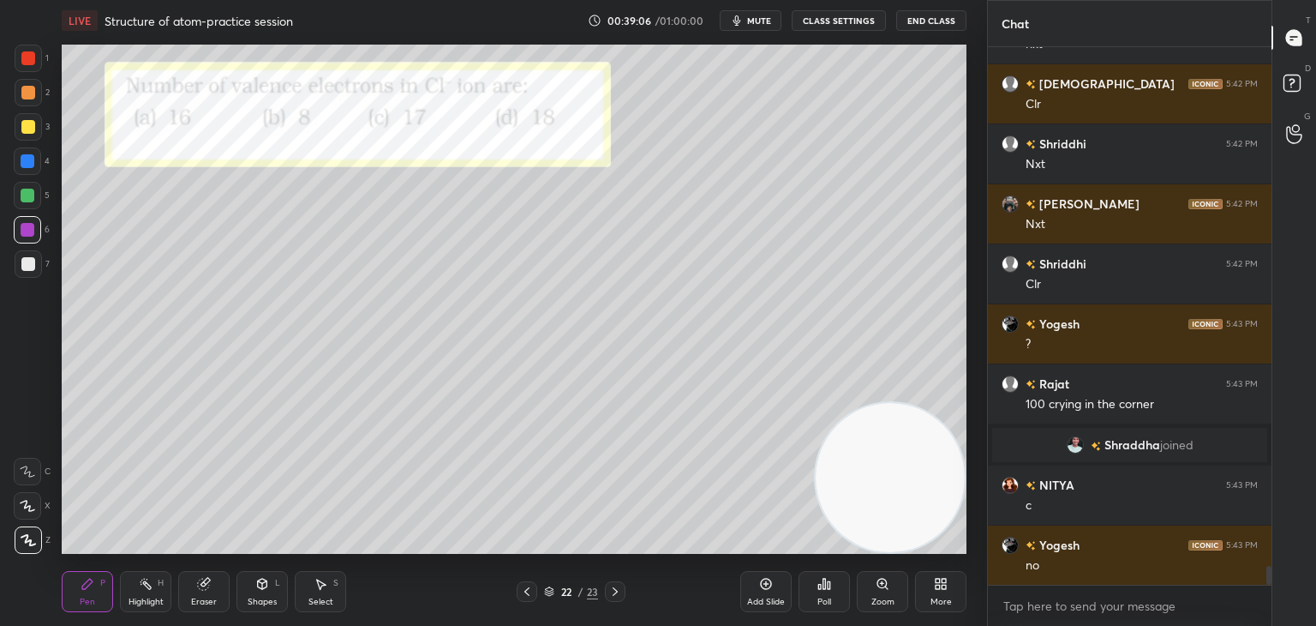
click at [837, 591] on div "Poll" at bounding box center [824, 591] width 51 height 41
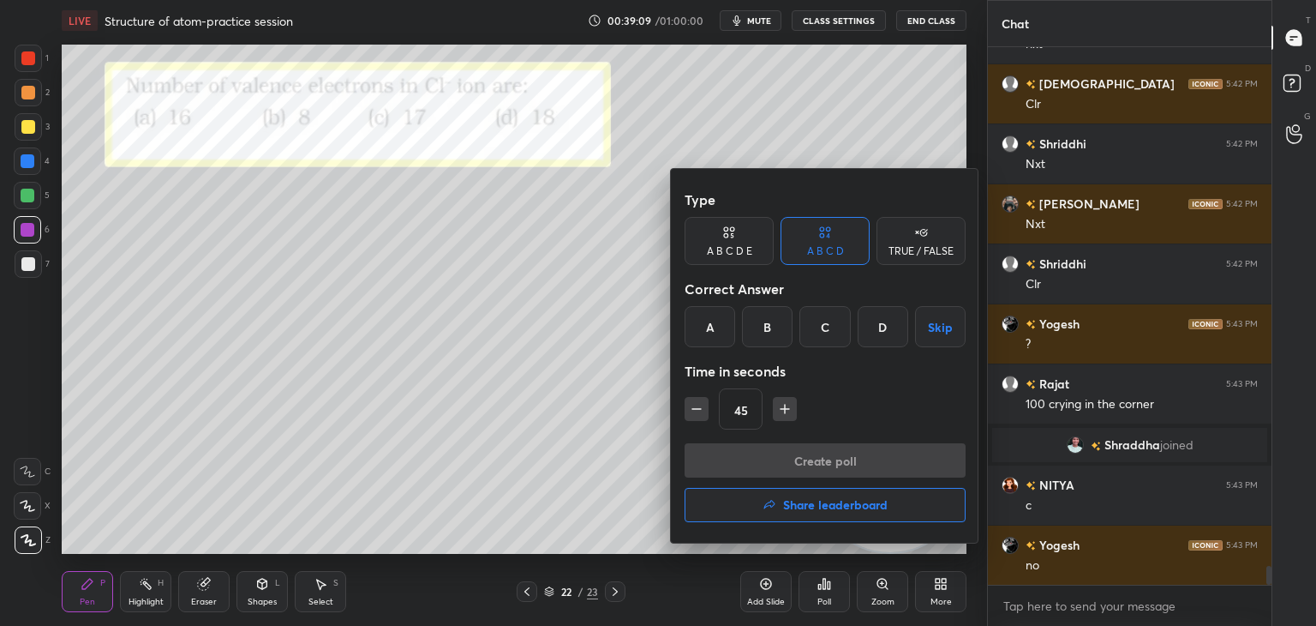
click at [761, 342] on div "B" at bounding box center [767, 326] width 51 height 41
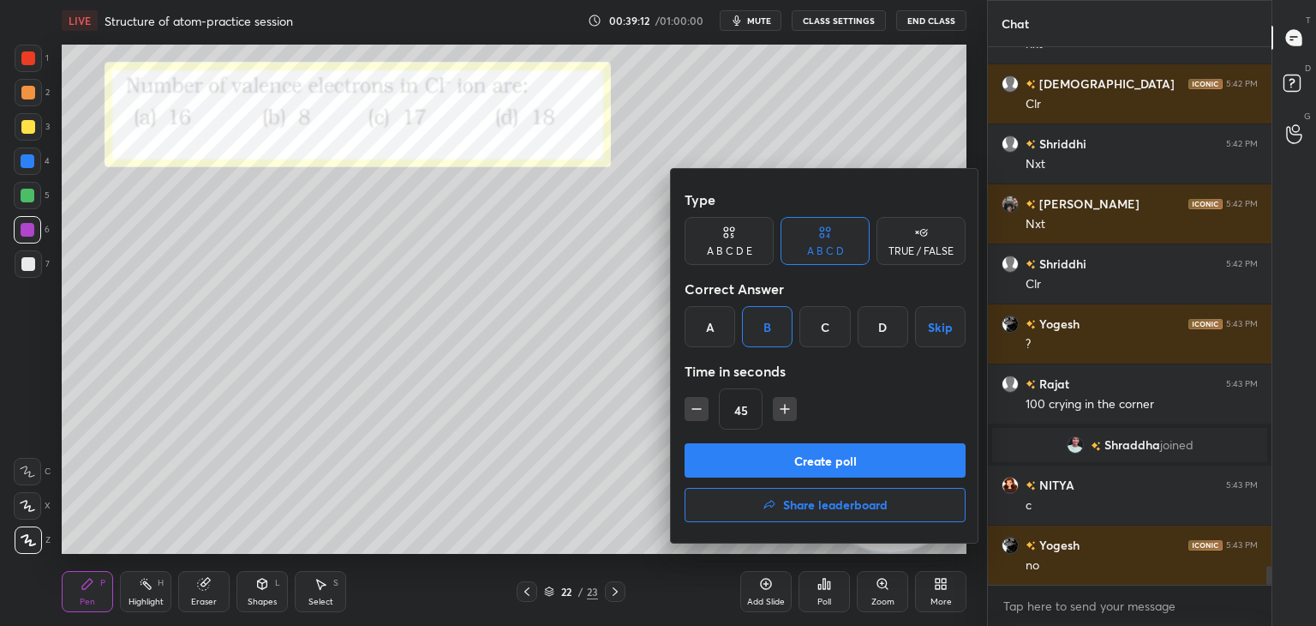
click at [712, 464] on button "Create poll" at bounding box center [825, 460] width 281 height 34
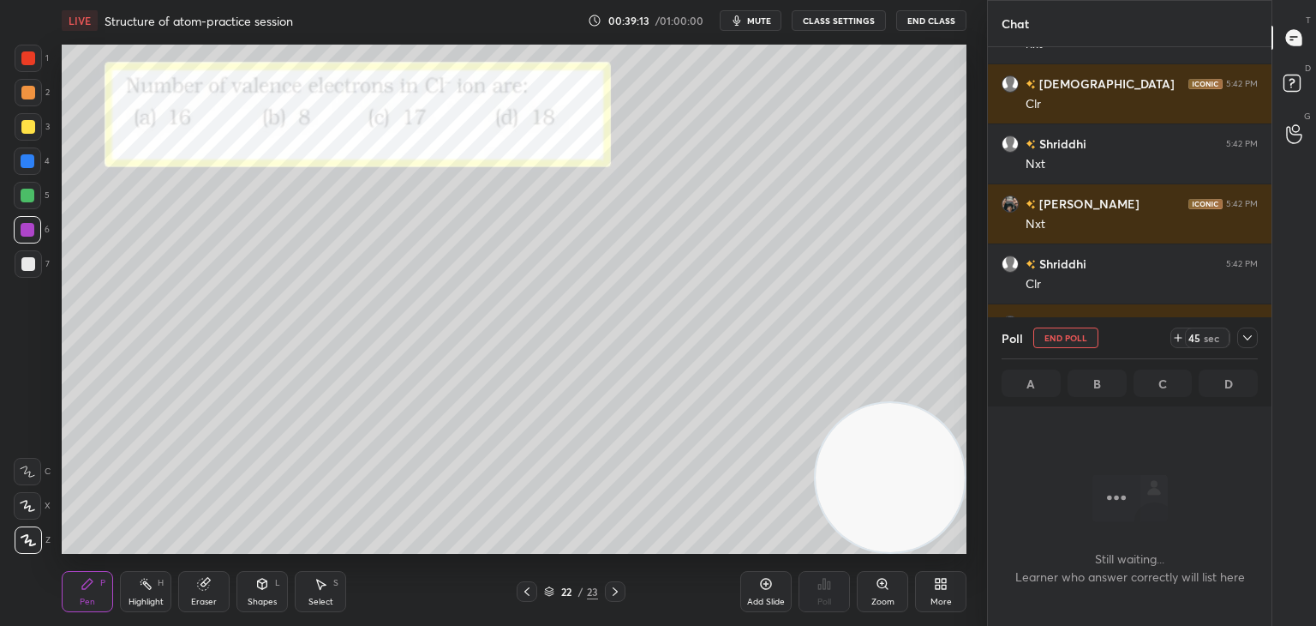
scroll to position [6, 5]
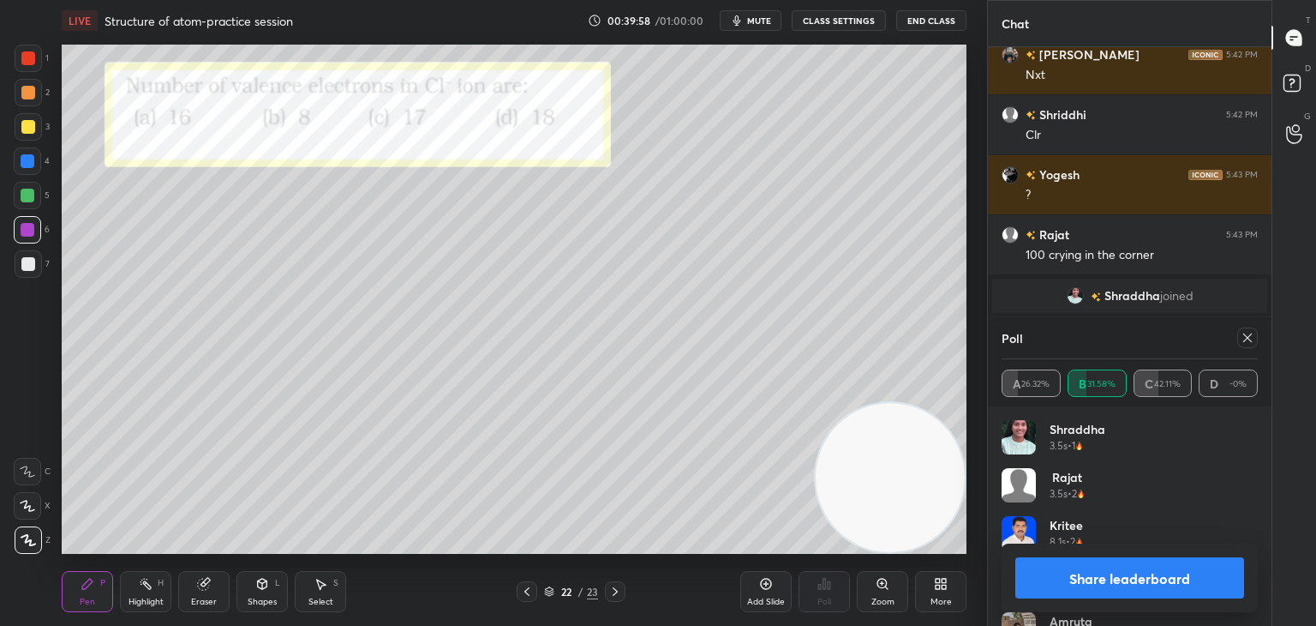
click at [1050, 563] on button "Share leaderboard" at bounding box center [1130, 577] width 229 height 41
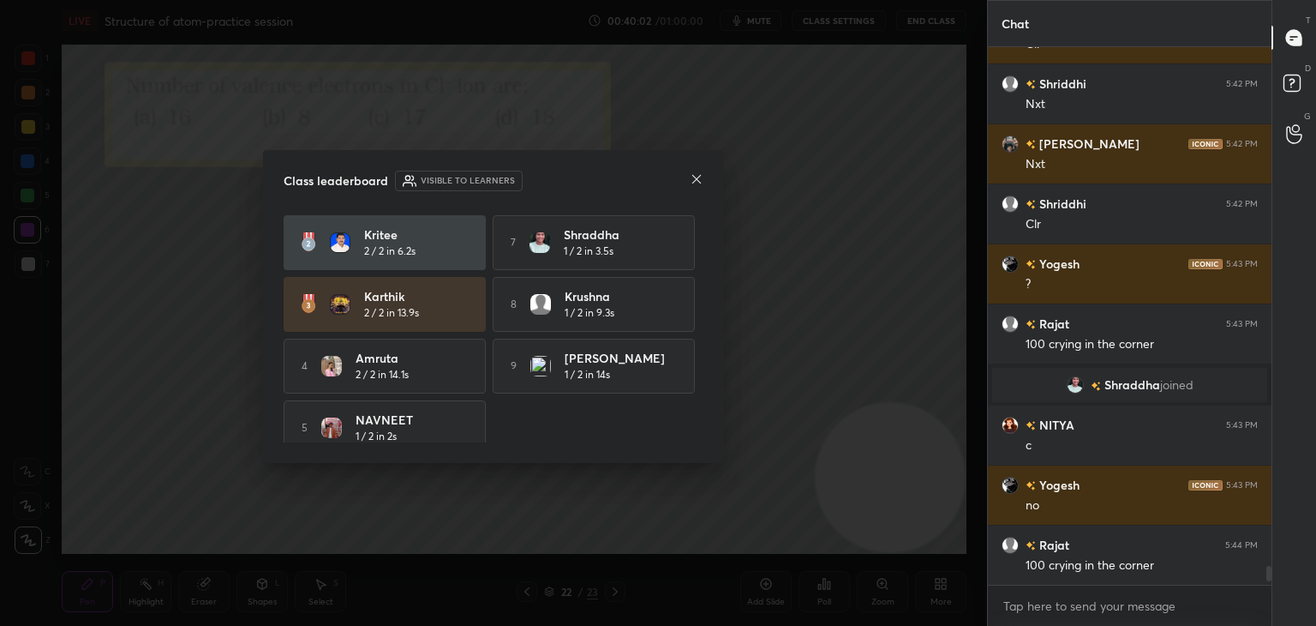
scroll to position [79, 0]
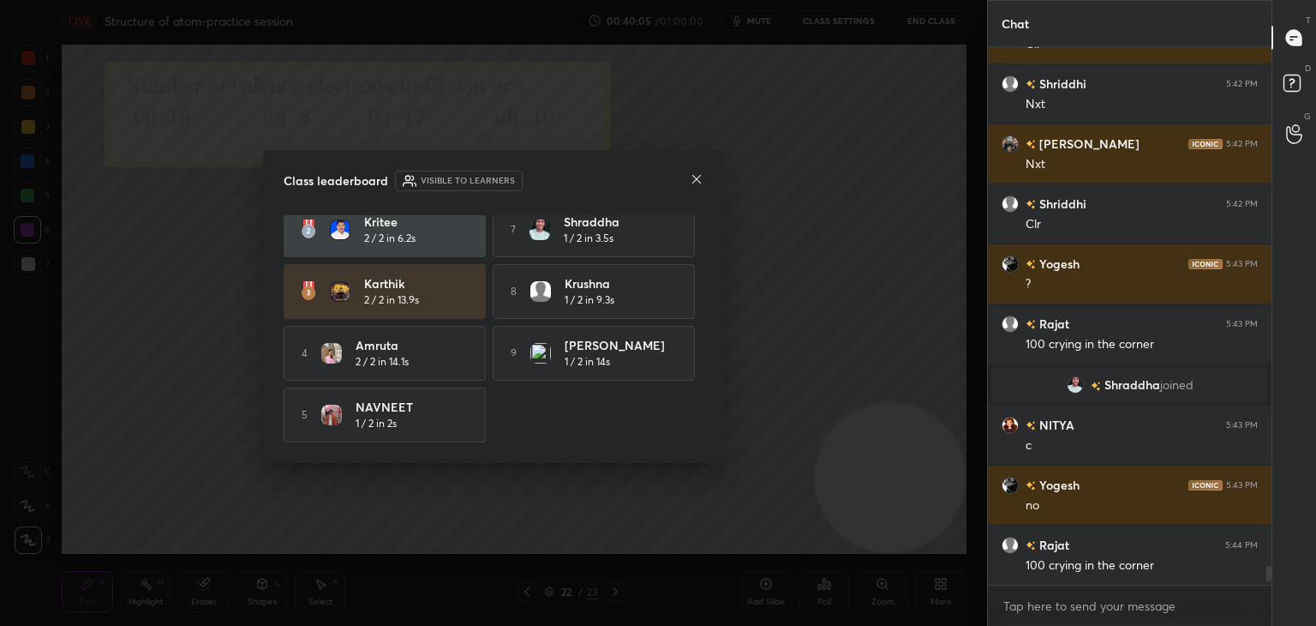
click at [693, 177] on icon at bounding box center [697, 179] width 14 height 14
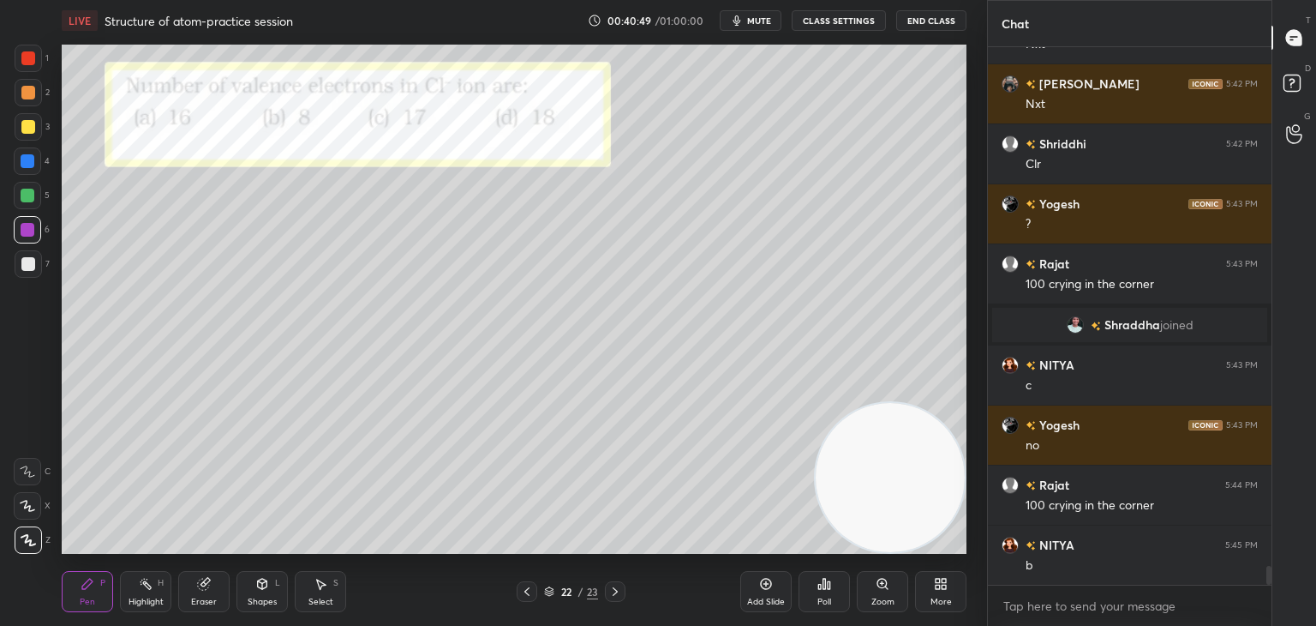
scroll to position [14642, 0]
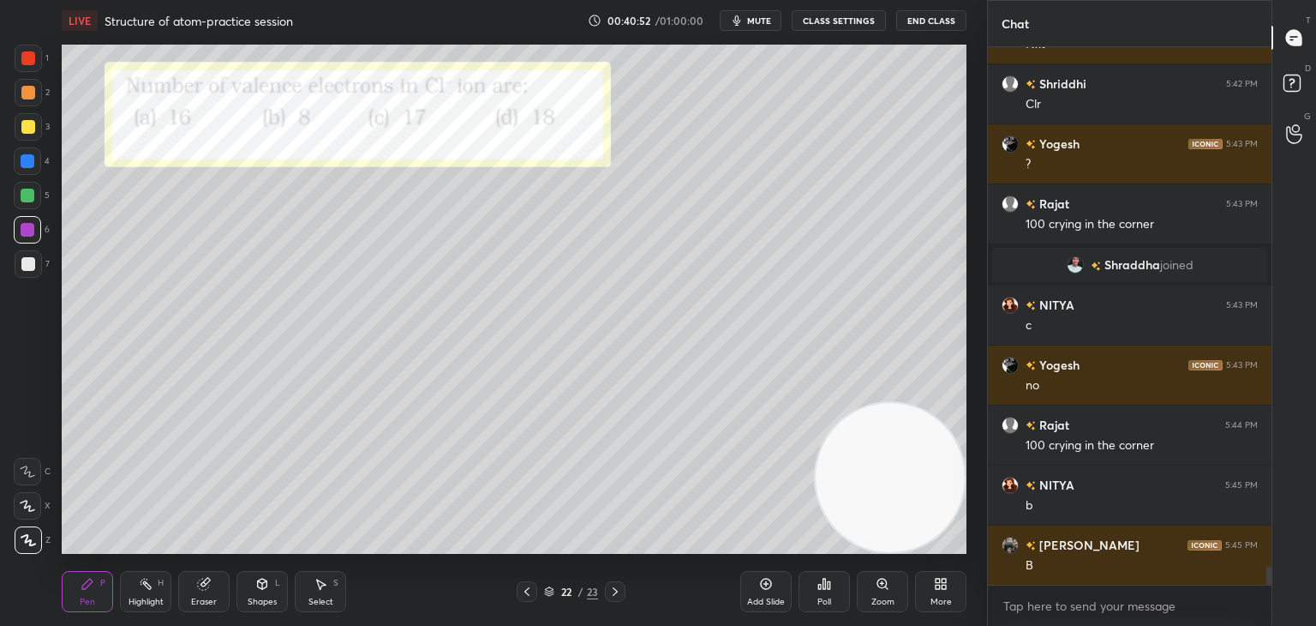
click at [611, 592] on icon at bounding box center [615, 591] width 14 height 14
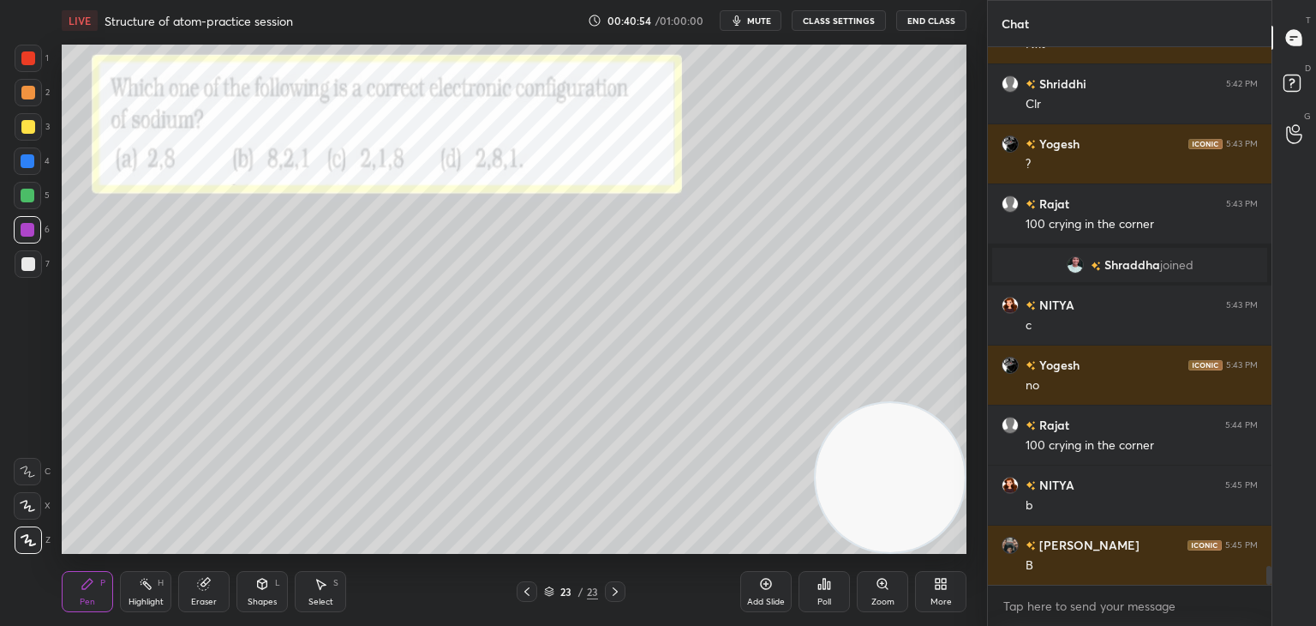
scroll to position [14684, 0]
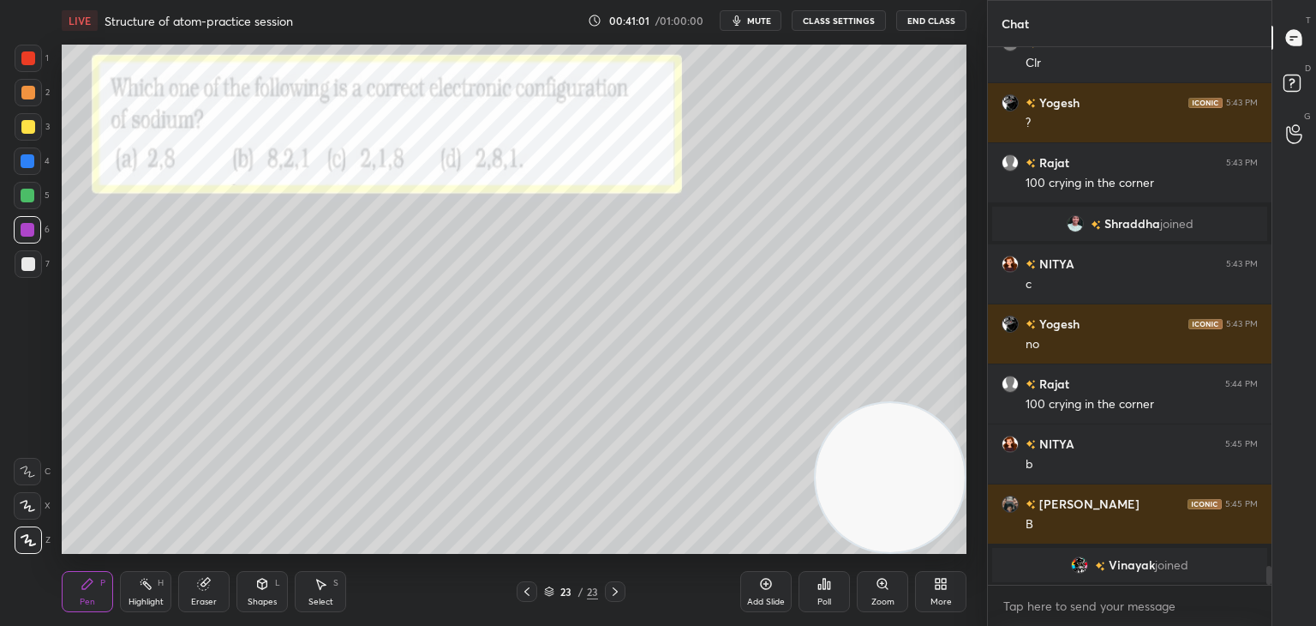
click at [826, 597] on div "Poll" at bounding box center [825, 601] width 14 height 9
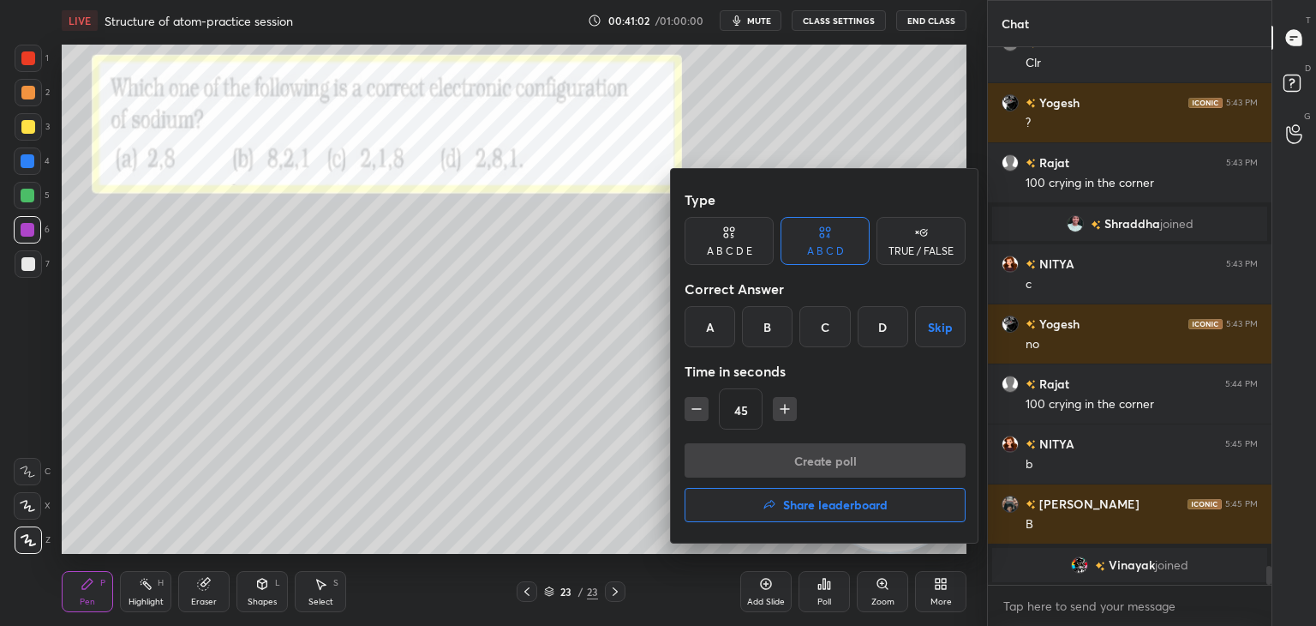
click at [865, 339] on div "D" at bounding box center [883, 326] width 51 height 41
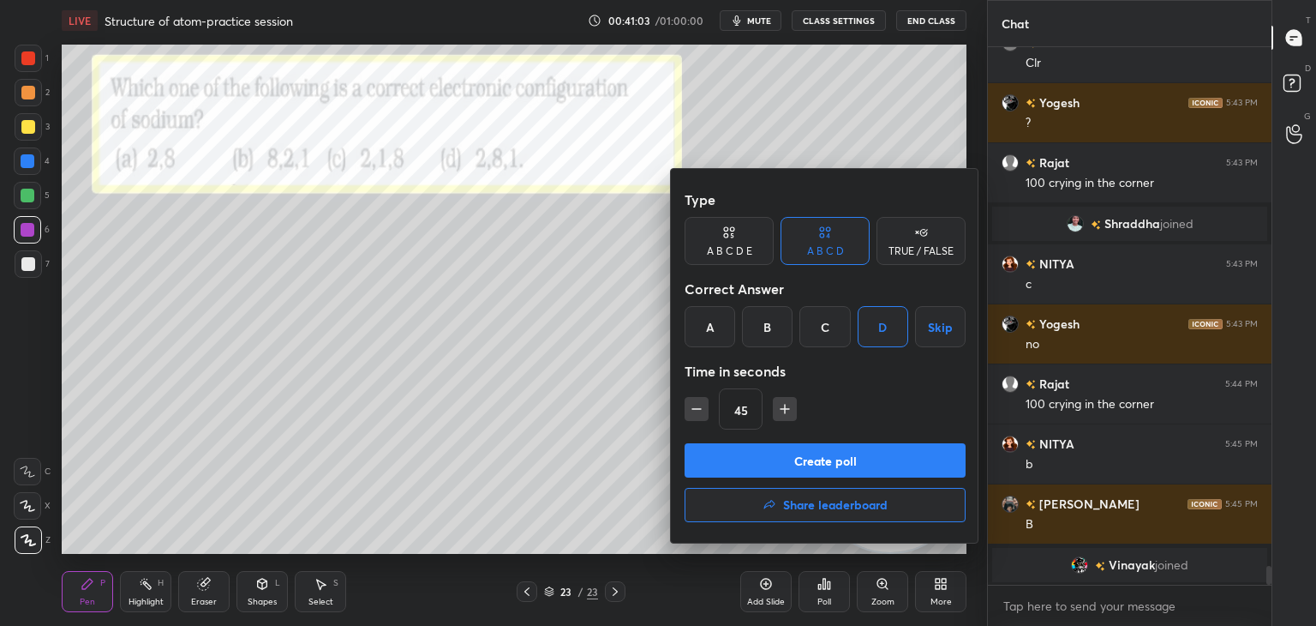
click at [727, 467] on button "Create poll" at bounding box center [825, 460] width 281 height 34
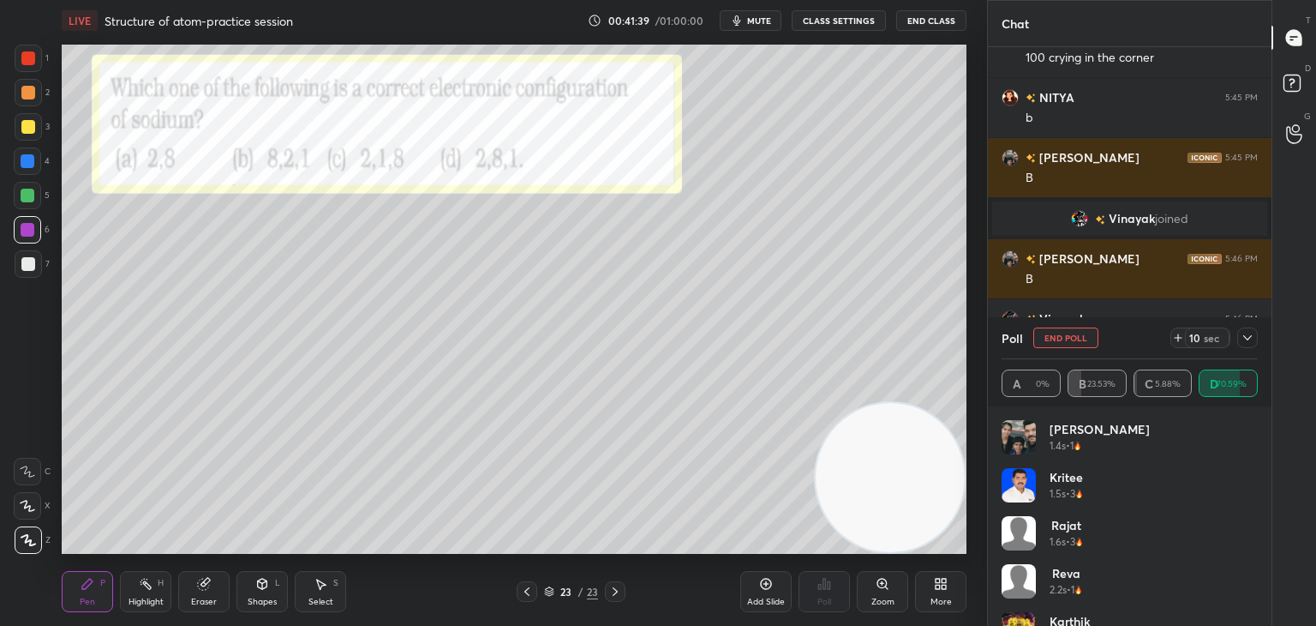
scroll to position [14956, 0]
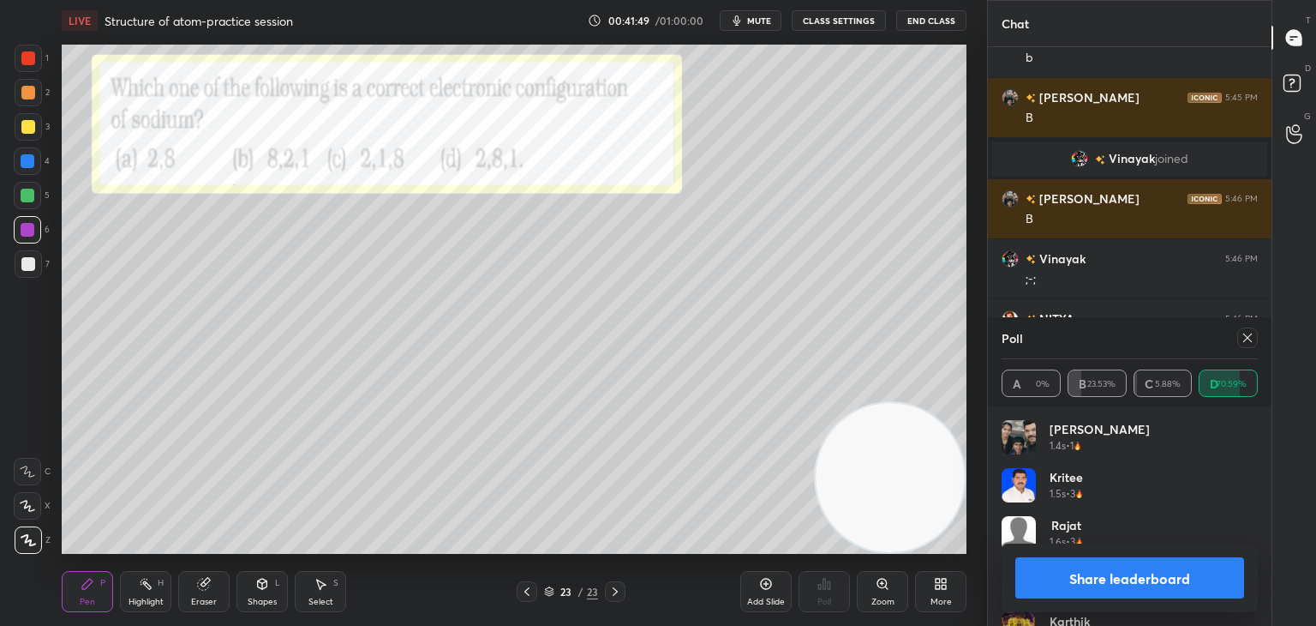
click at [1040, 570] on button "Share leaderboard" at bounding box center [1130, 577] width 229 height 41
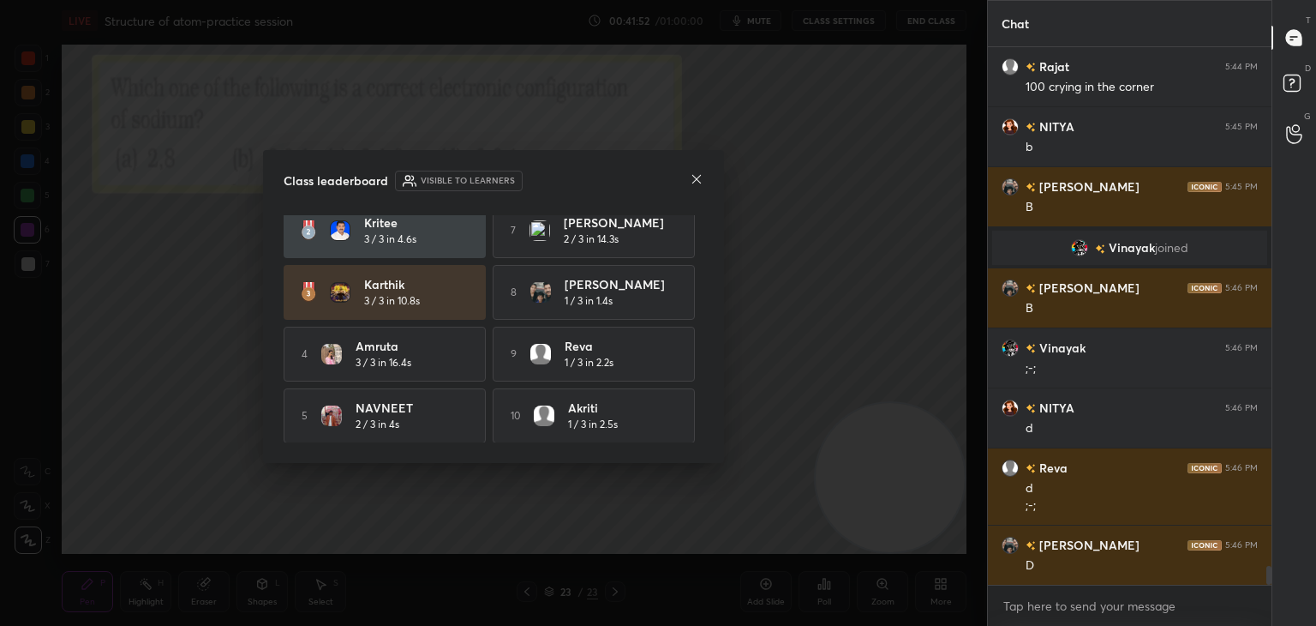
scroll to position [79, 0]
click at [693, 182] on icon at bounding box center [696, 179] width 9 height 9
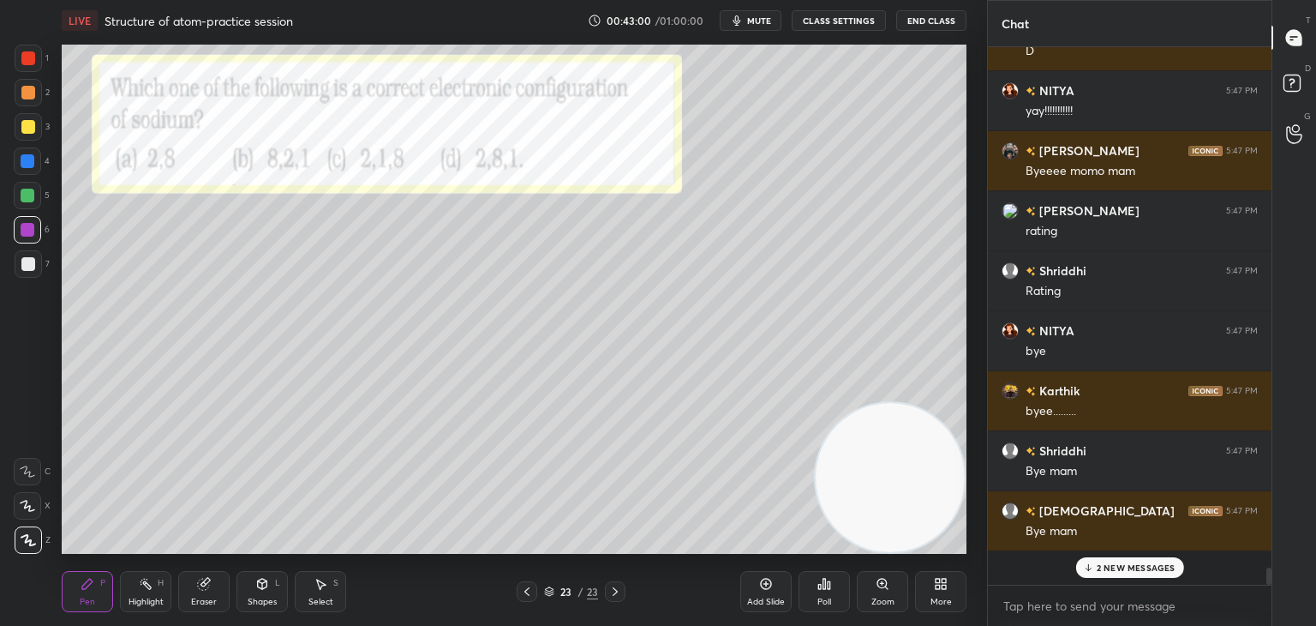
scroll to position [532, 279]
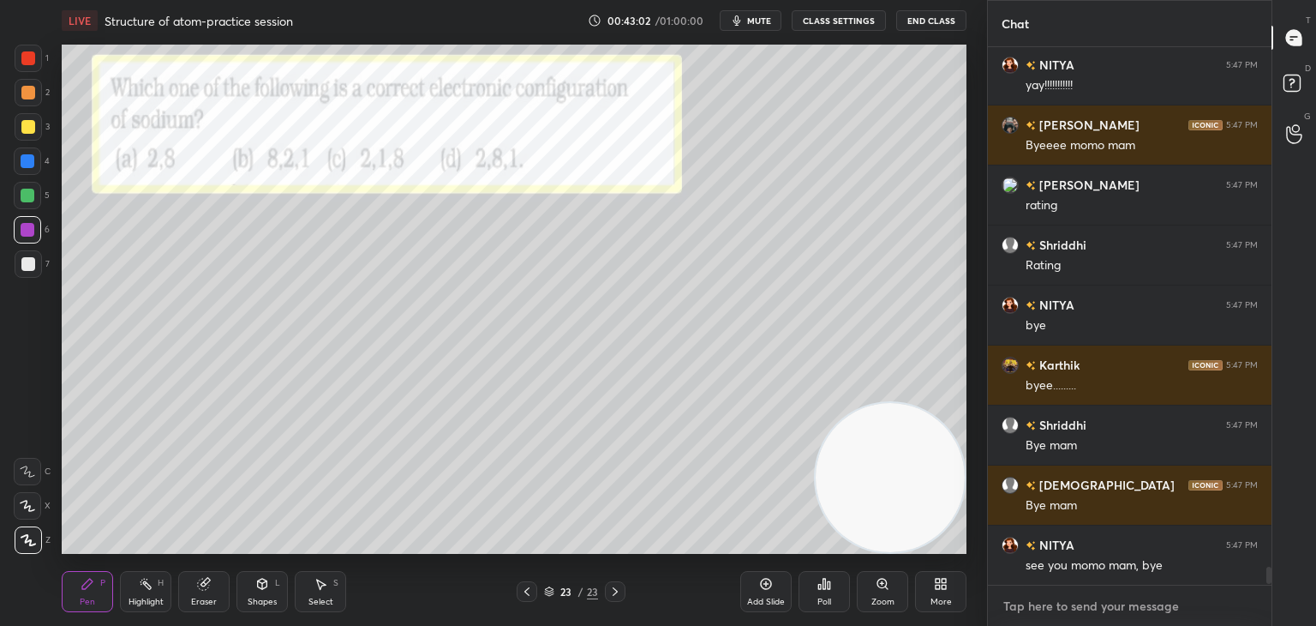
type textarea "x"
click at [1073, 609] on textarea at bounding box center [1130, 605] width 256 height 27
paste textarea "[URL][DOMAIN_NAME]"
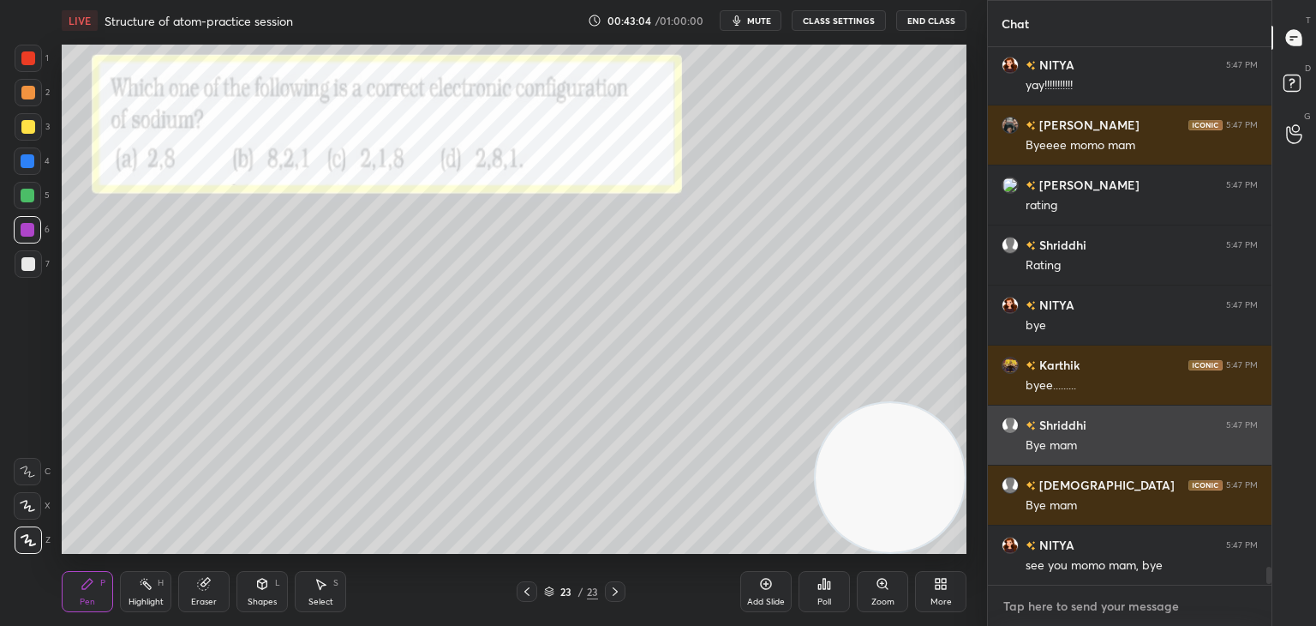
type textarea "[URL][DOMAIN_NAME]"
type textarea "x"
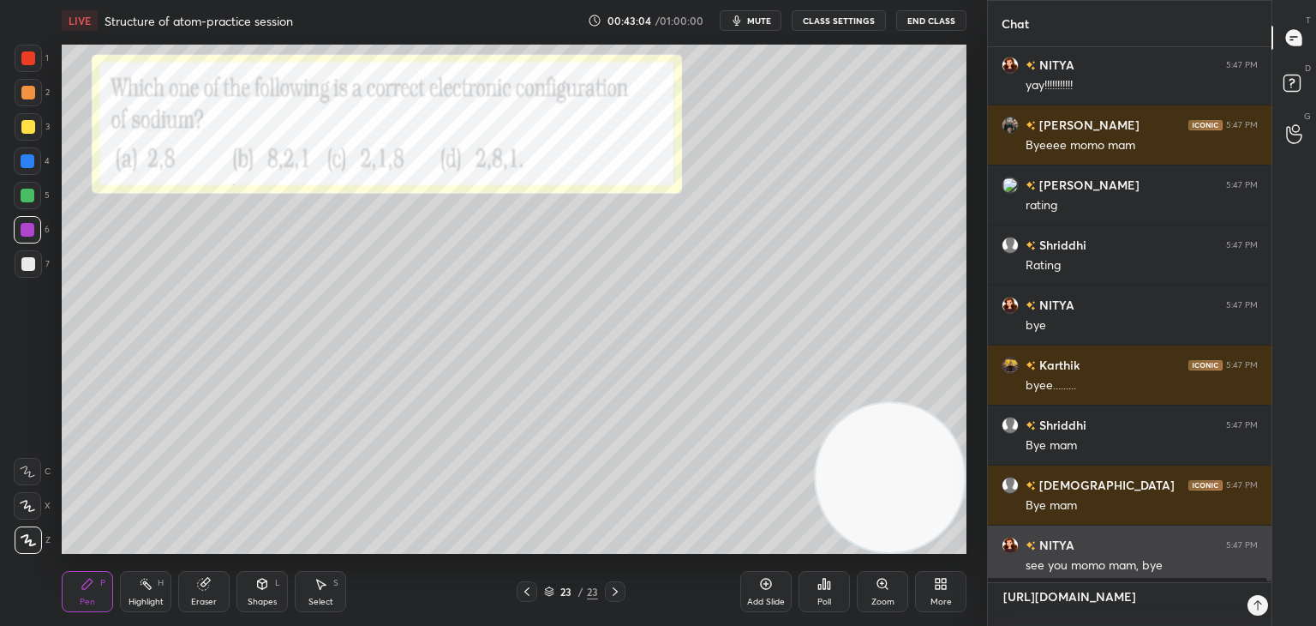
scroll to position [391, 279]
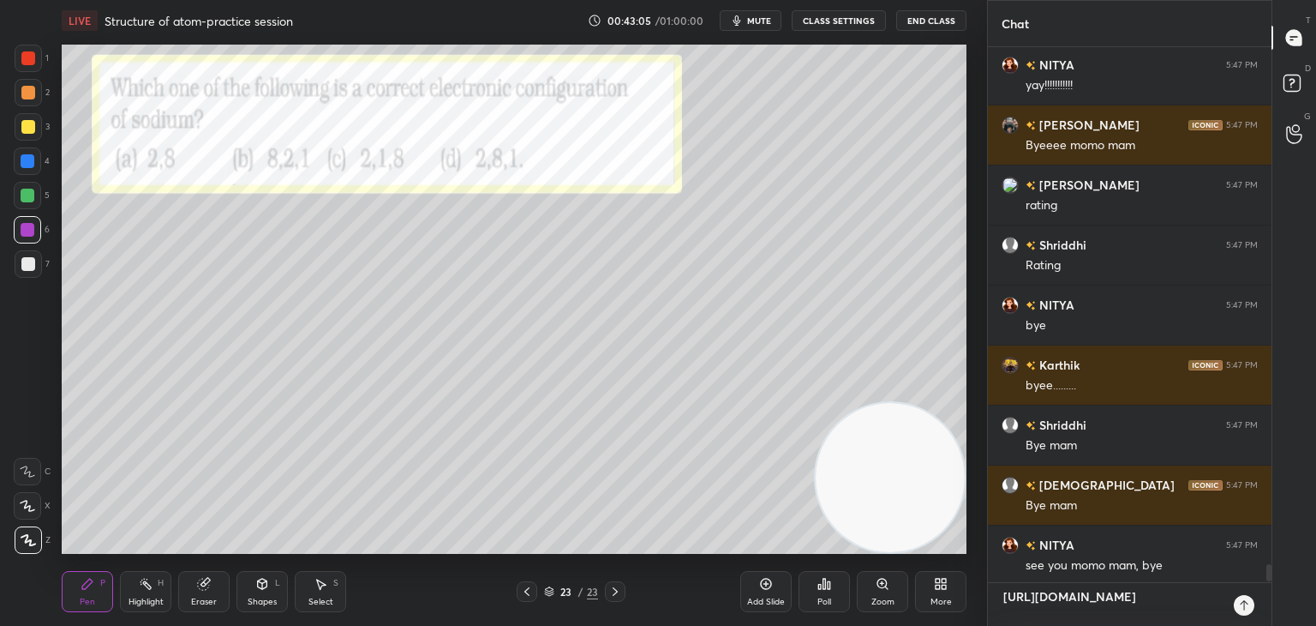
type textarea "[URL][DOMAIN_NAME]"
type textarea "x"
click at [1244, 607] on icon at bounding box center [1244, 605] width 14 height 14
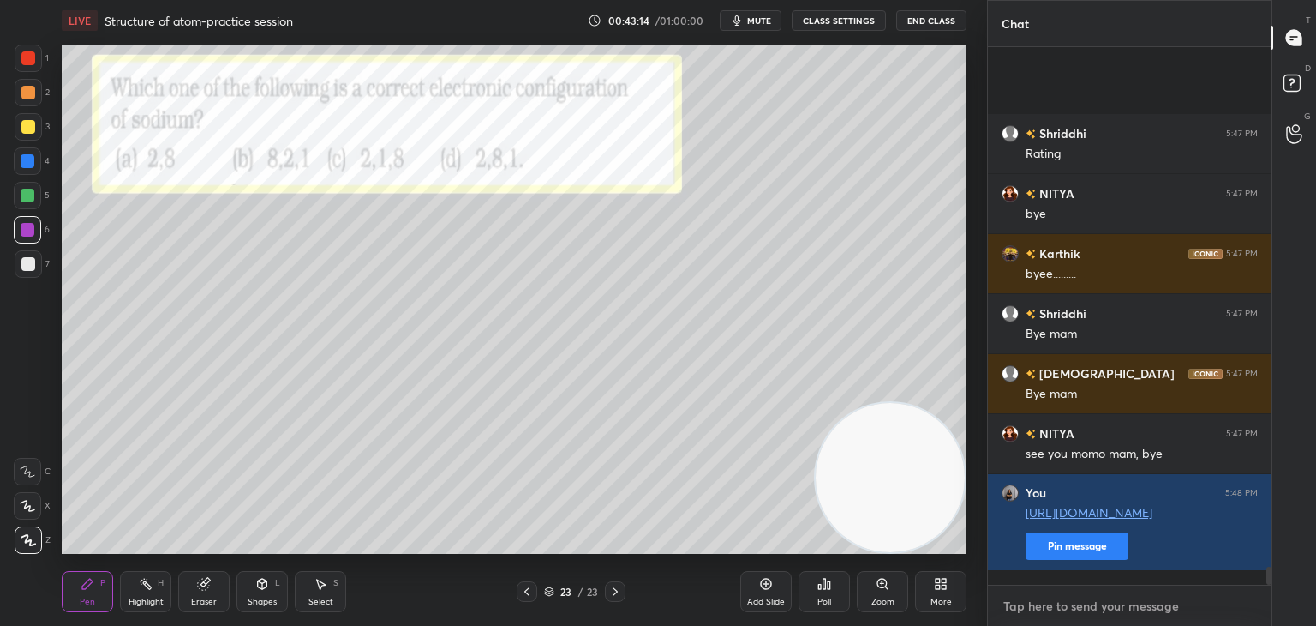
type textarea "x"
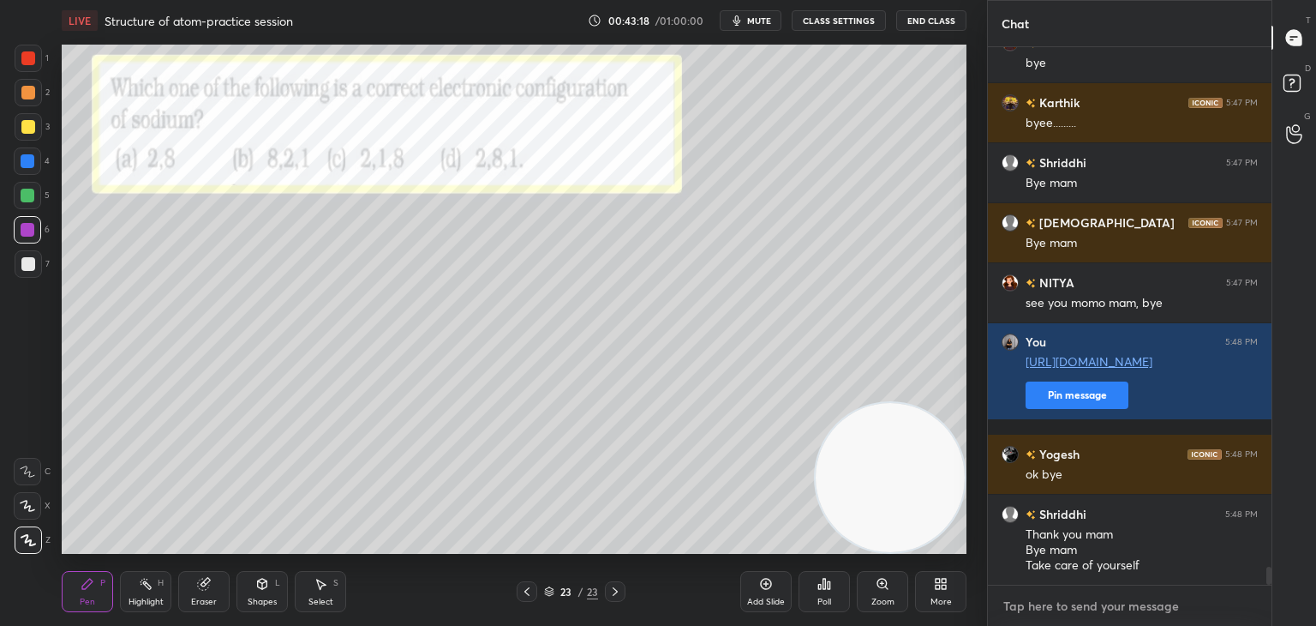
paste textarea "[URL][DOMAIN_NAME]"
type textarea "[URL][DOMAIN_NAME]"
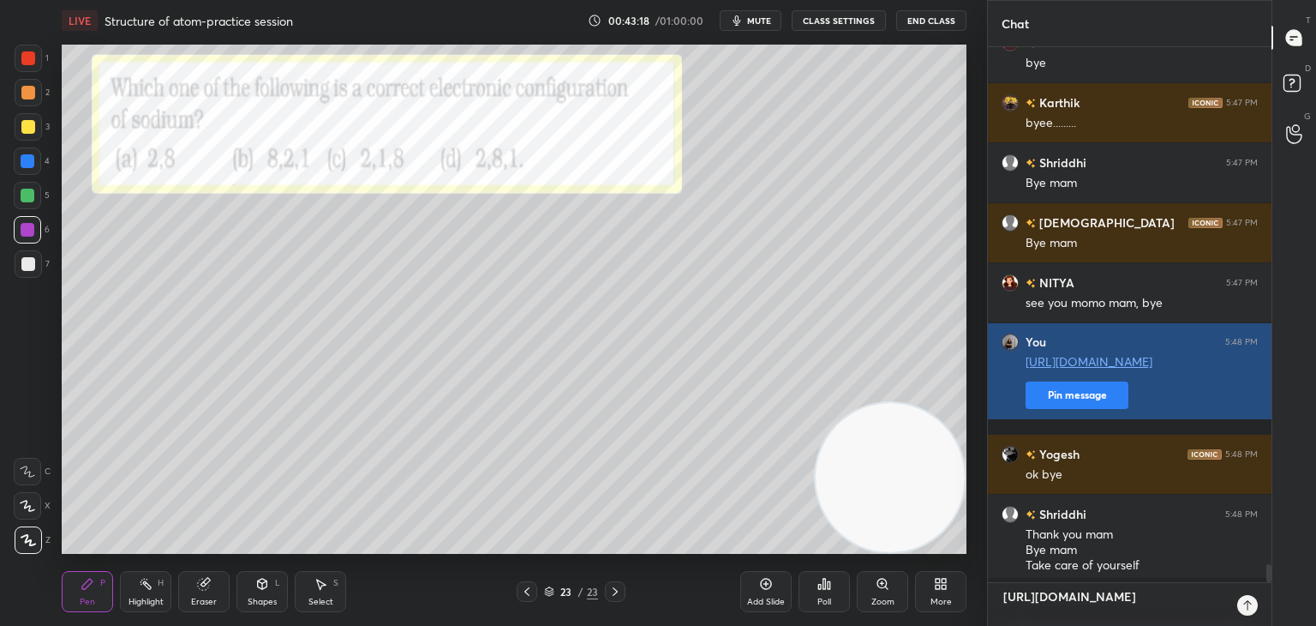
scroll to position [530, 279]
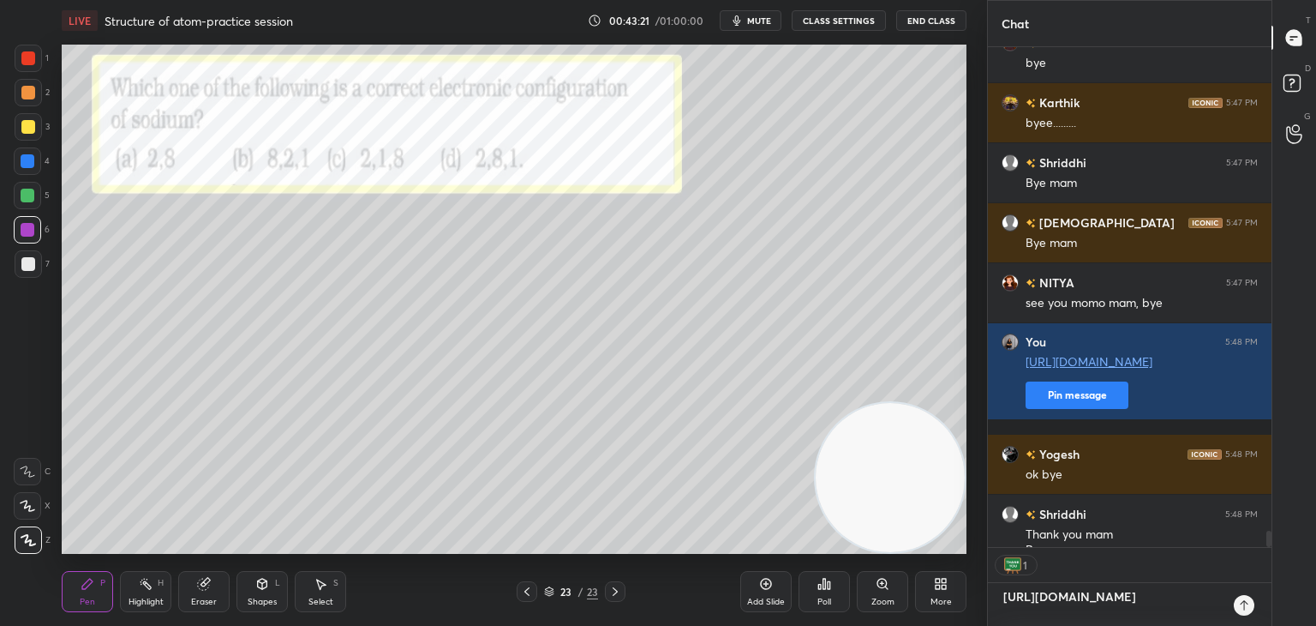
type textarea "x"
type textarea "[URL][DOMAIN_NAME]"
type textarea "x"
click at [1240, 604] on icon at bounding box center [1244, 605] width 14 height 14
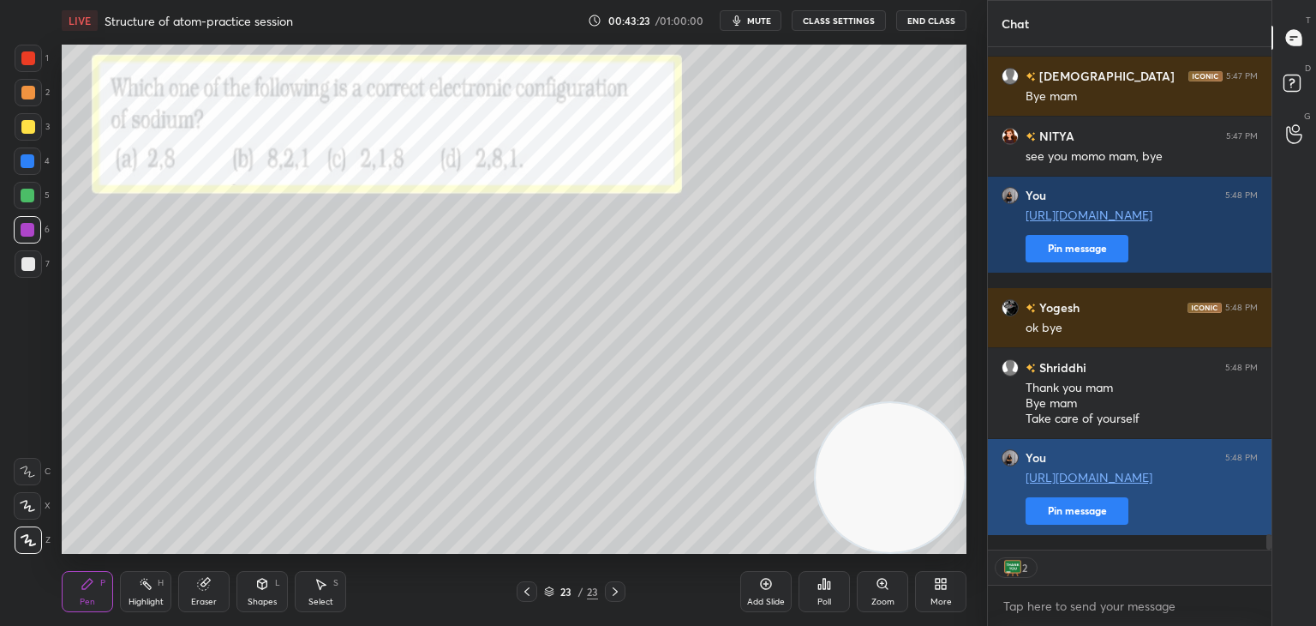
click at [1065, 521] on button "Pin message" at bounding box center [1077, 510] width 103 height 27
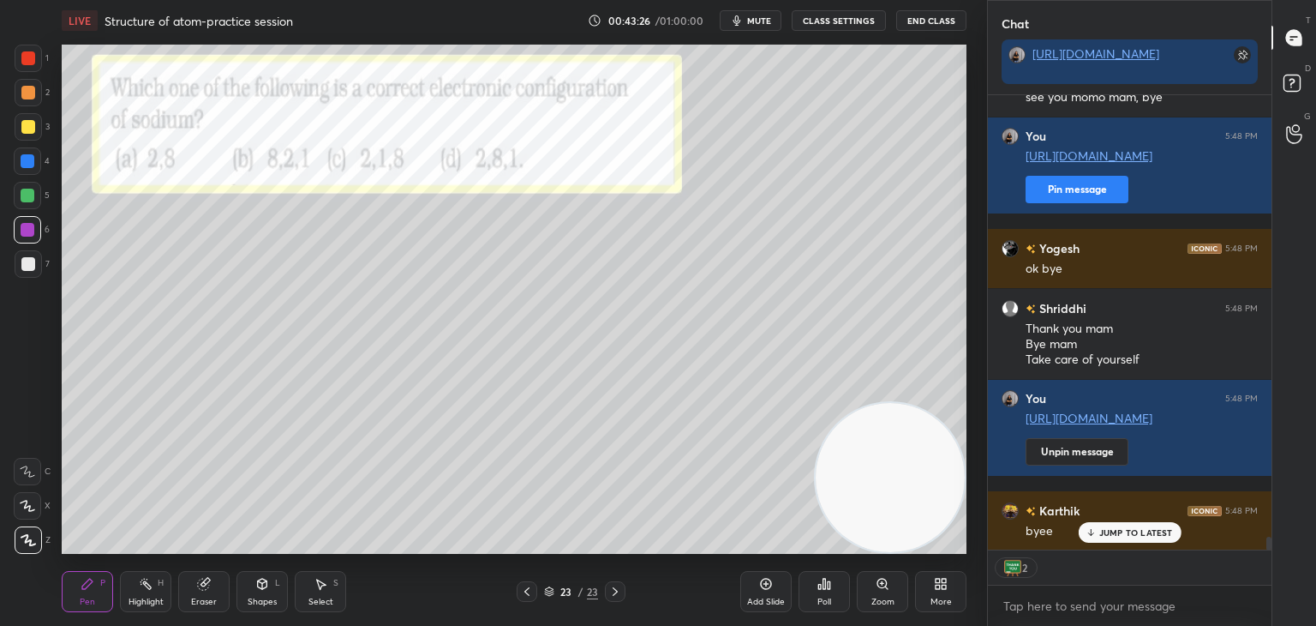
click at [1107, 536] on p "JUMP TO LATEST" at bounding box center [1137, 532] width 74 height 10
click at [916, 24] on button "End Class" at bounding box center [931, 20] width 70 height 21
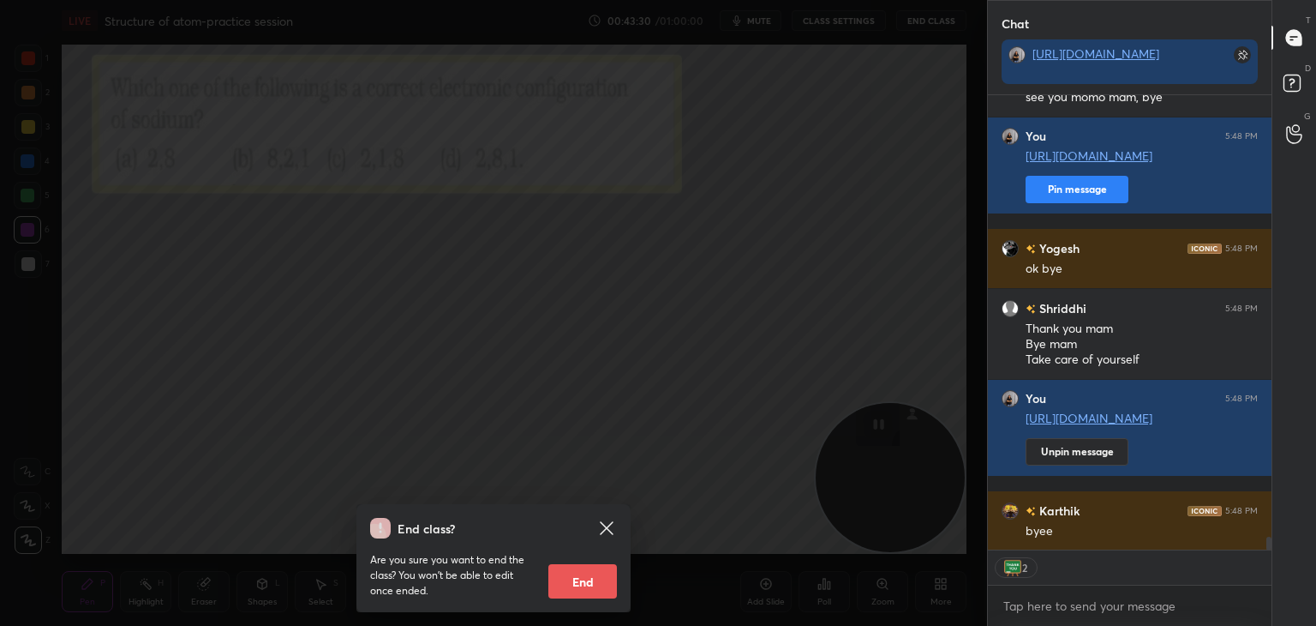
click at [595, 573] on button "End" at bounding box center [582, 581] width 69 height 34
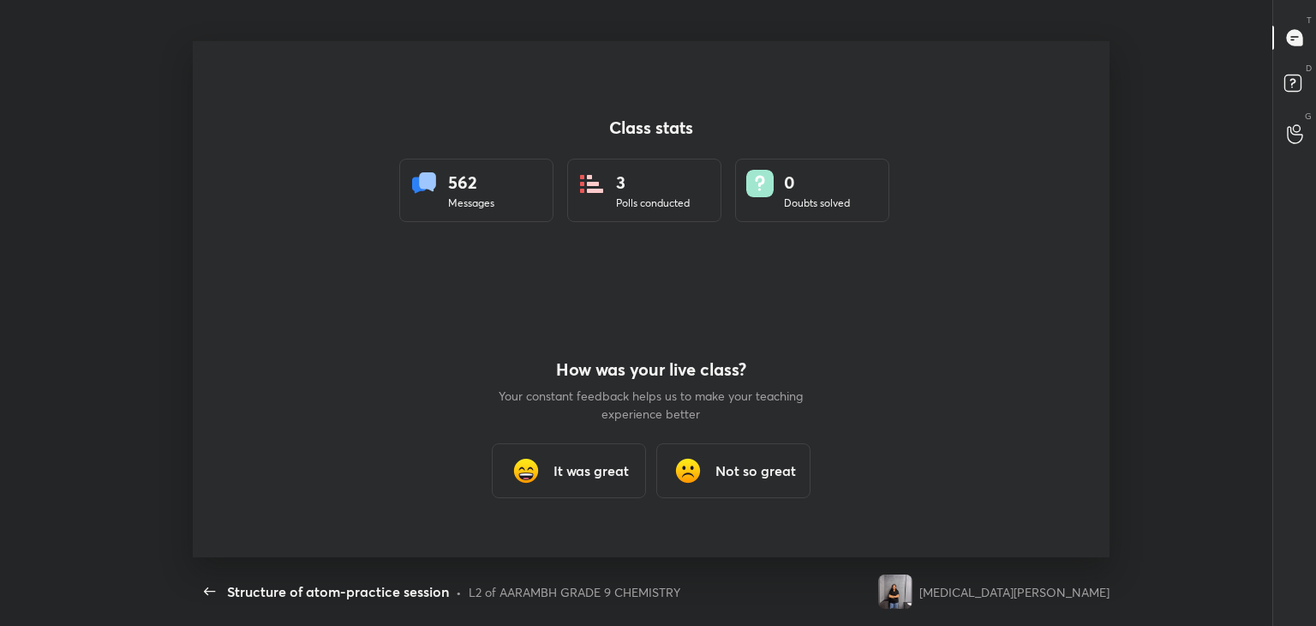
type textarea "x"
